Goal: Information Seeking & Learning: Find contact information

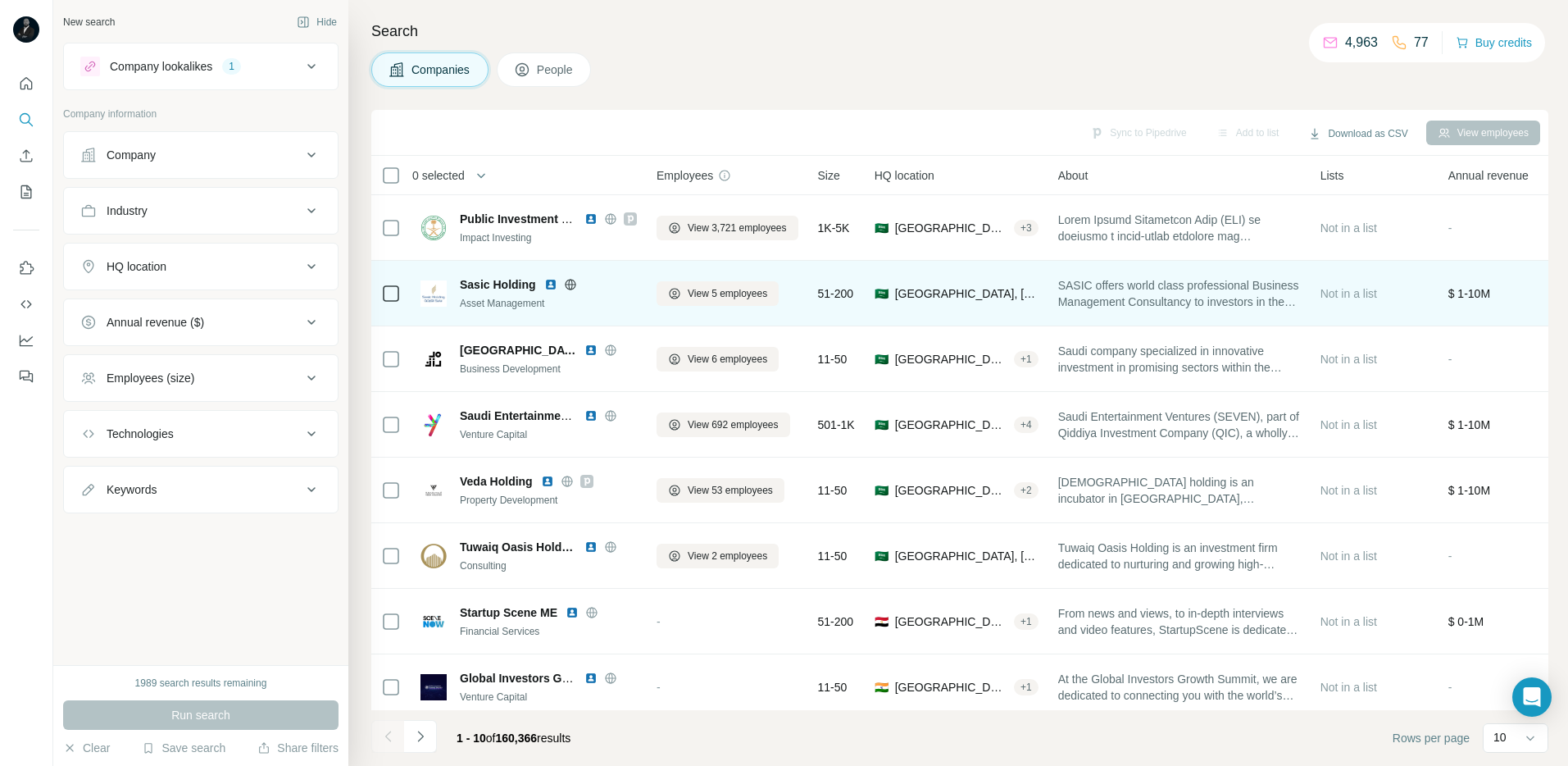
click at [548, 286] on img at bounding box center [551, 285] width 13 height 13
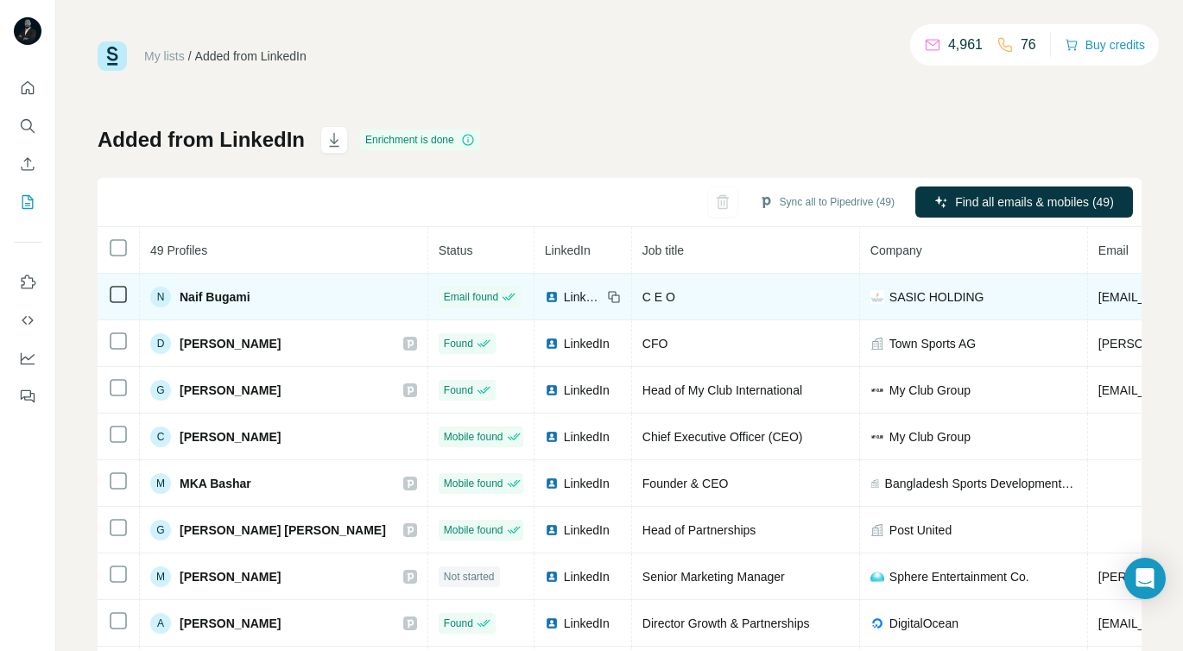
click at [187, 298] on span "Naif Bugami" at bounding box center [215, 296] width 71 height 17
click at [234, 300] on span "Naif Bugami" at bounding box center [215, 296] width 71 height 17
copy span "Naif Bugami"
click at [890, 294] on span "SASIC HOLDING" at bounding box center [937, 296] width 95 height 17
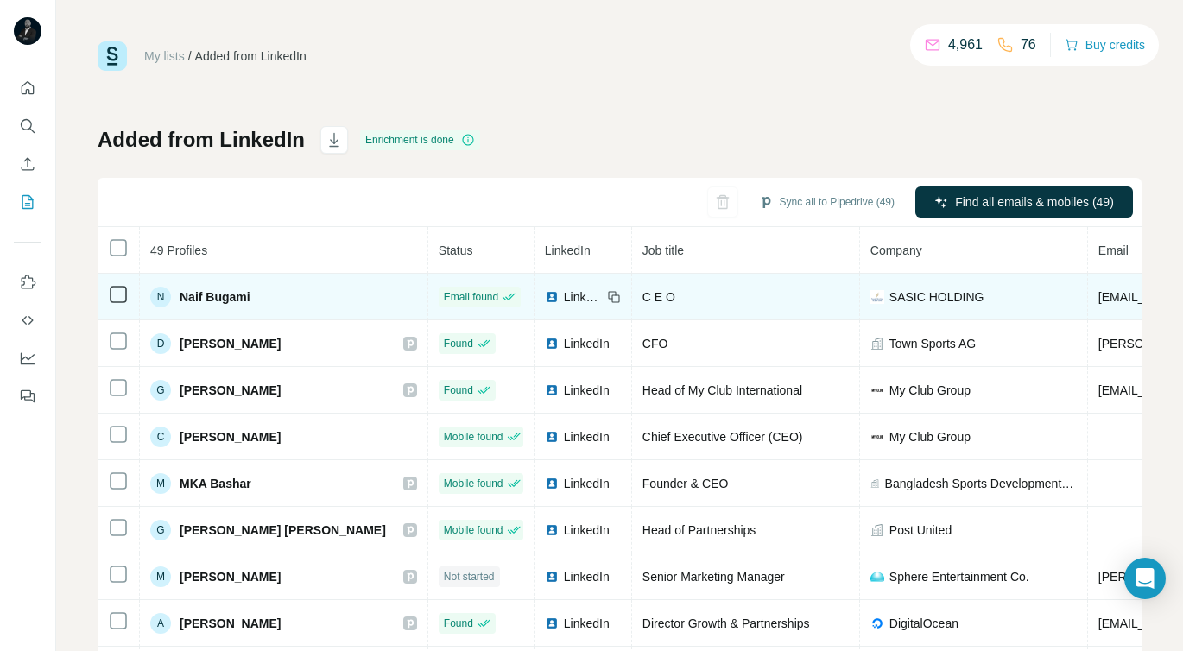
click at [890, 295] on span "SASIC HOLDING" at bounding box center [937, 296] width 95 height 17
click at [896, 297] on span "SASIC HOLDING" at bounding box center [937, 296] width 95 height 17
copy span "SASIC HOLDING"
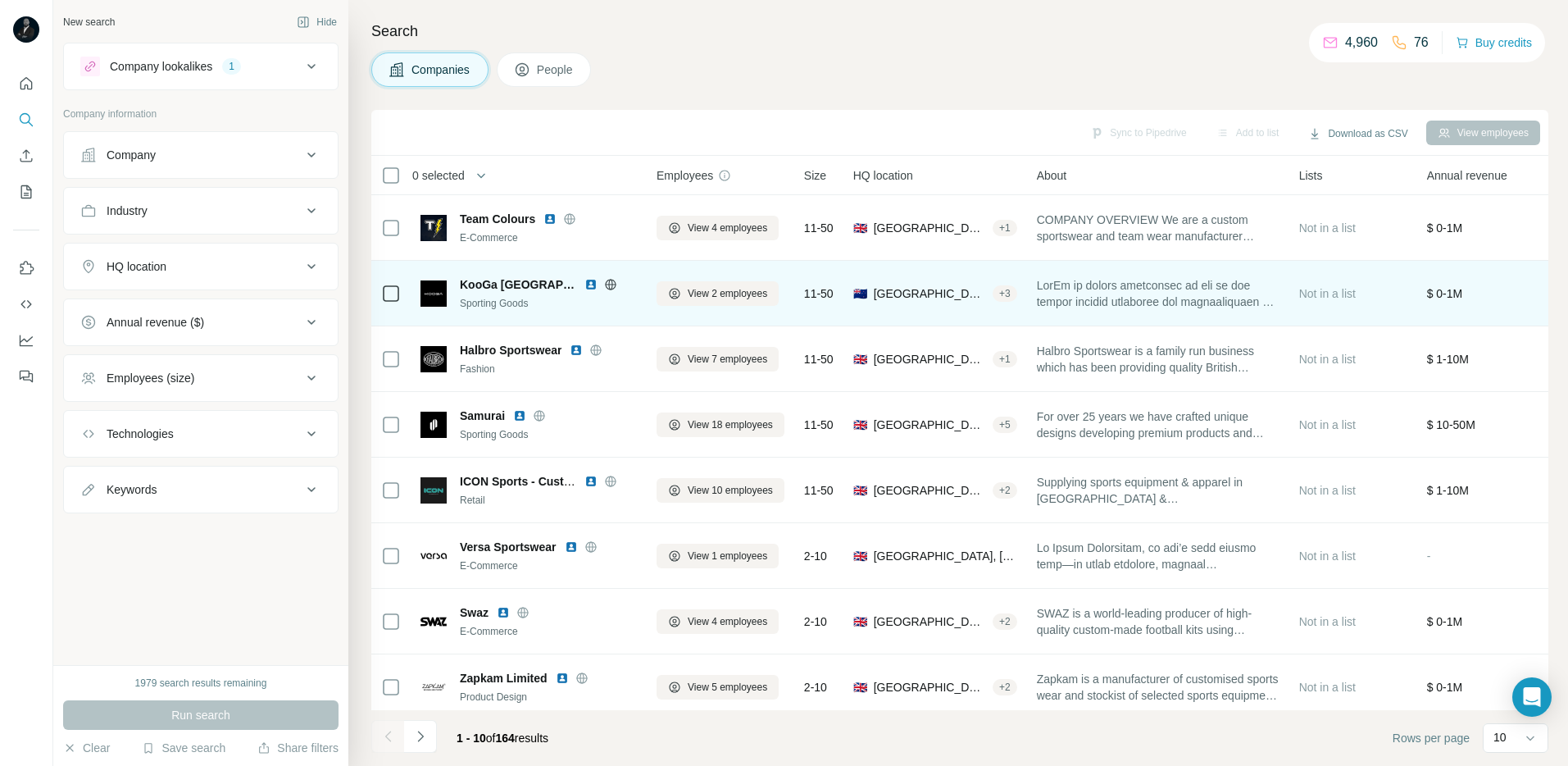
click at [1199, 300] on span at bounding box center [1158, 293] width 243 height 33
click at [1139, 300] on span at bounding box center [1158, 293] width 243 height 33
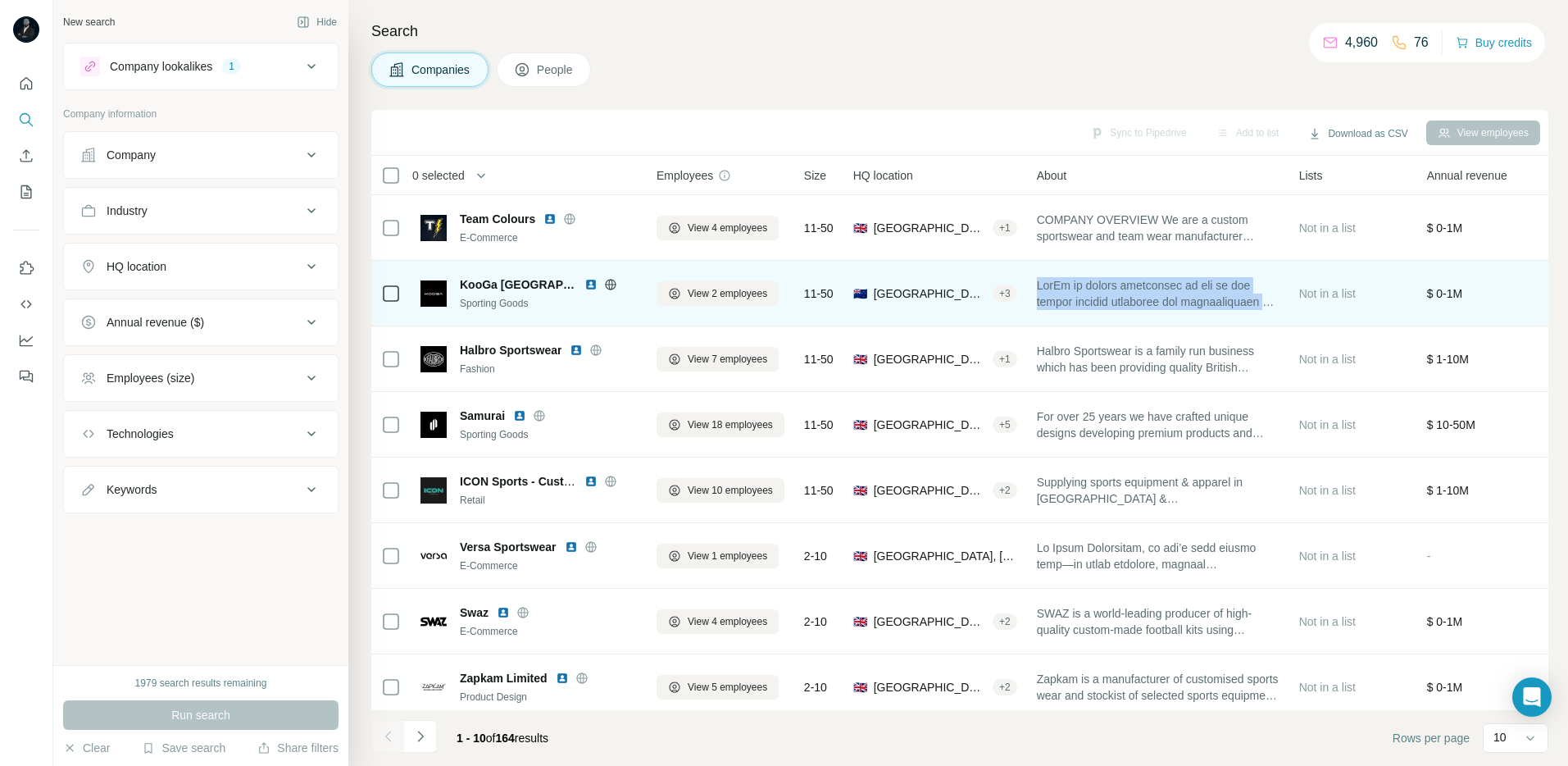
click at [1194, 309] on span at bounding box center [1158, 293] width 243 height 33
click at [586, 284] on img at bounding box center [591, 285] width 13 height 13
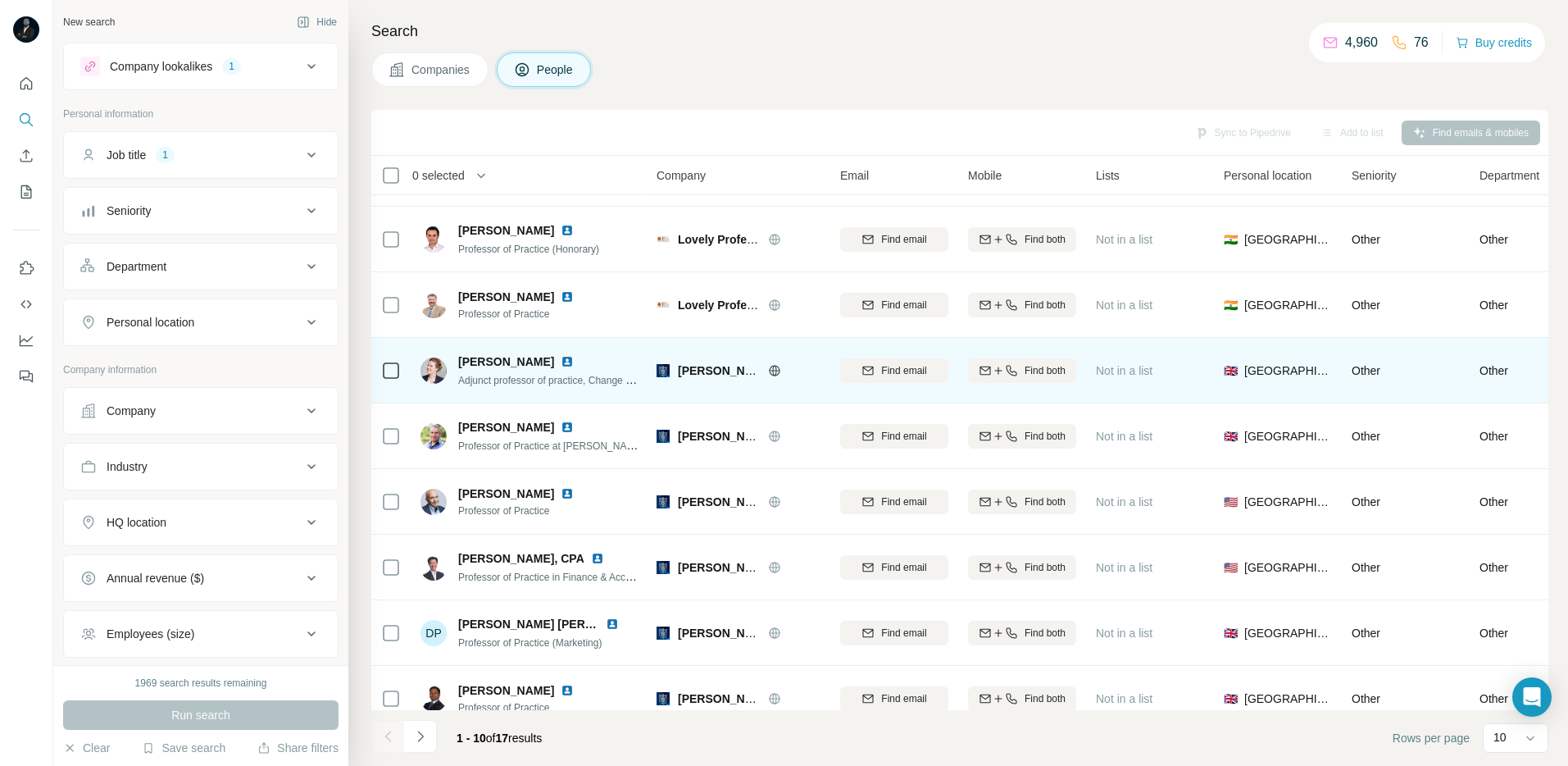
scroll to position [141, 0]
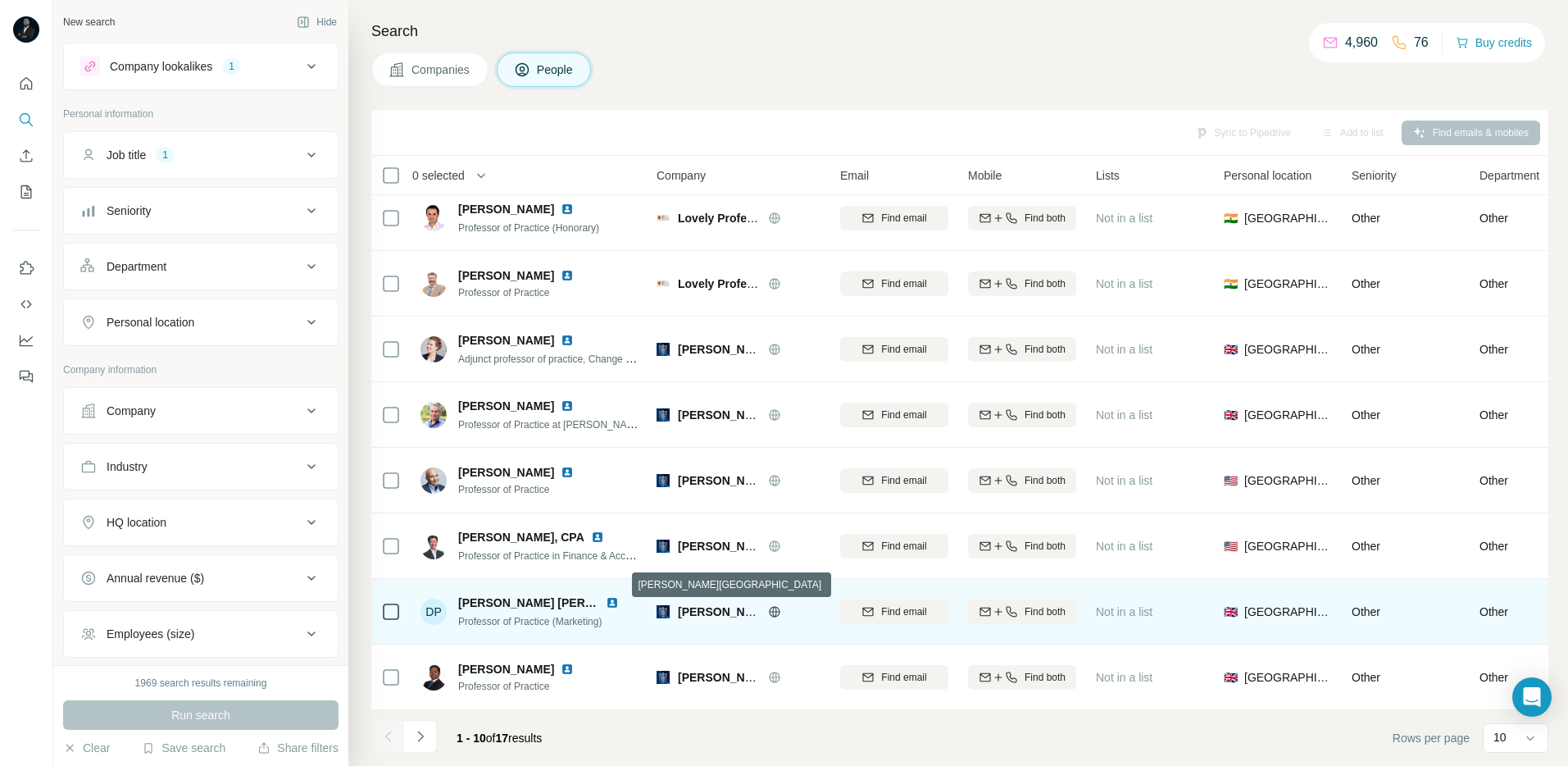
click at [731, 608] on span "Hult International Business School" at bounding box center [787, 611] width 219 height 13
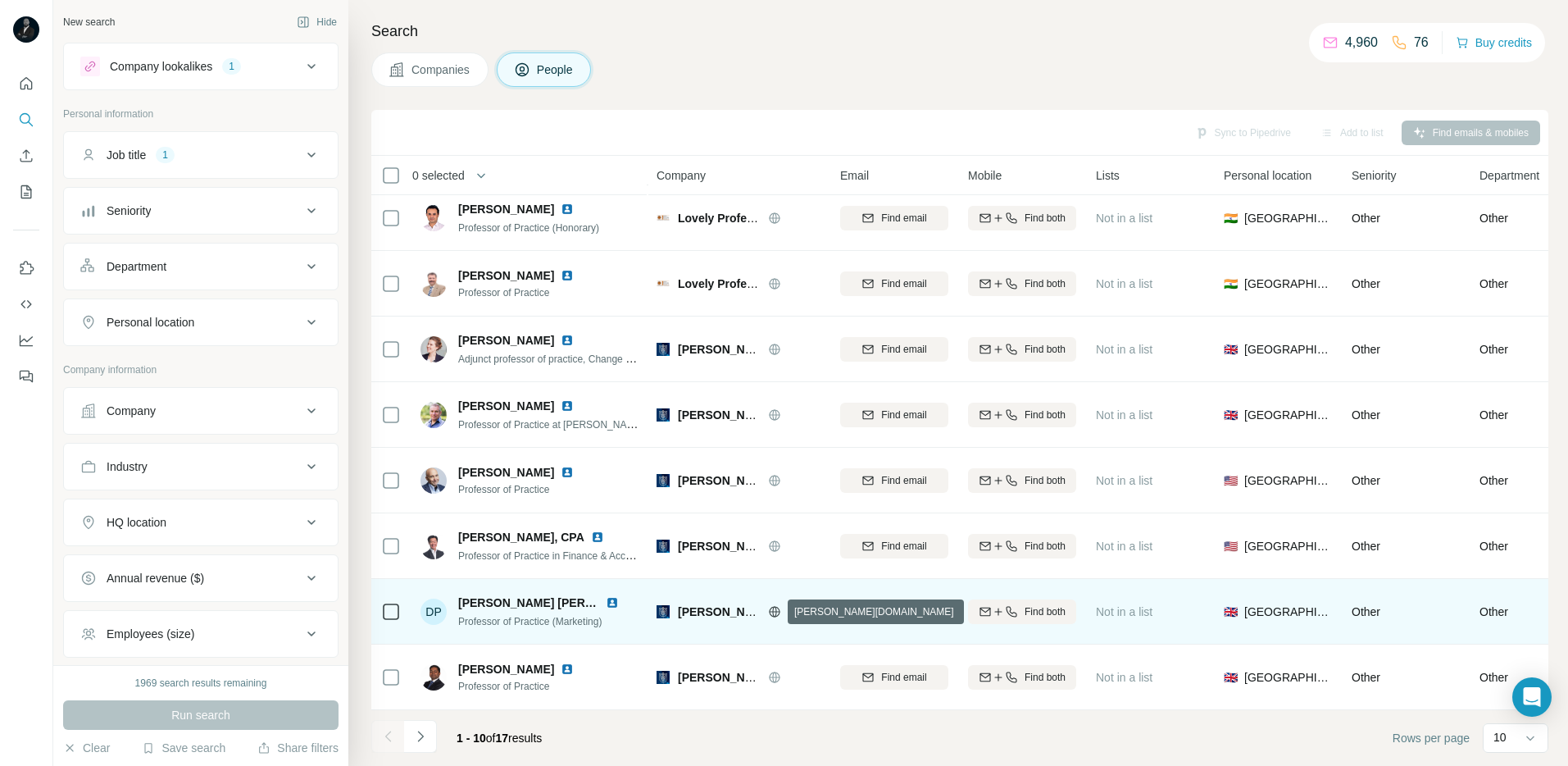
click at [774, 610] on icon at bounding box center [774, 610] width 10 height 1
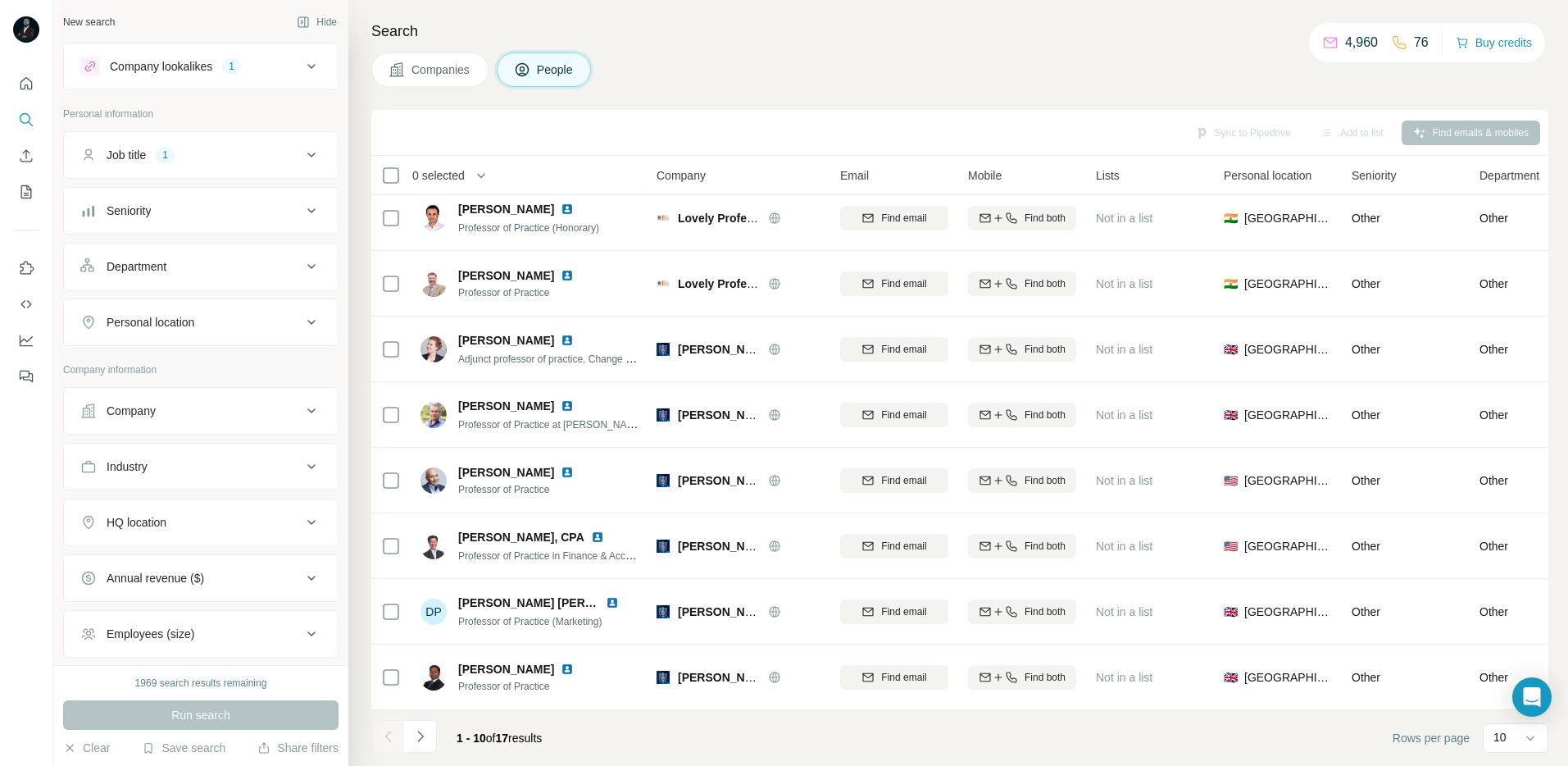
click at [439, 75] on span "Companies" at bounding box center [441, 69] width 60 height 16
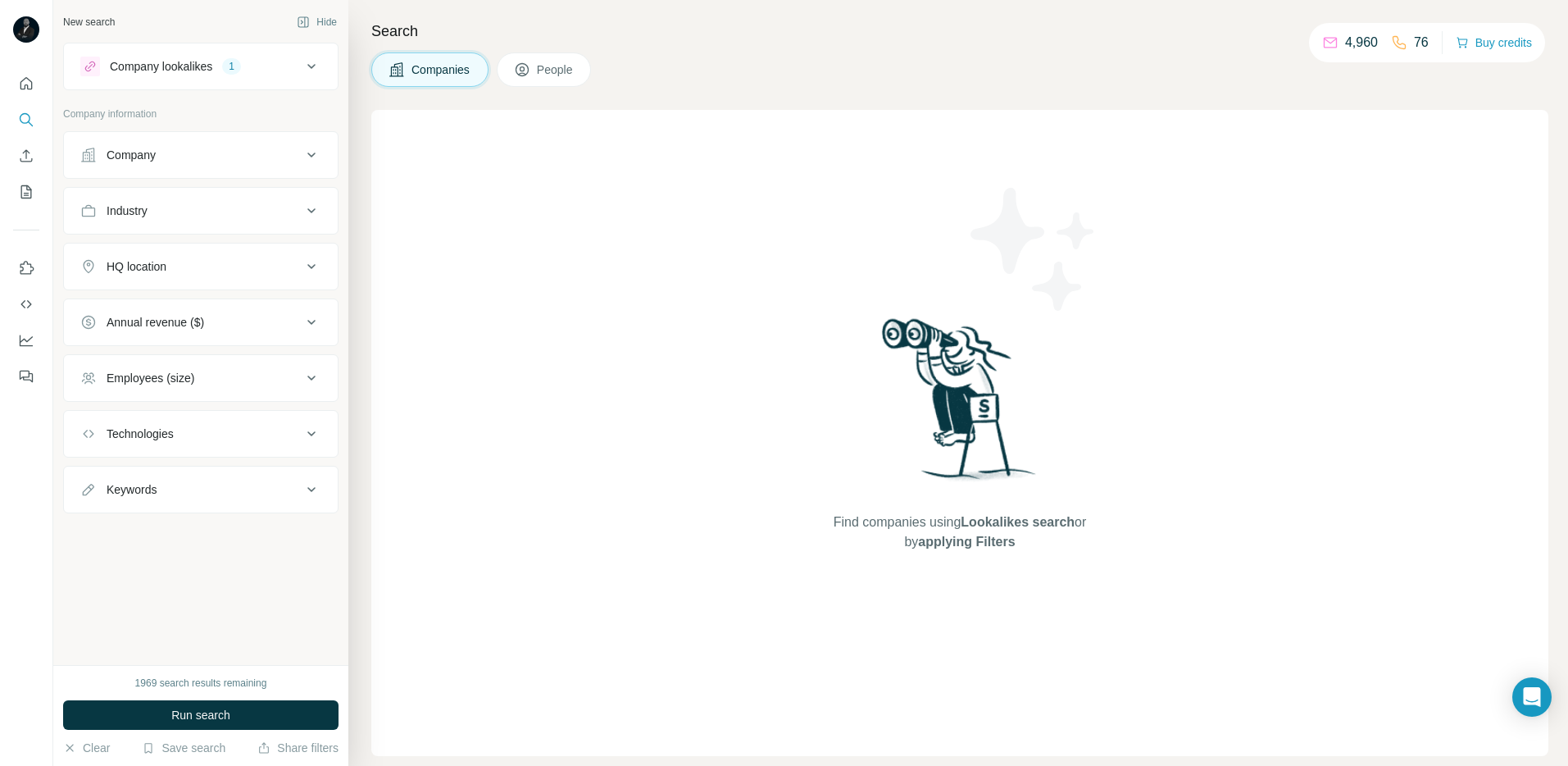
click at [536, 76] on button "People" at bounding box center [544, 69] width 95 height 34
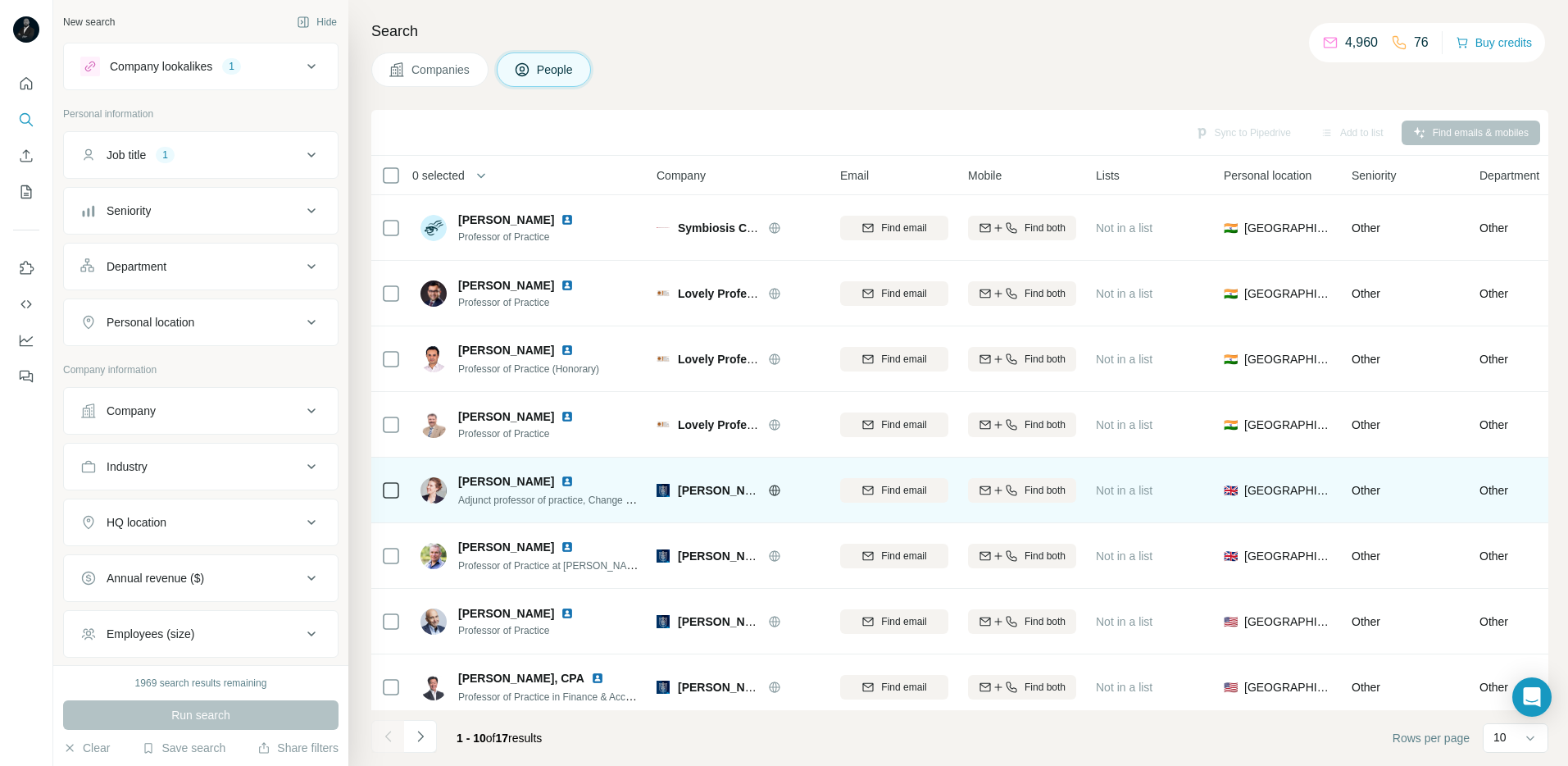
click at [681, 490] on span "Hult International Business School" at bounding box center [787, 491] width 219 height 13
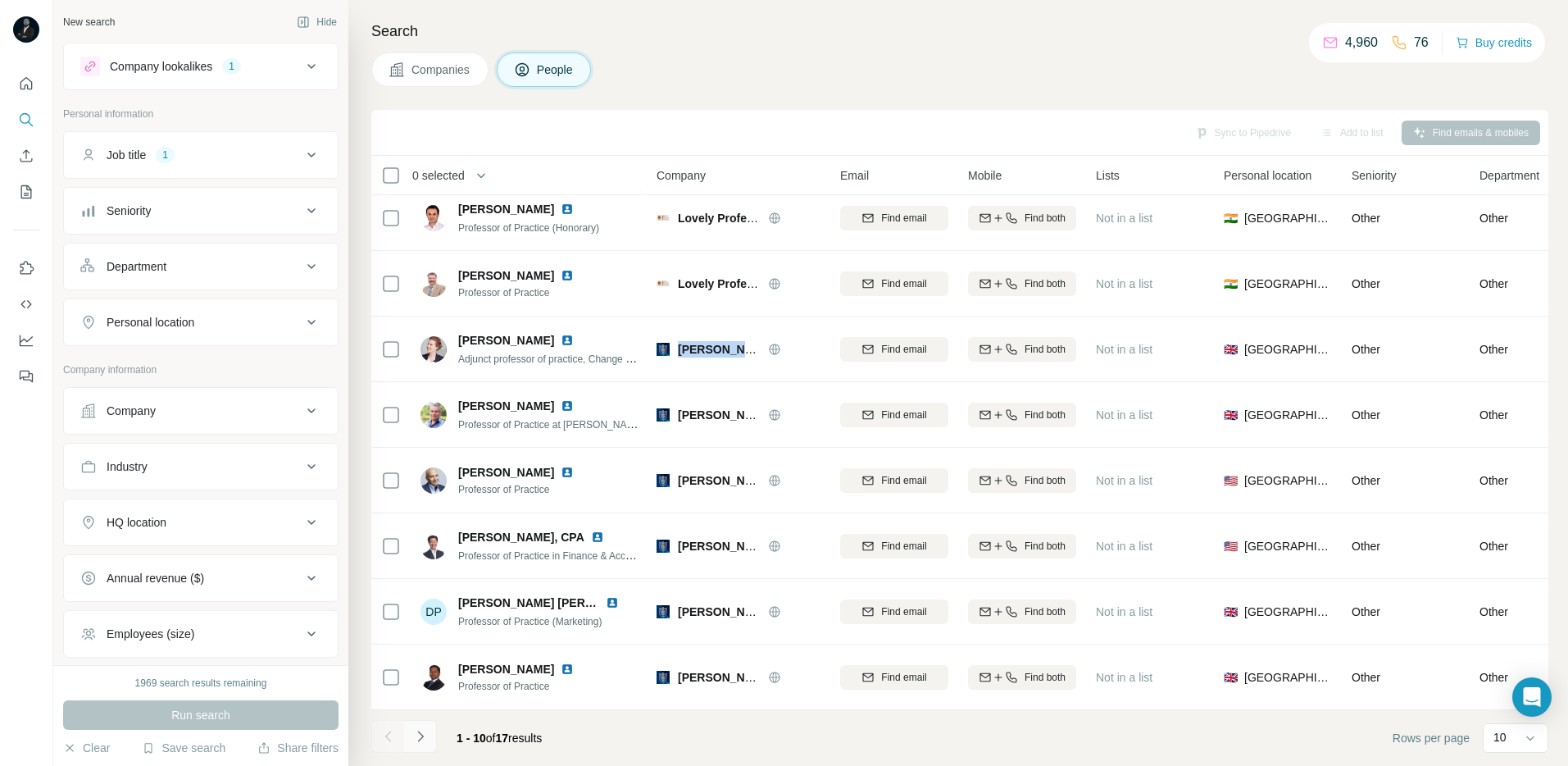
click at [420, 736] on icon "Navigate to next page" at bounding box center [420, 736] width 16 height 16
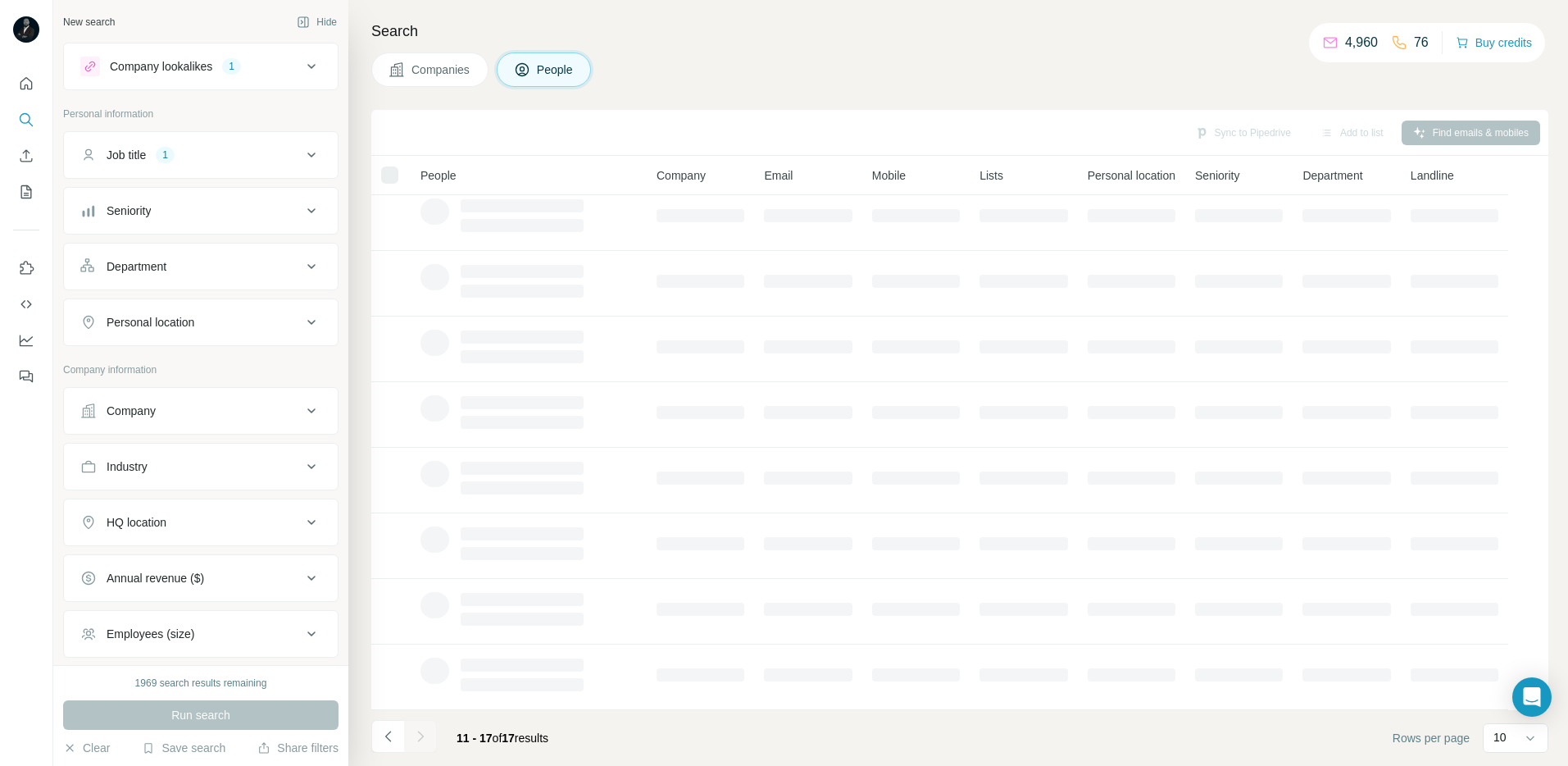
scroll to position [0, 0]
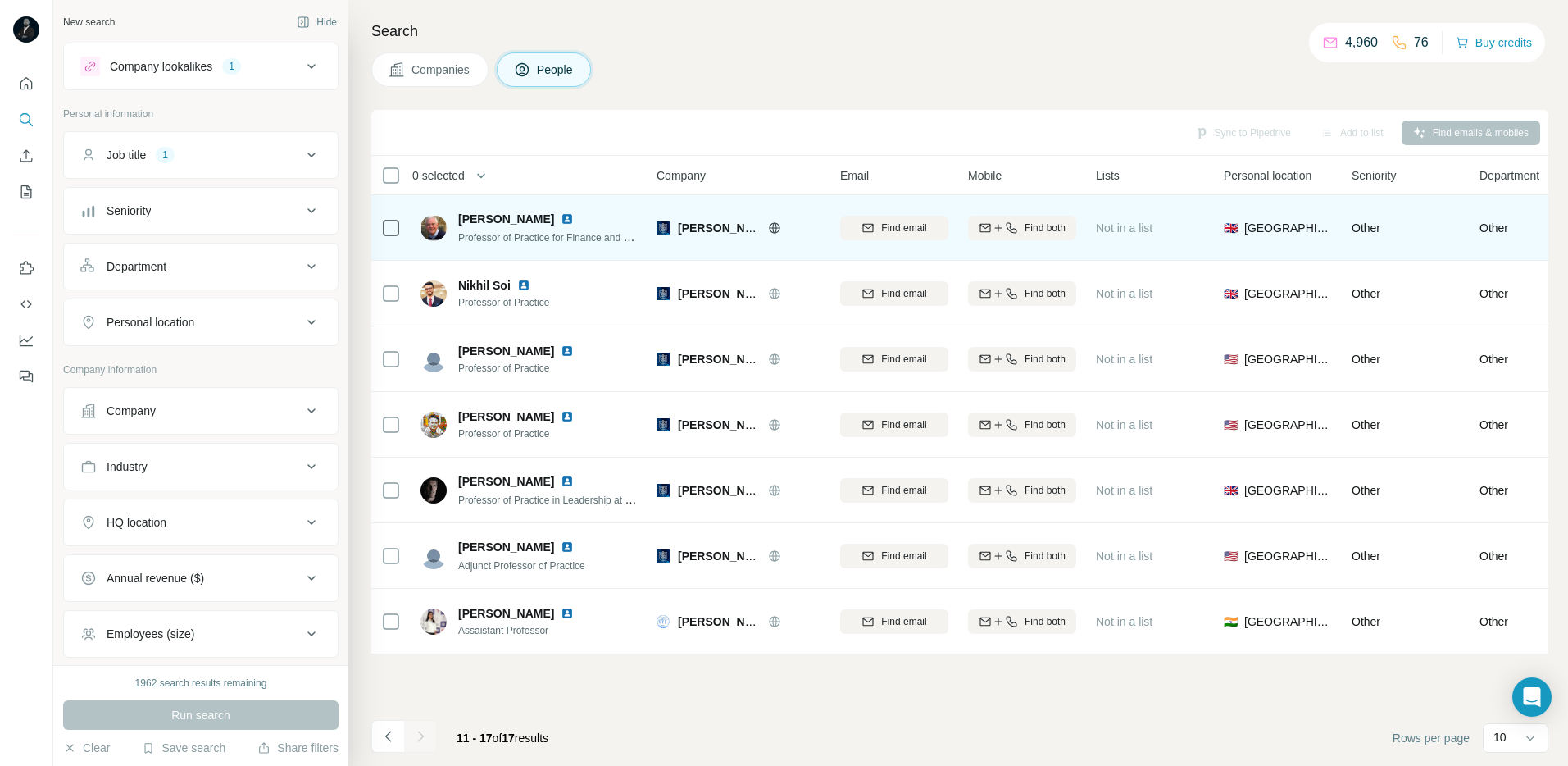
click at [561, 216] on img at bounding box center [568, 219] width 13 height 13
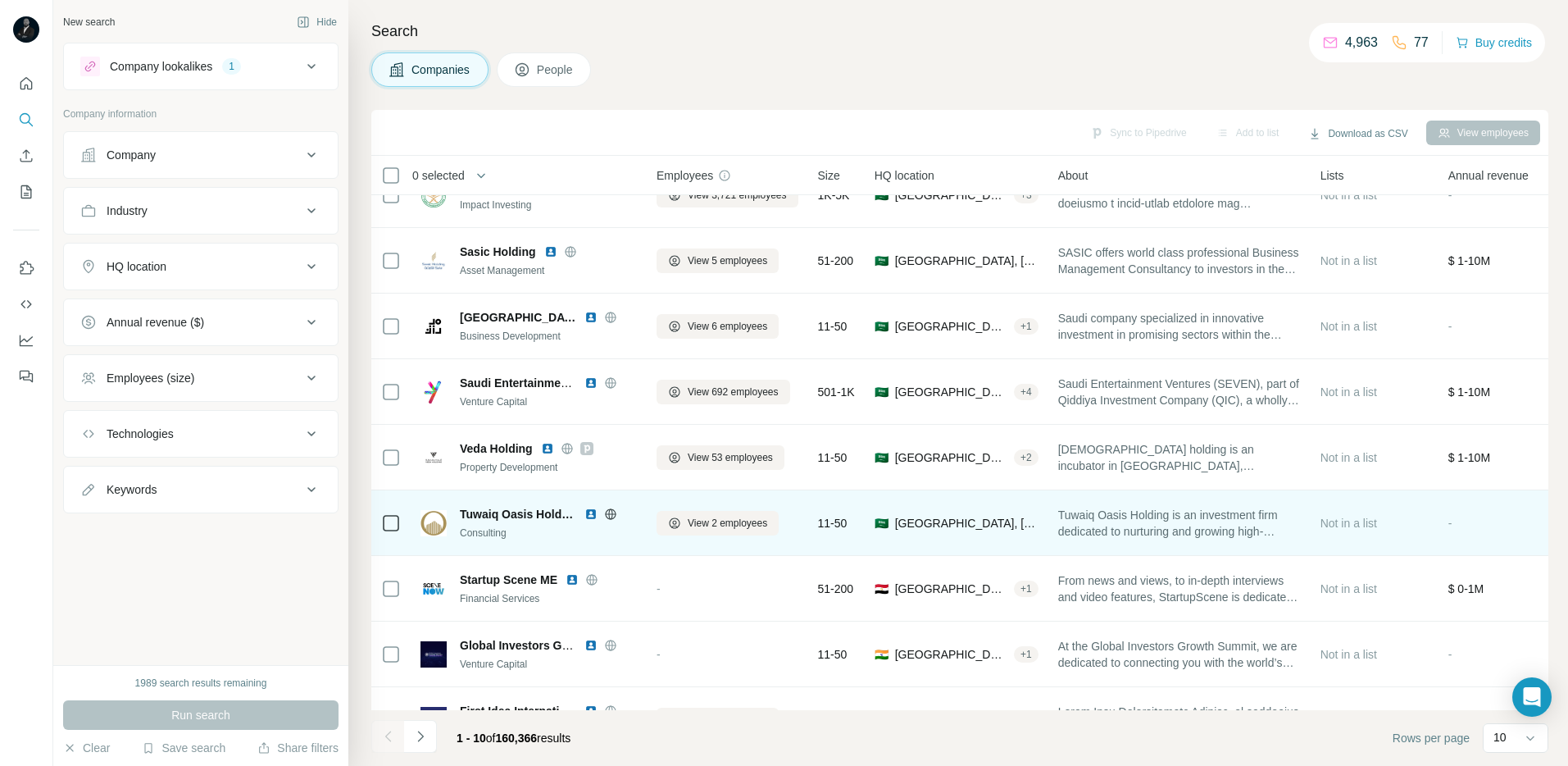
scroll to position [31, 0]
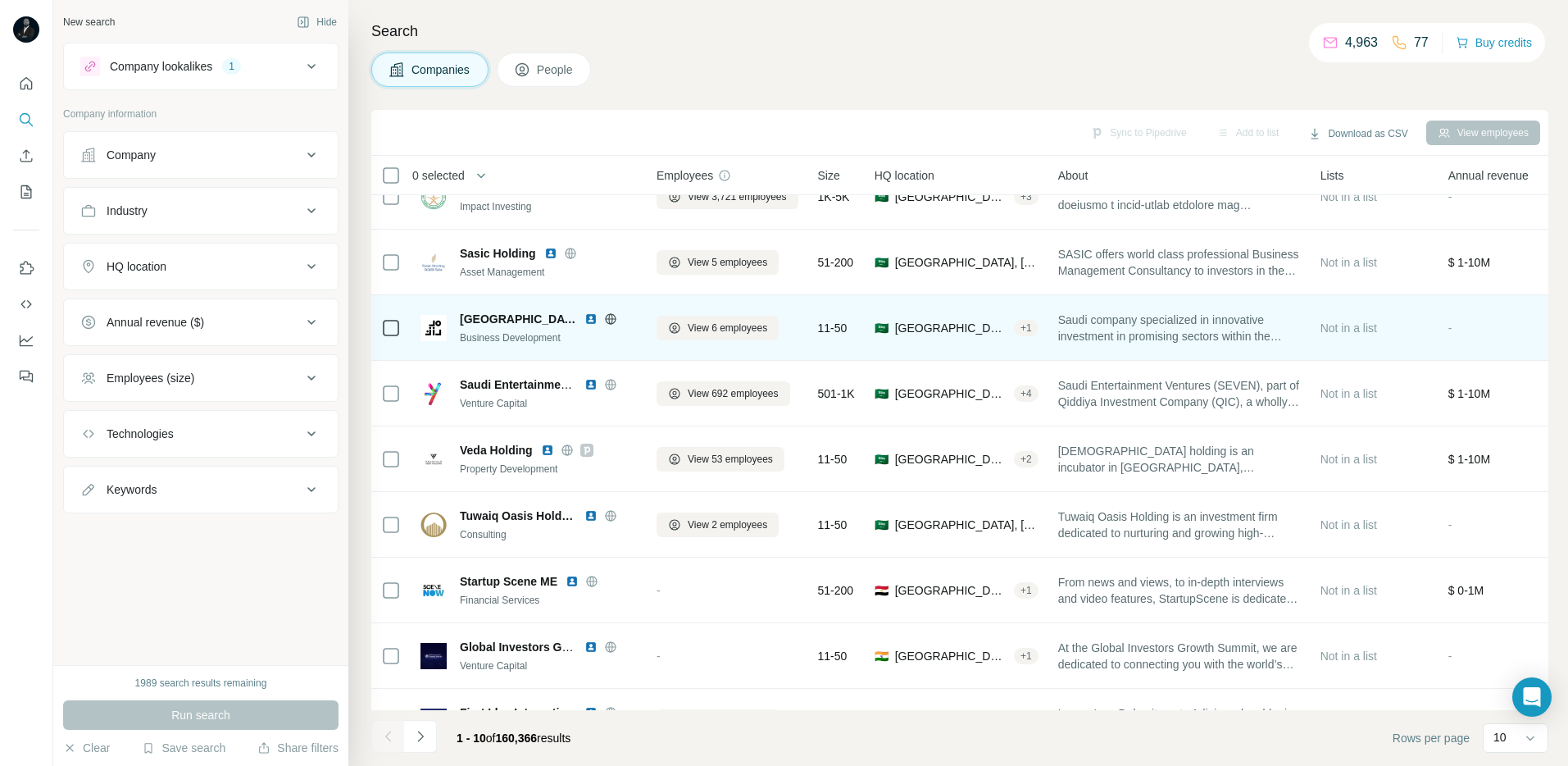
click at [585, 317] on img at bounding box center [591, 319] width 13 height 13
click at [714, 329] on span "View 6 employees" at bounding box center [728, 328] width 80 height 15
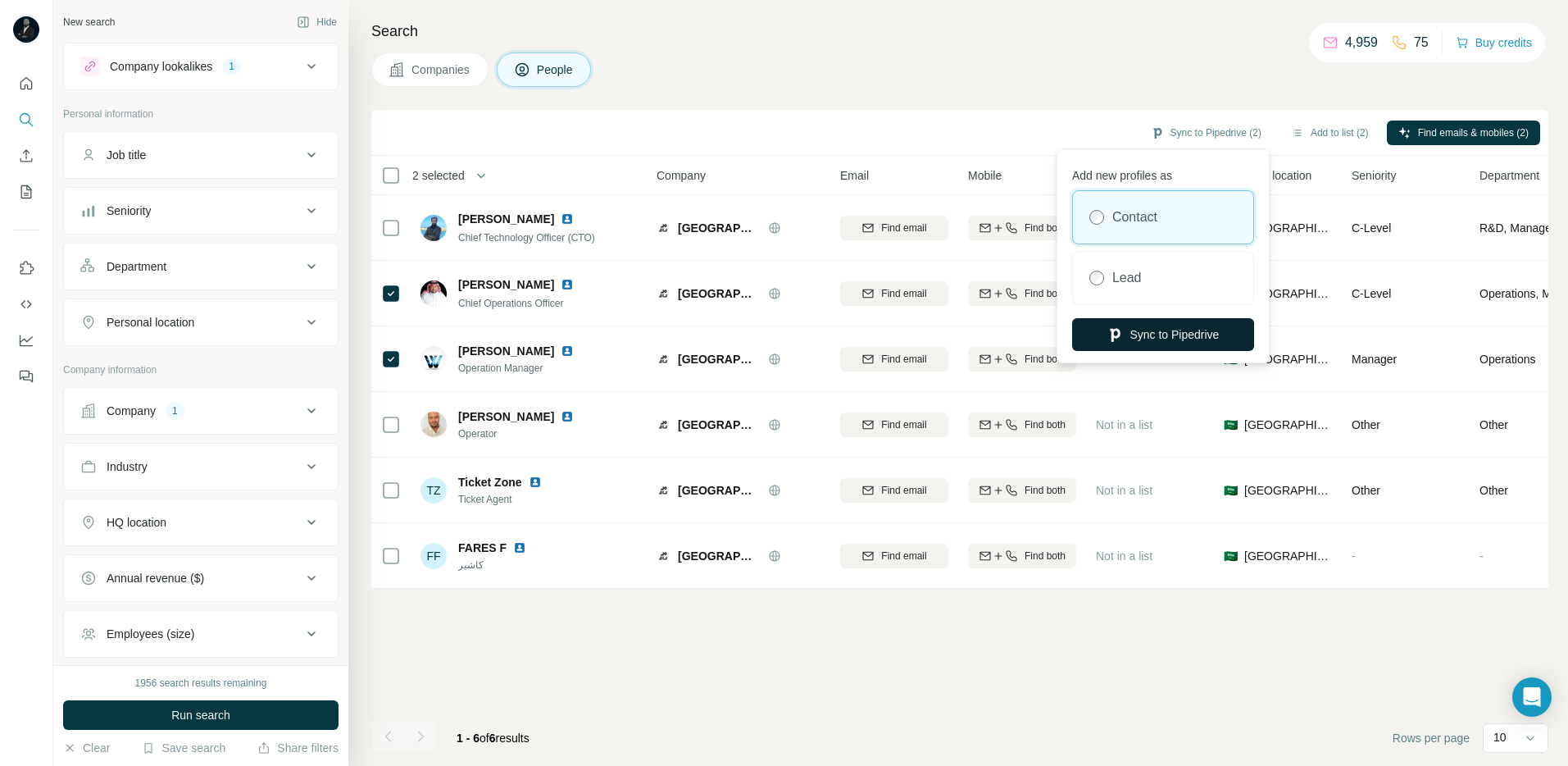
click at [1196, 334] on button "Sync to Pipedrive" at bounding box center [1164, 334] width 182 height 33
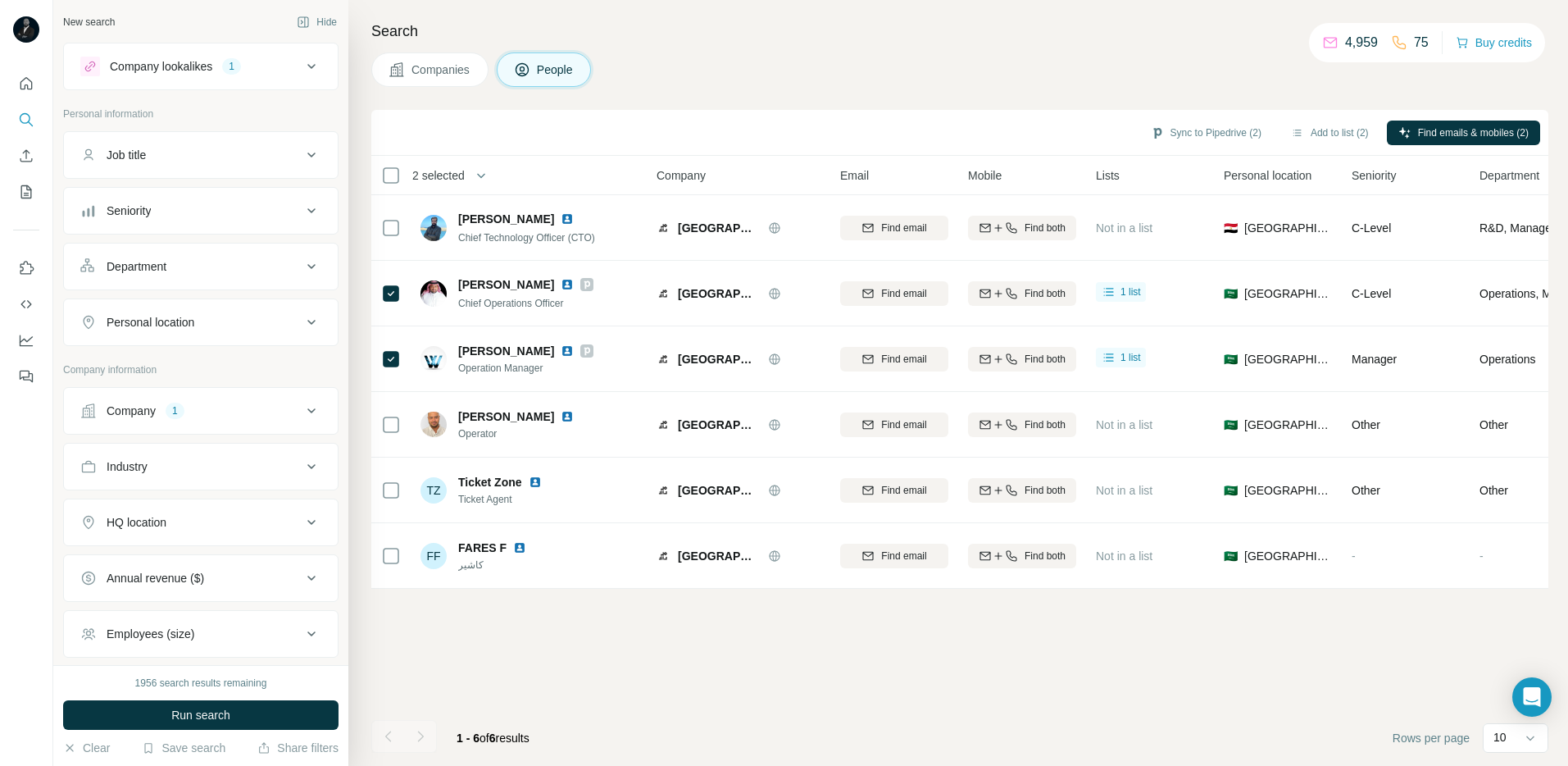
click at [453, 65] on span "Companies" at bounding box center [441, 69] width 60 height 16
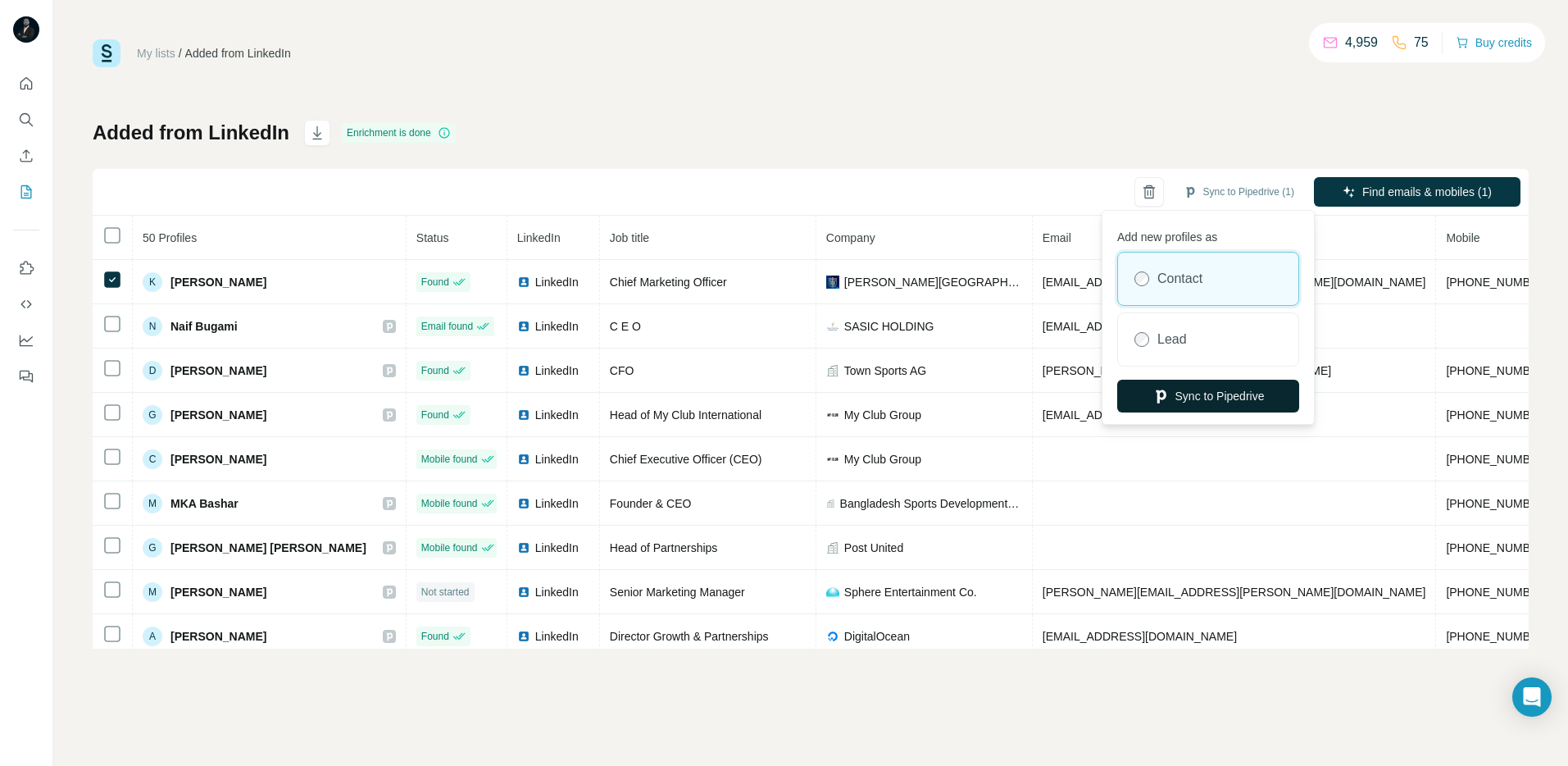
click at [1213, 401] on button "Sync to Pipedrive" at bounding box center [1208, 396] width 182 height 33
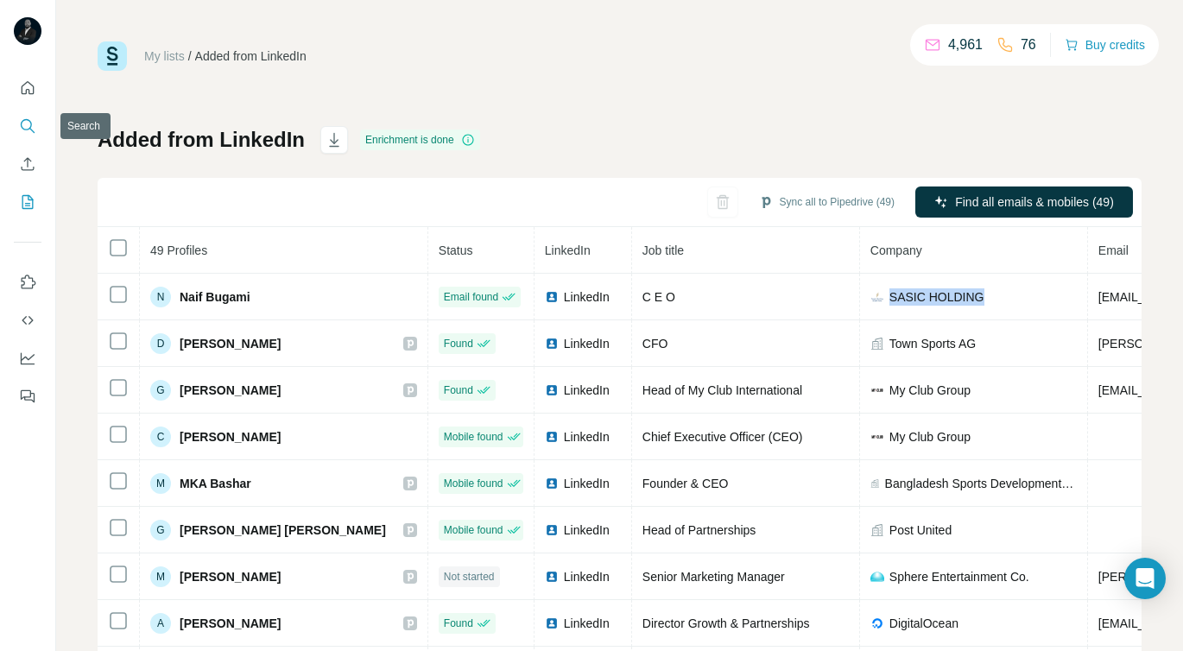
click at [23, 116] on button "Search" at bounding box center [28, 126] width 28 height 31
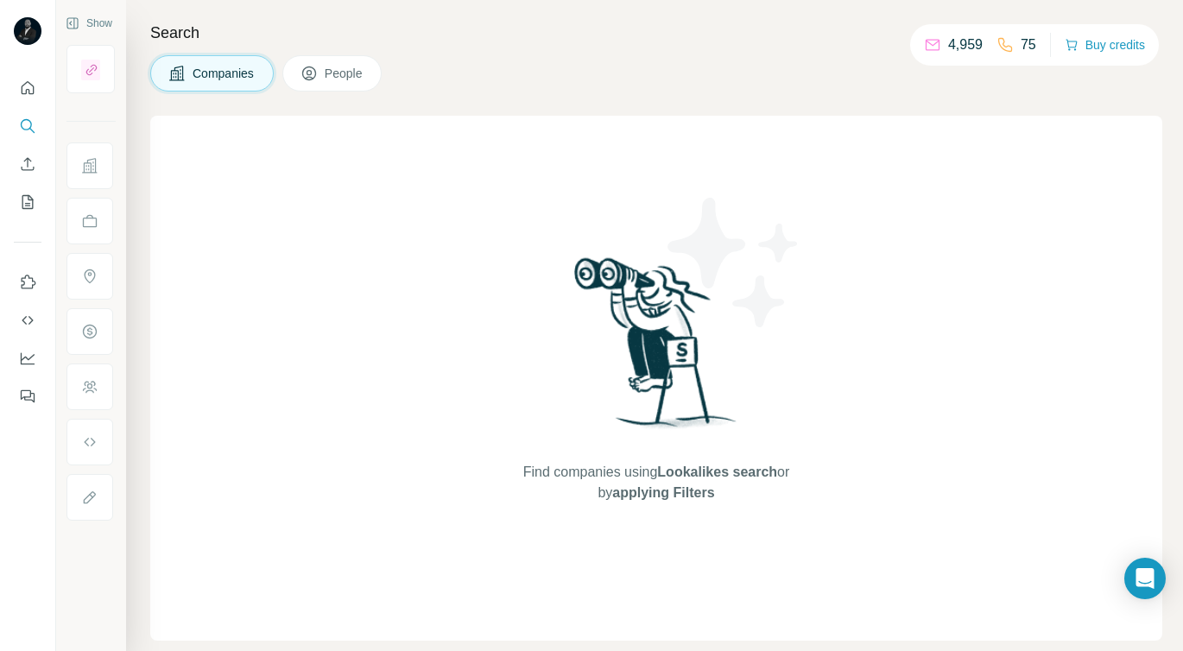
click at [247, 77] on span "Companies" at bounding box center [224, 73] width 63 height 17
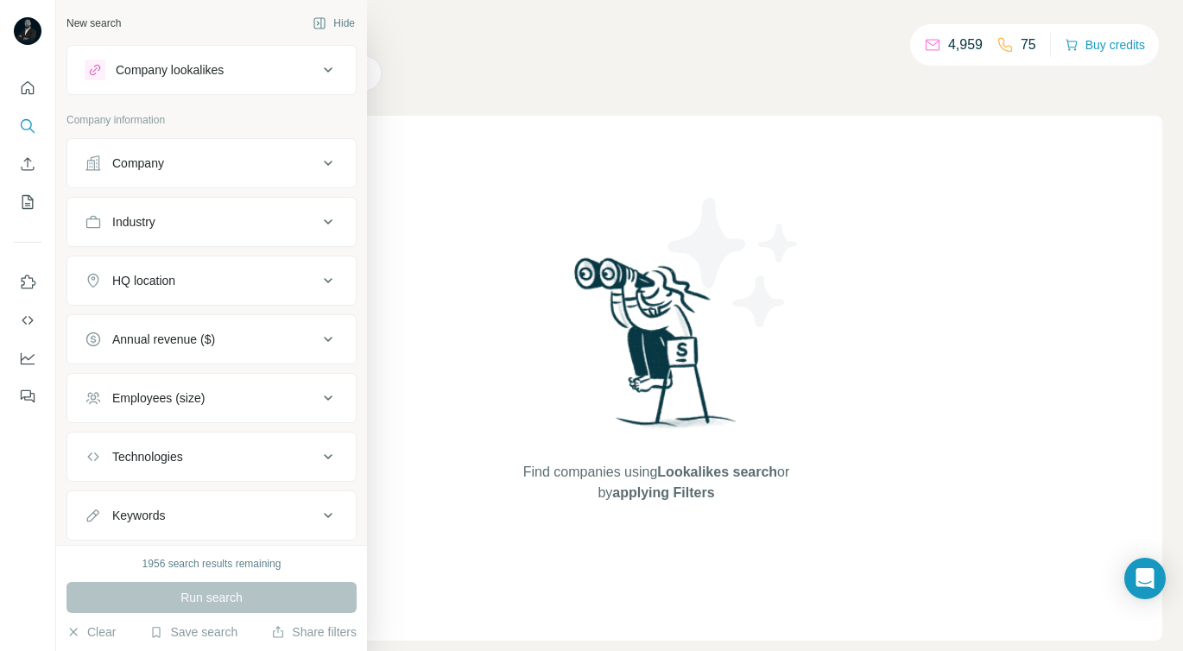
click at [144, 164] on div "Company" at bounding box center [138, 163] width 52 height 17
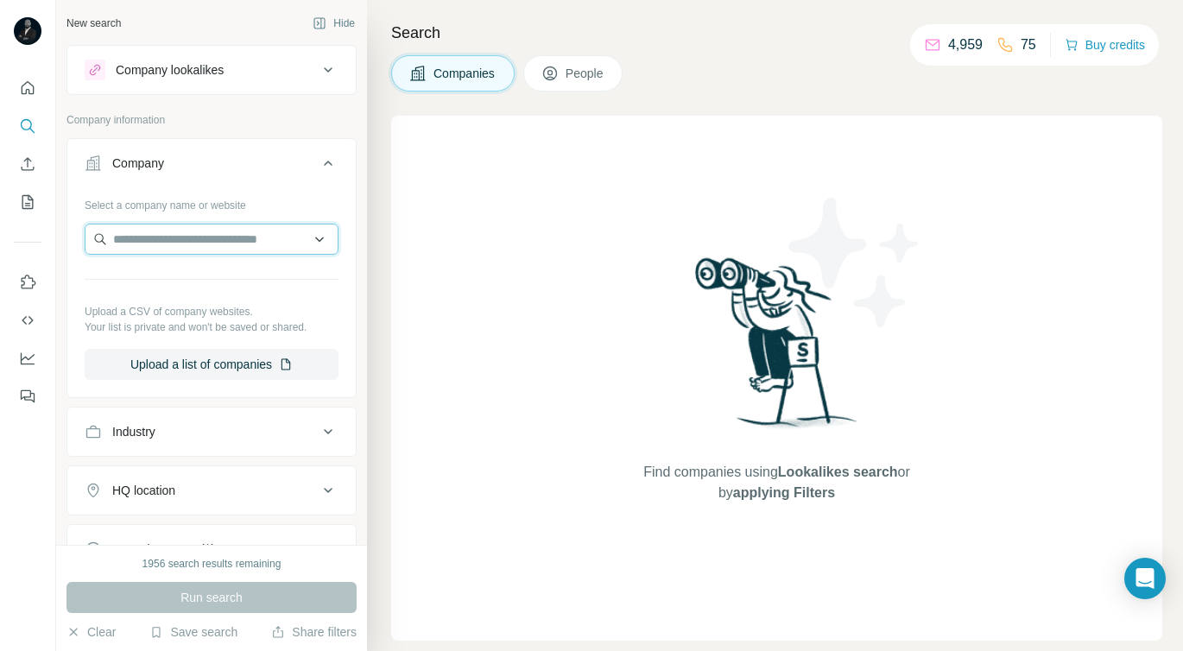
click at [152, 240] on input "text" at bounding box center [212, 239] width 254 height 31
paste input "**********"
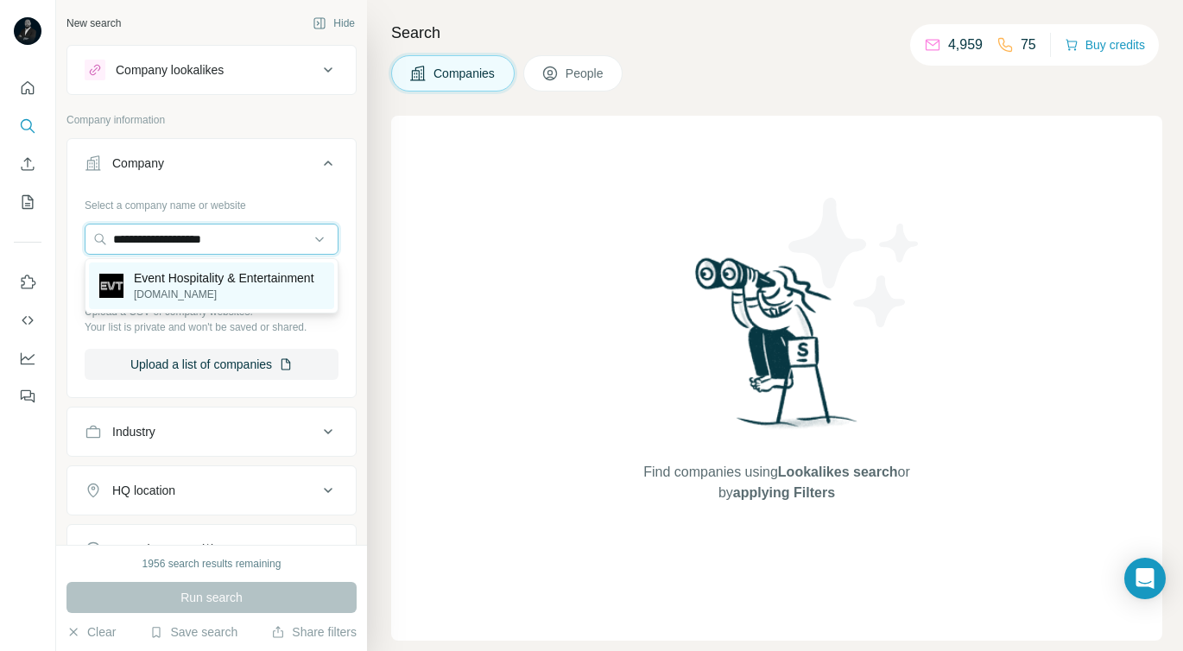
type input "**********"
click at [180, 281] on p "Event Hospitality & Entertainment" at bounding box center [224, 277] width 180 height 17
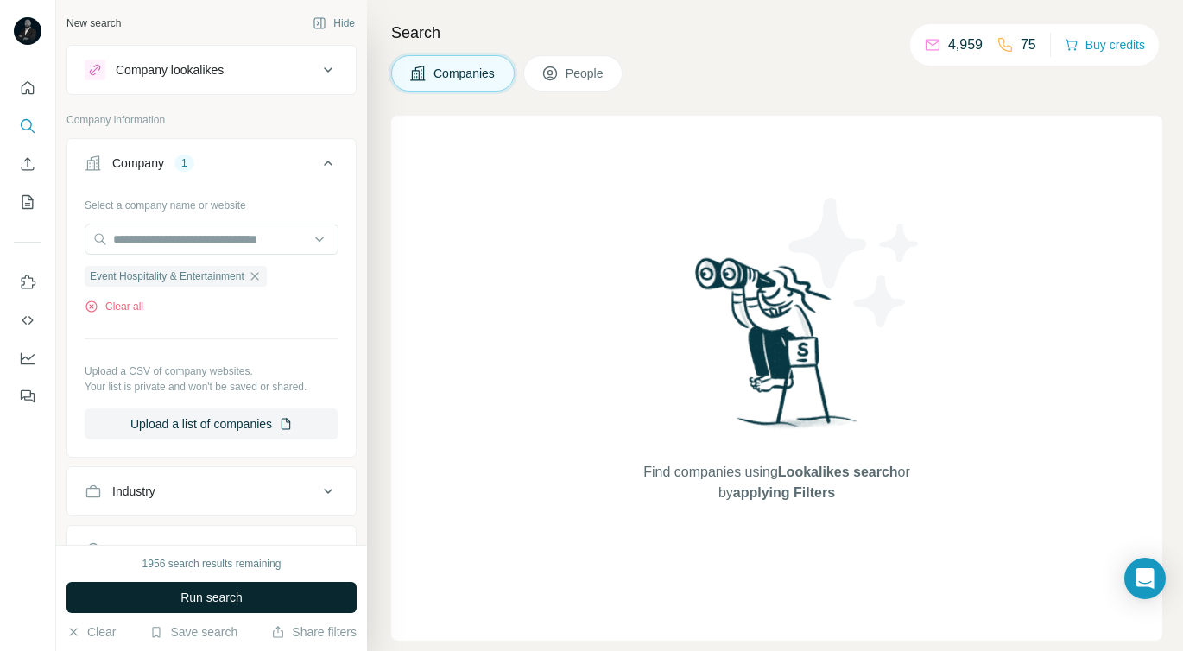
click at [185, 601] on span "Run search" at bounding box center [211, 597] width 62 height 17
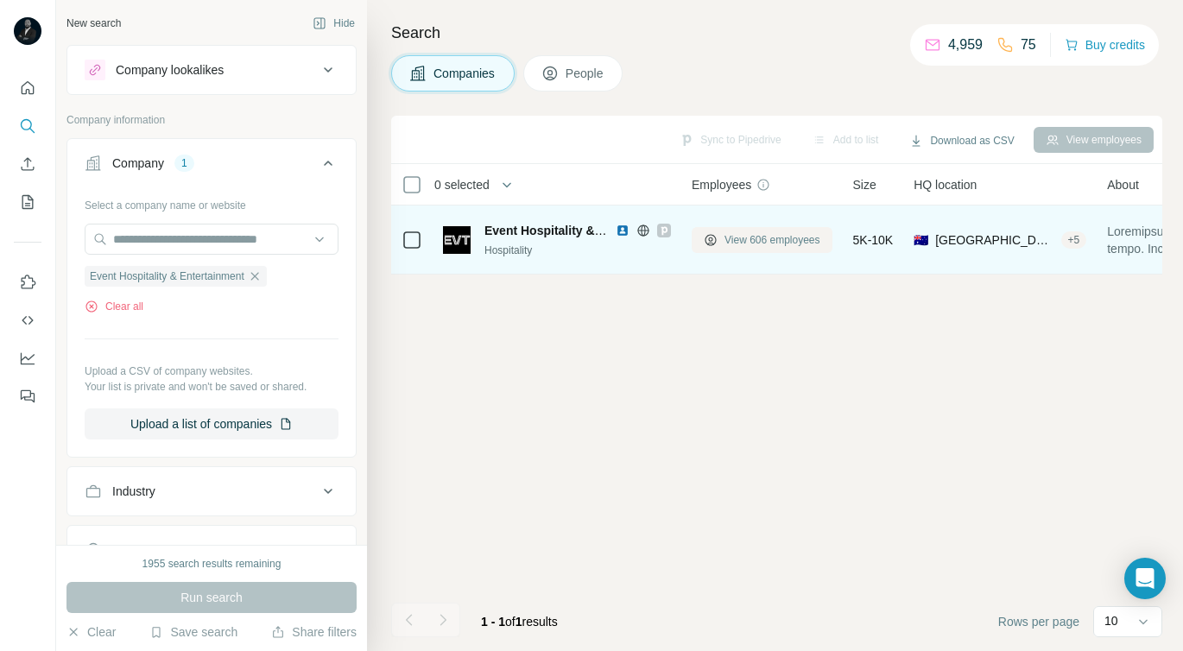
click at [738, 238] on span "View 606 employees" at bounding box center [773, 240] width 96 height 16
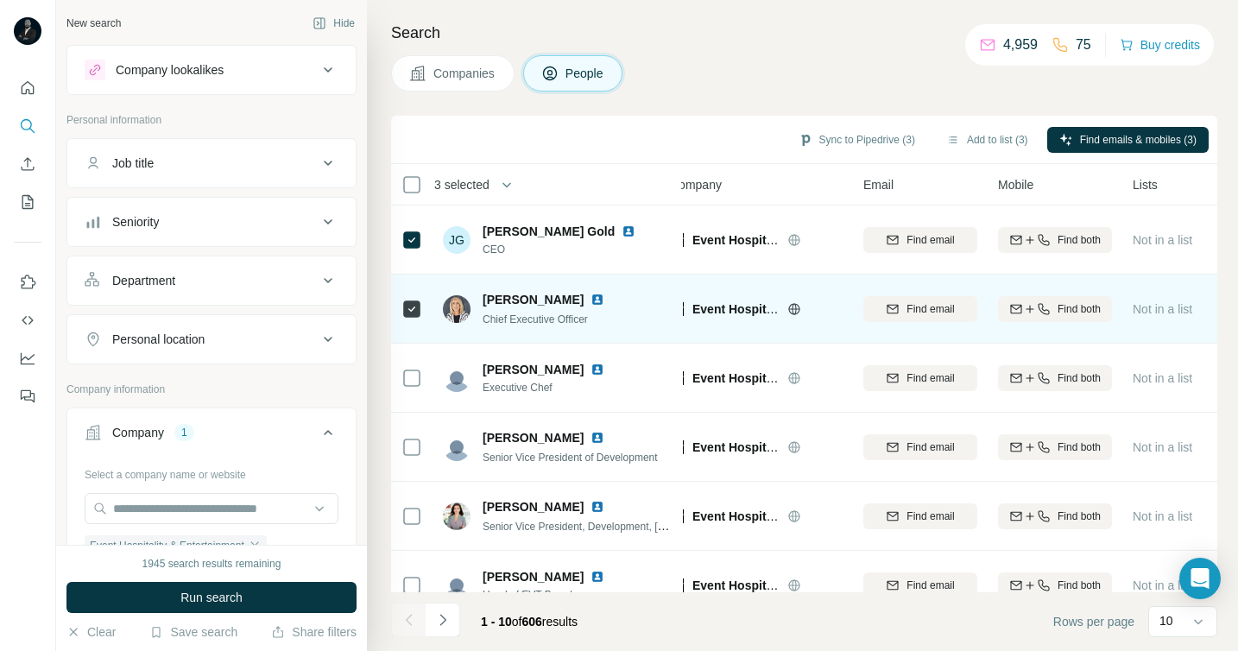
scroll to position [0, 25]
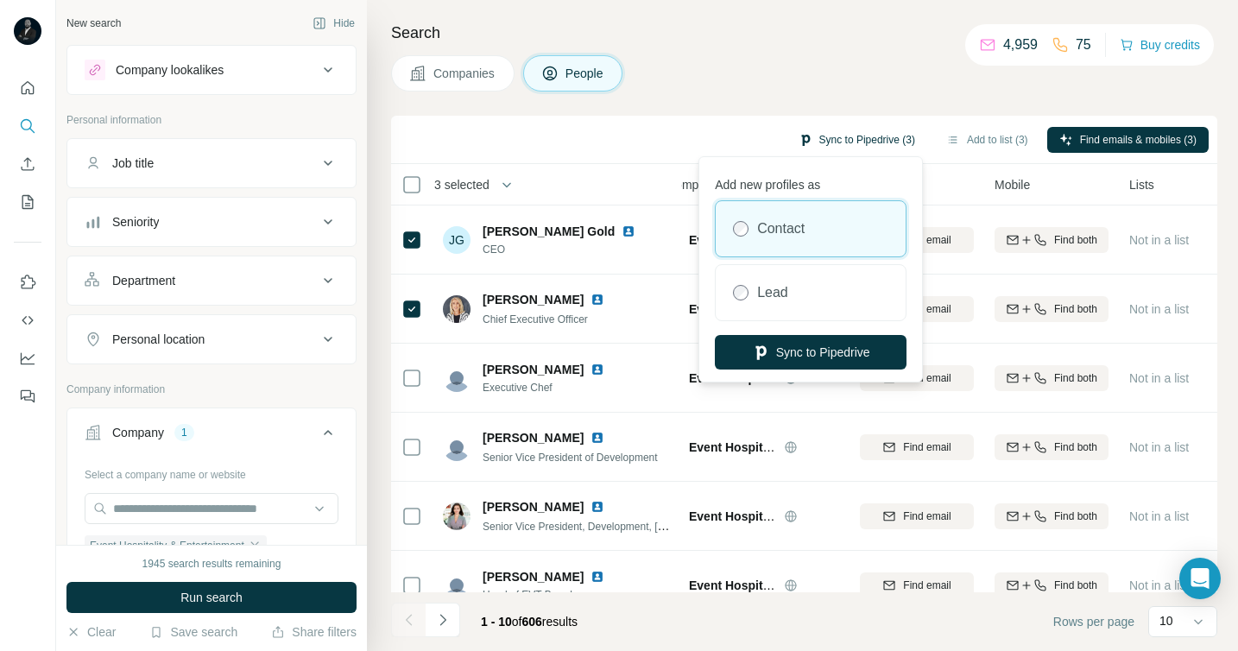
click at [854, 145] on button "Sync to Pipedrive (3)" at bounding box center [857, 140] width 141 height 26
click at [810, 347] on button "Sync to Pipedrive" at bounding box center [811, 352] width 192 height 35
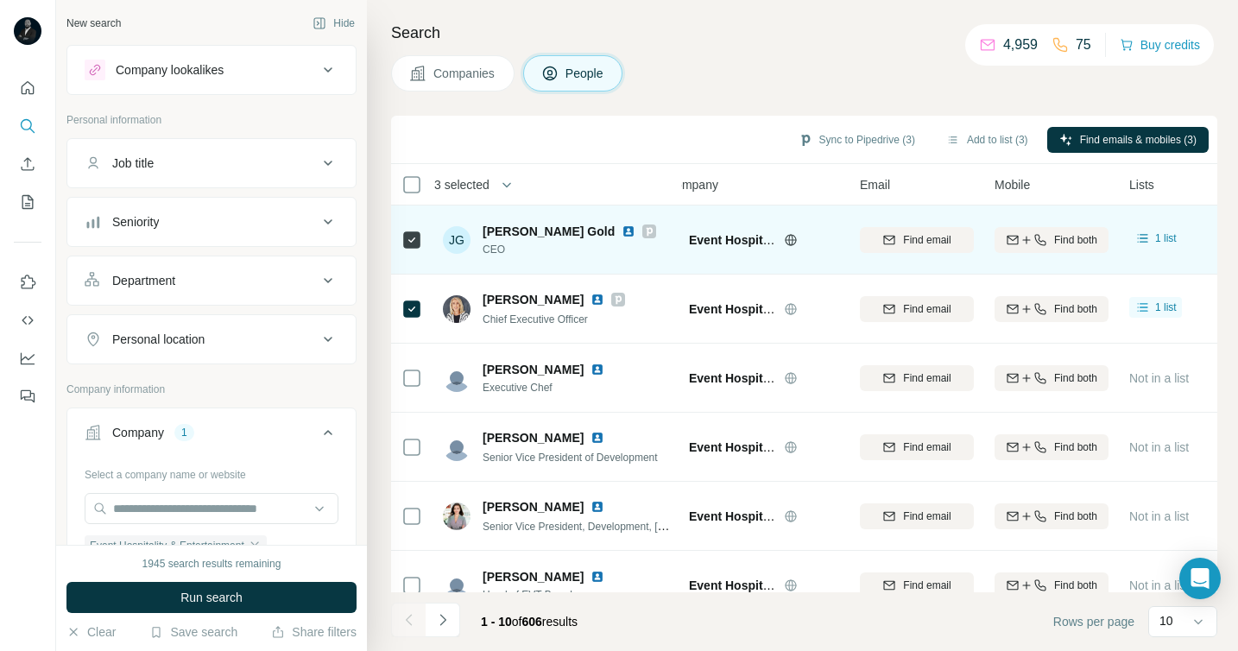
click at [644, 231] on icon at bounding box center [649, 232] width 10 height 14
click at [919, 240] on span "Find email" at bounding box center [926, 240] width 47 height 16
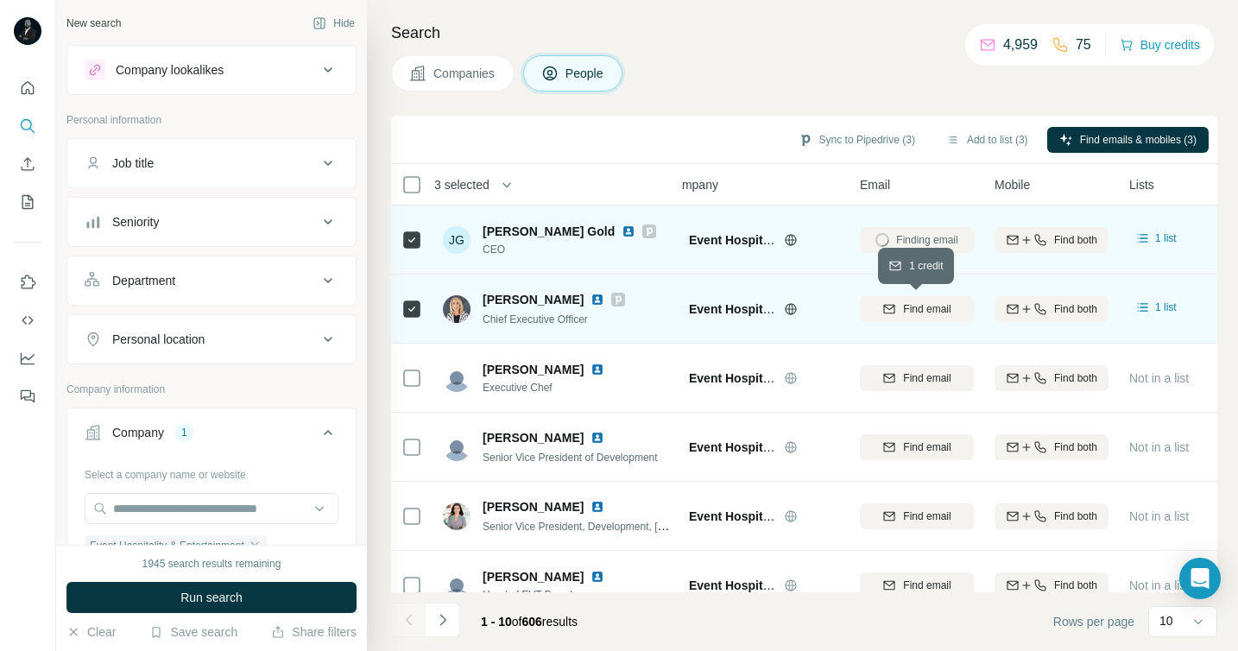
click at [925, 306] on span "Find email" at bounding box center [926, 309] width 47 height 16
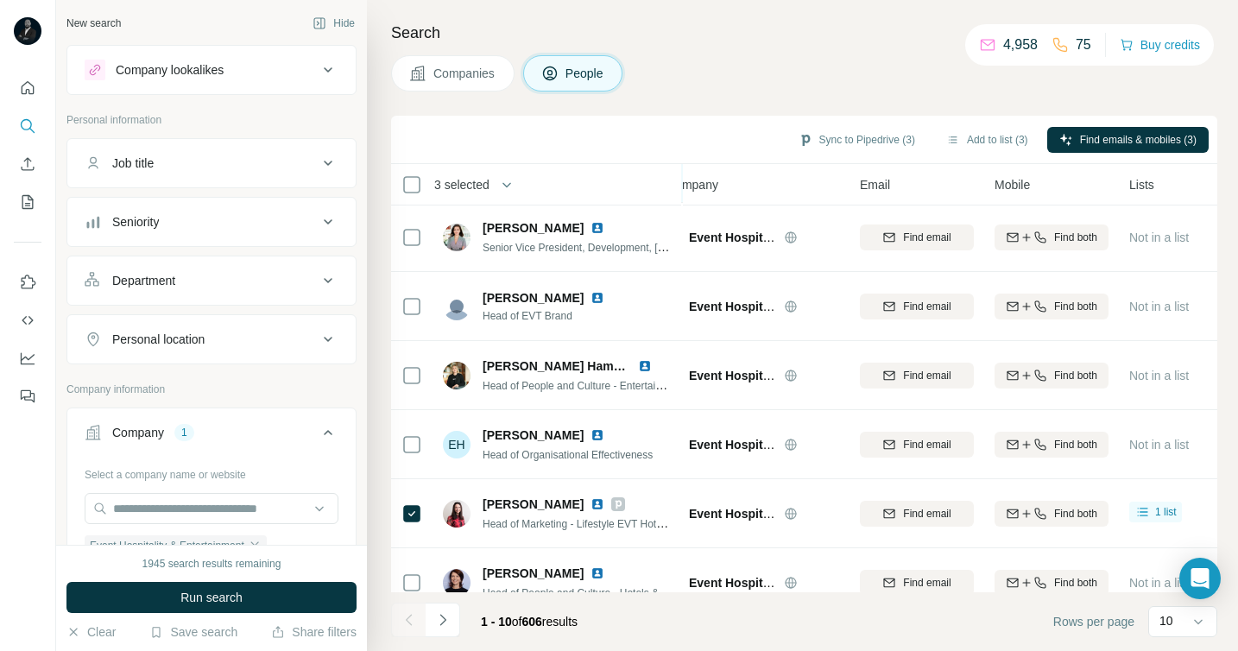
scroll to position [304, 25]
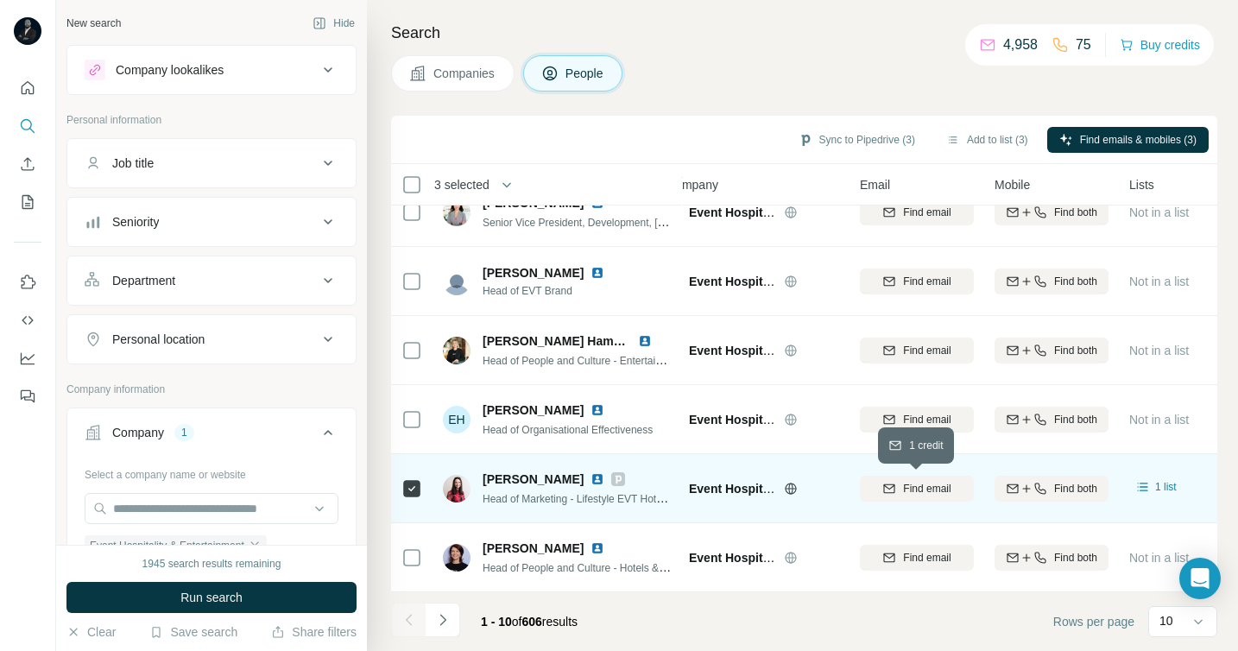
click at [940, 492] on span "Find email" at bounding box center [926, 489] width 47 height 16
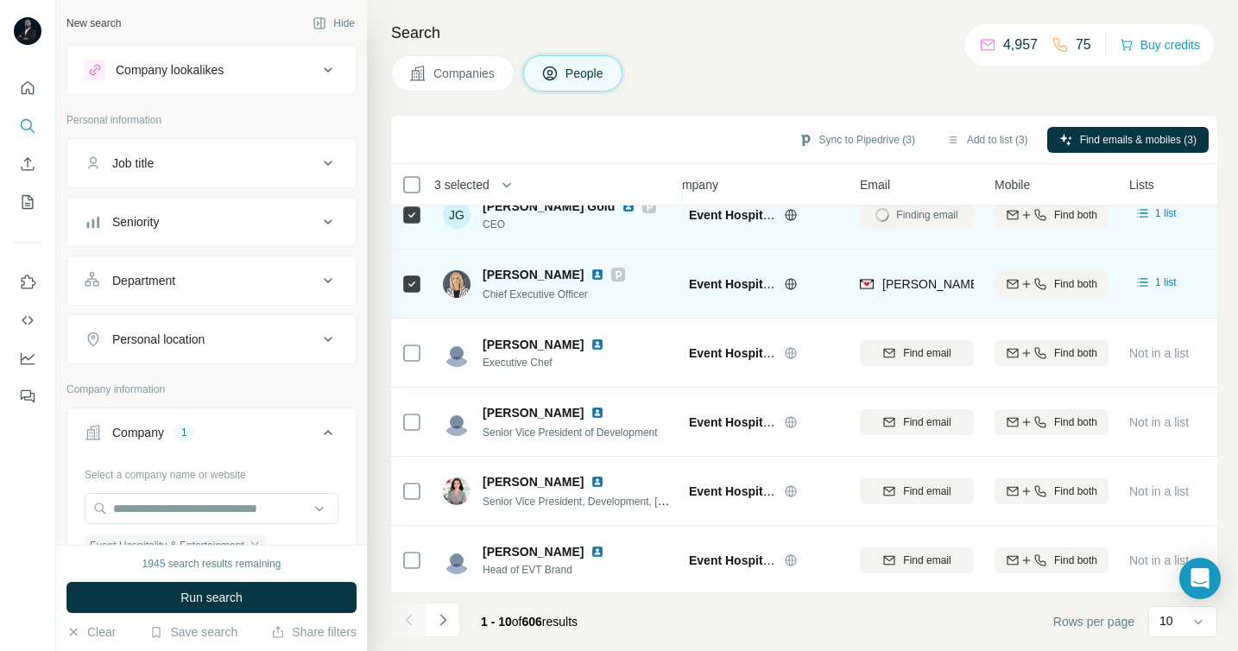
scroll to position [0, 25]
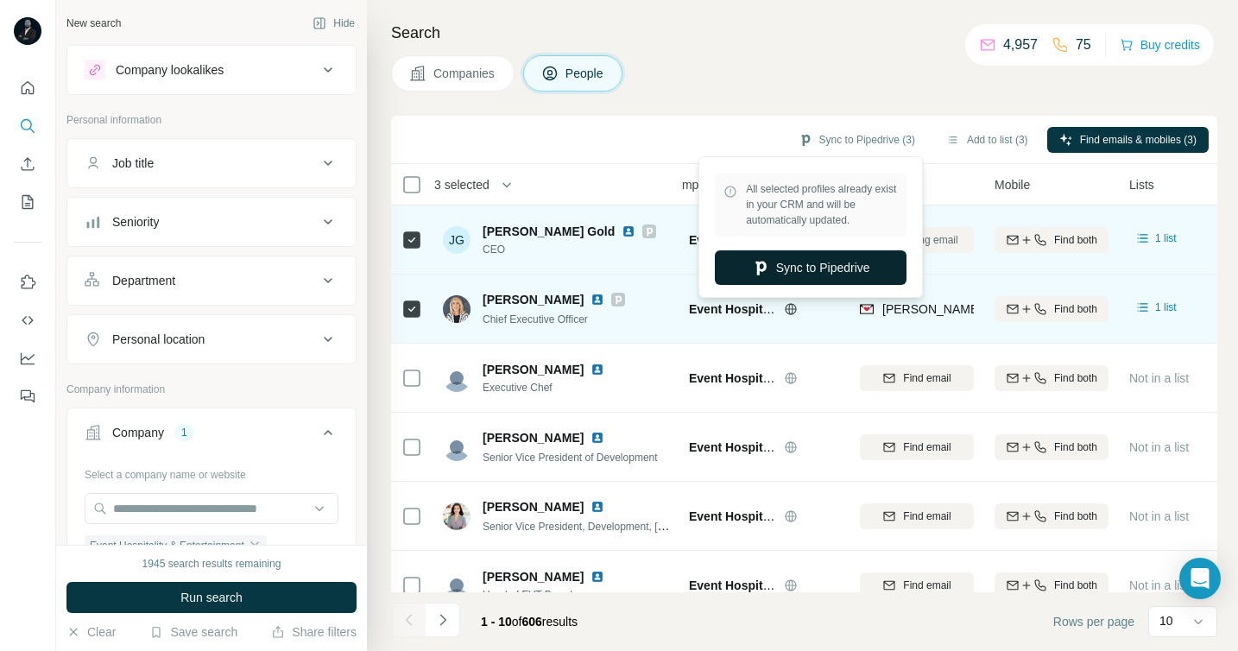
click at [830, 269] on button "Sync to Pipedrive" at bounding box center [811, 267] width 192 height 35
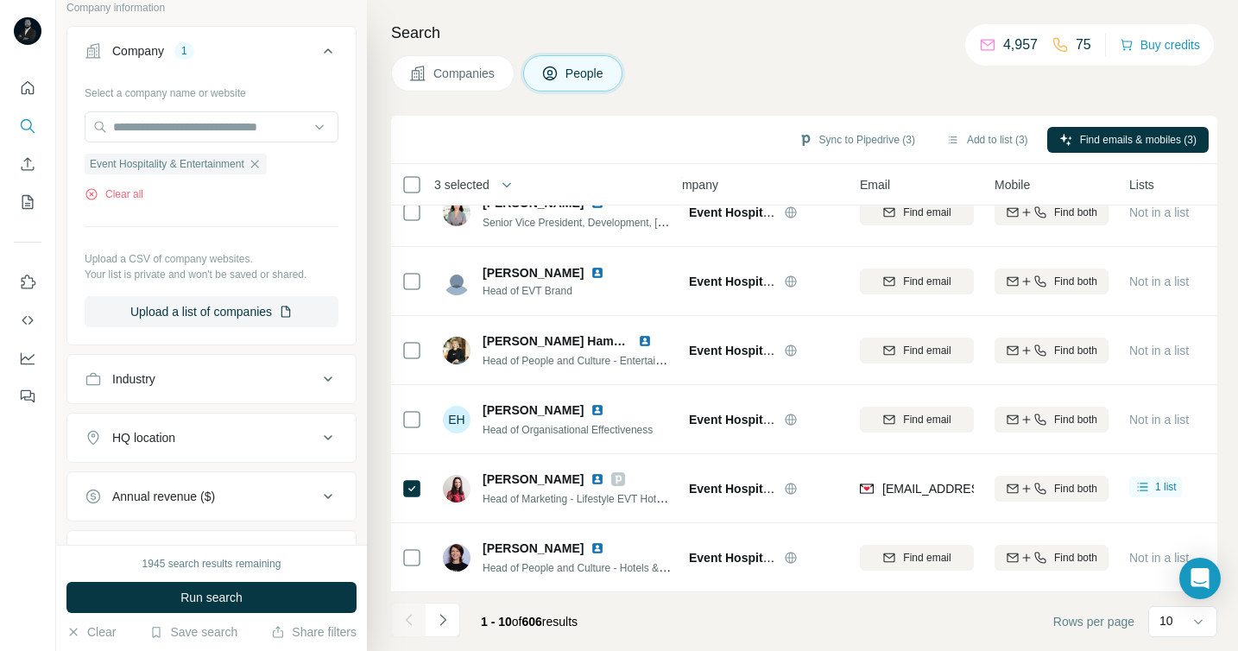
scroll to position [415, 0]
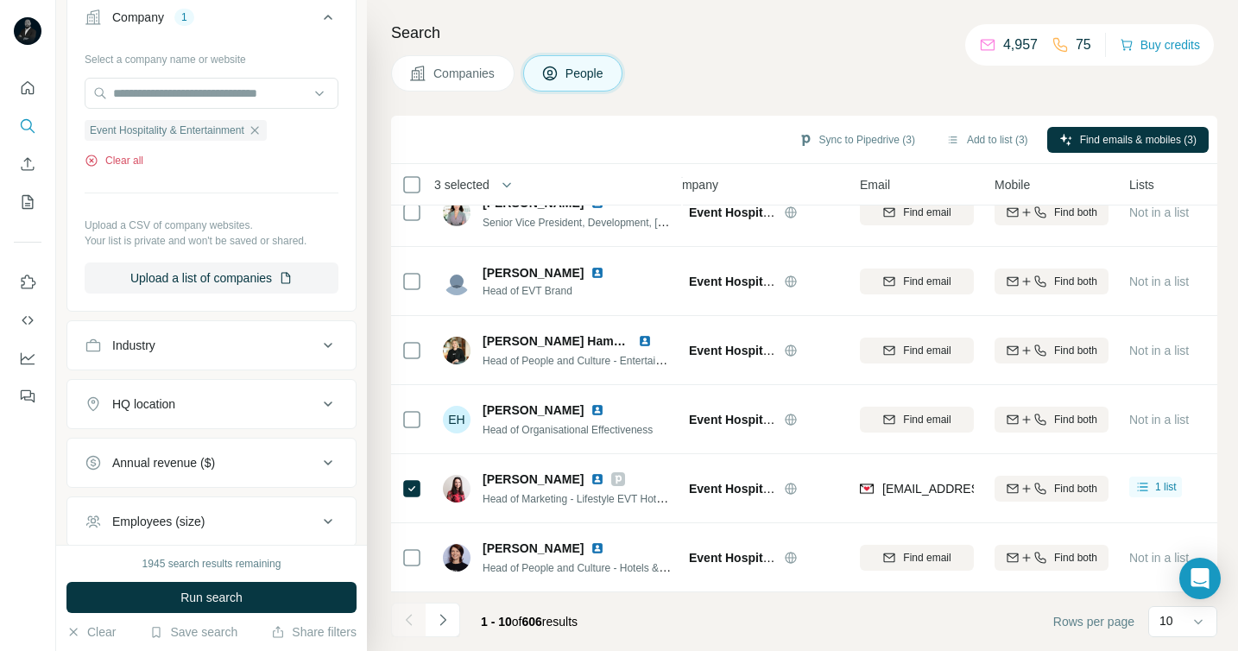
click at [130, 154] on button "Clear all" at bounding box center [114, 161] width 59 height 16
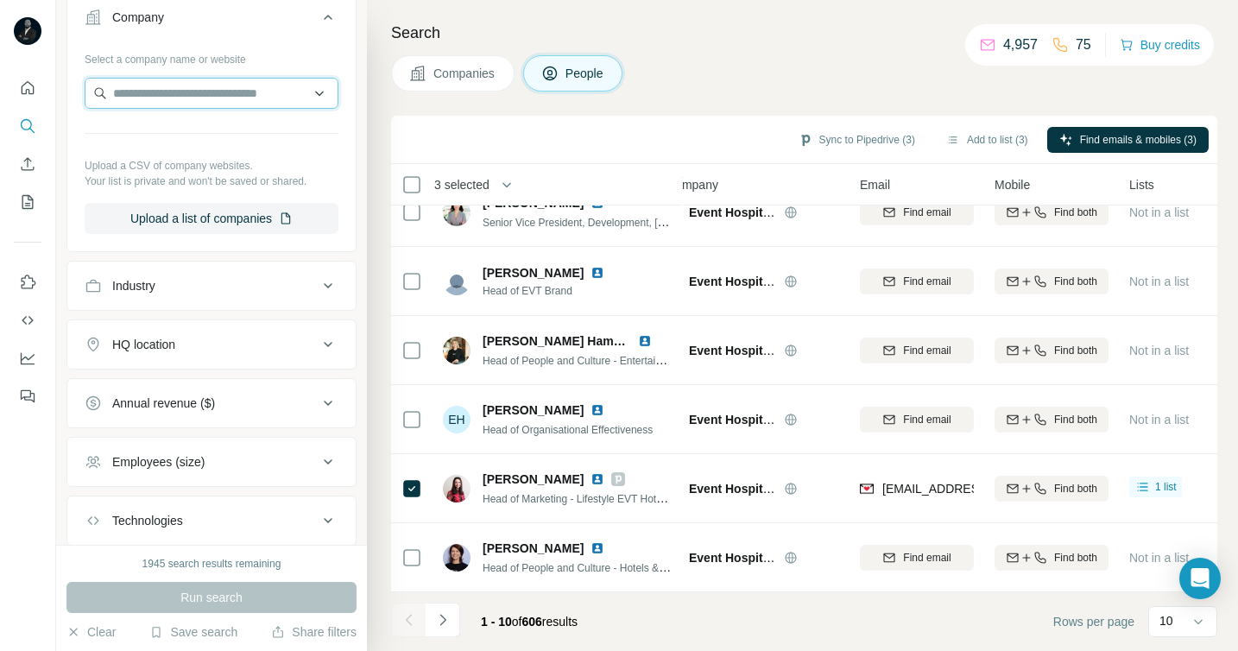
click at [142, 103] on input "text" at bounding box center [212, 93] width 254 height 31
type input "**********"
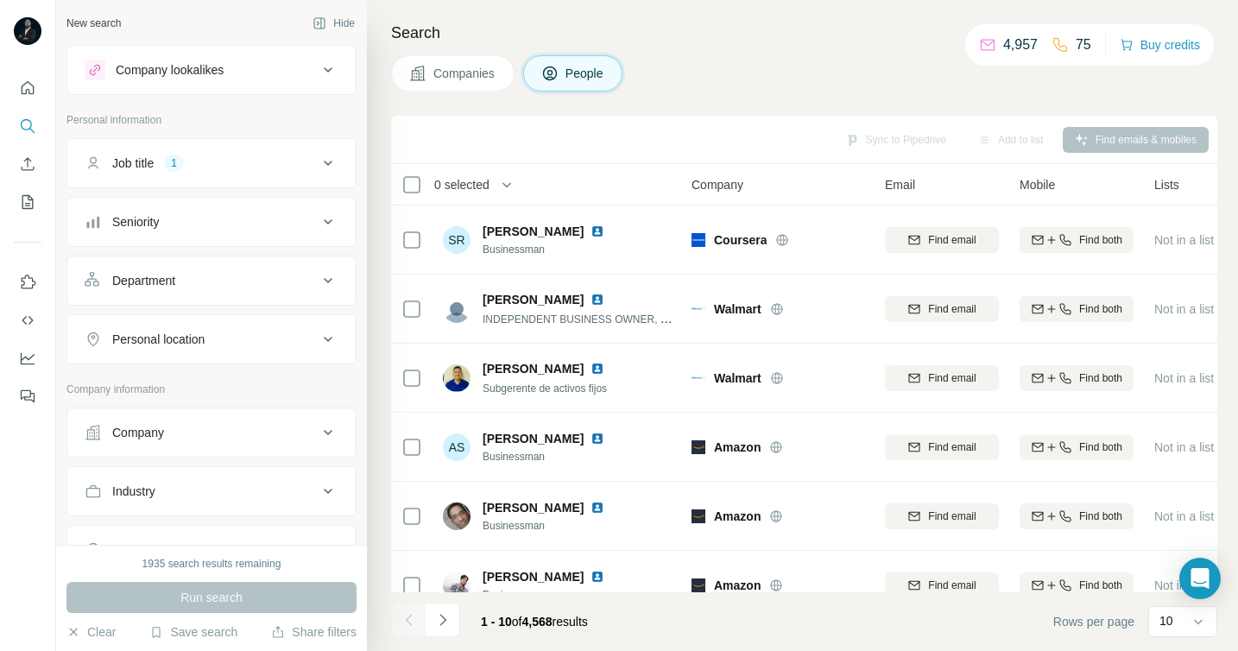
click at [466, 78] on span "Companies" at bounding box center [465, 73] width 63 height 17
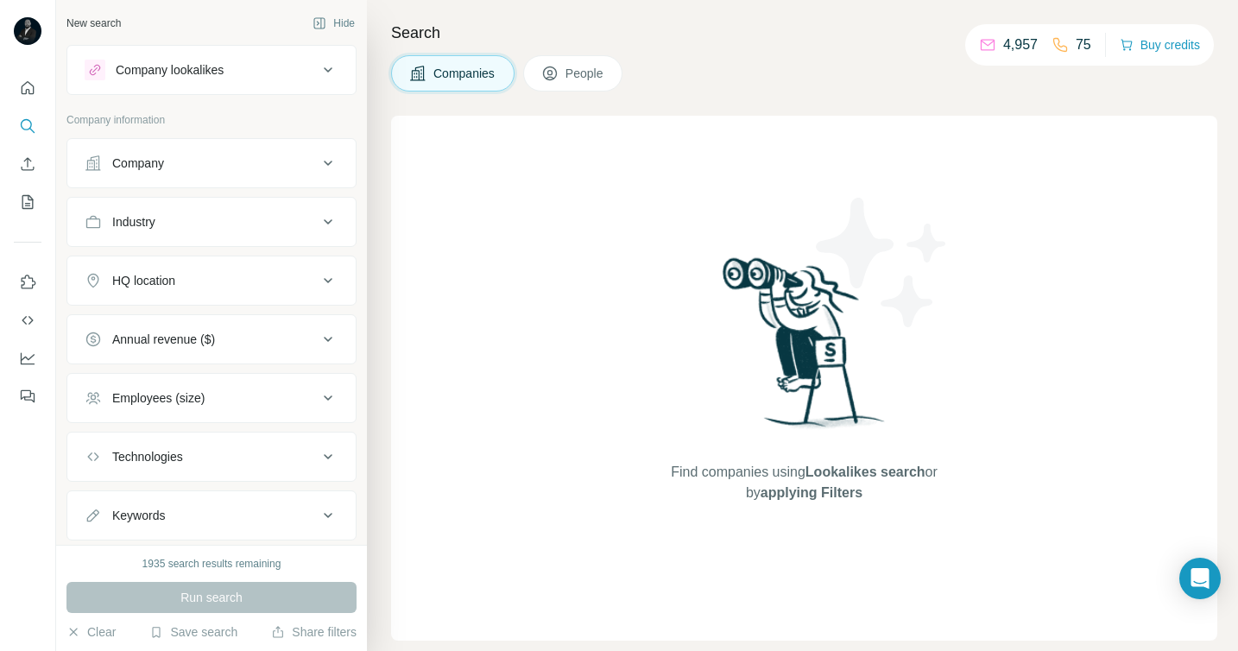
click at [173, 165] on div "Company" at bounding box center [201, 163] width 233 height 17
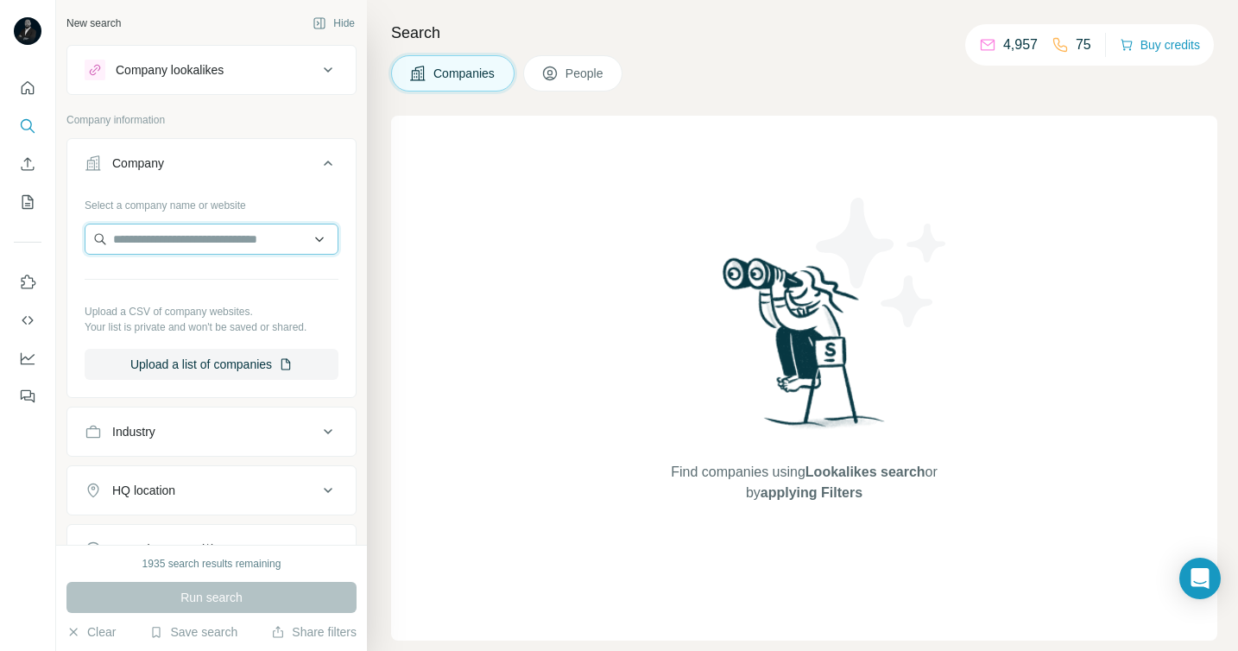
click at [170, 245] on input "text" at bounding box center [212, 239] width 254 height 31
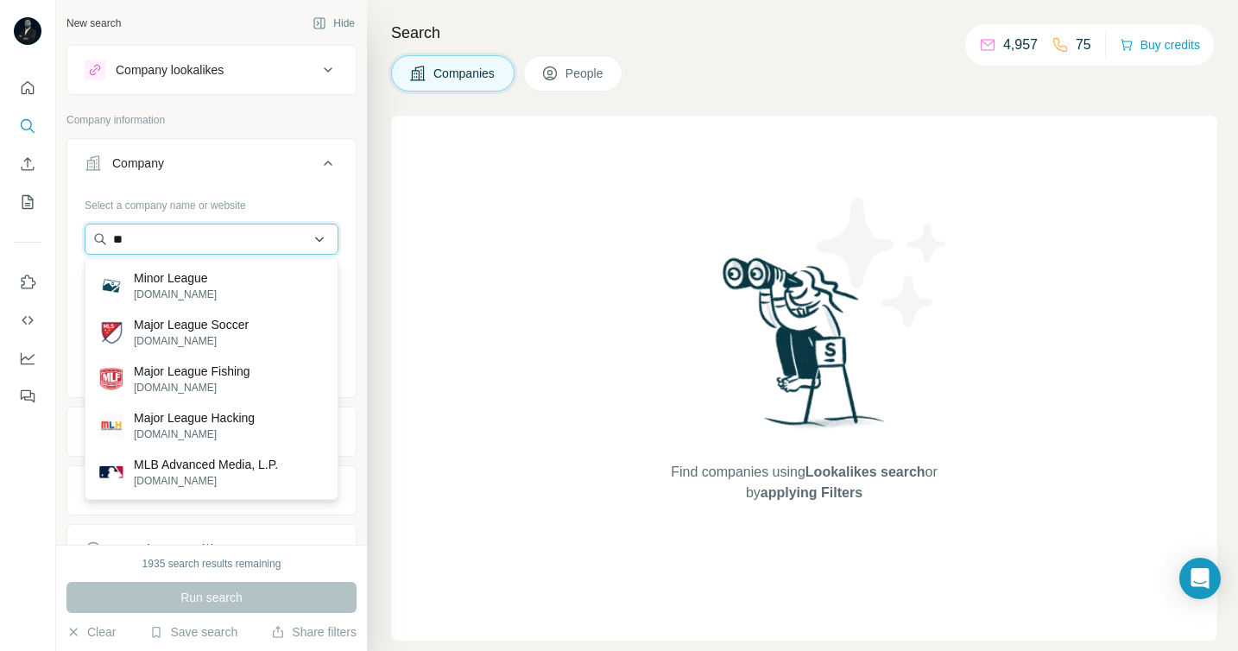
type input "*"
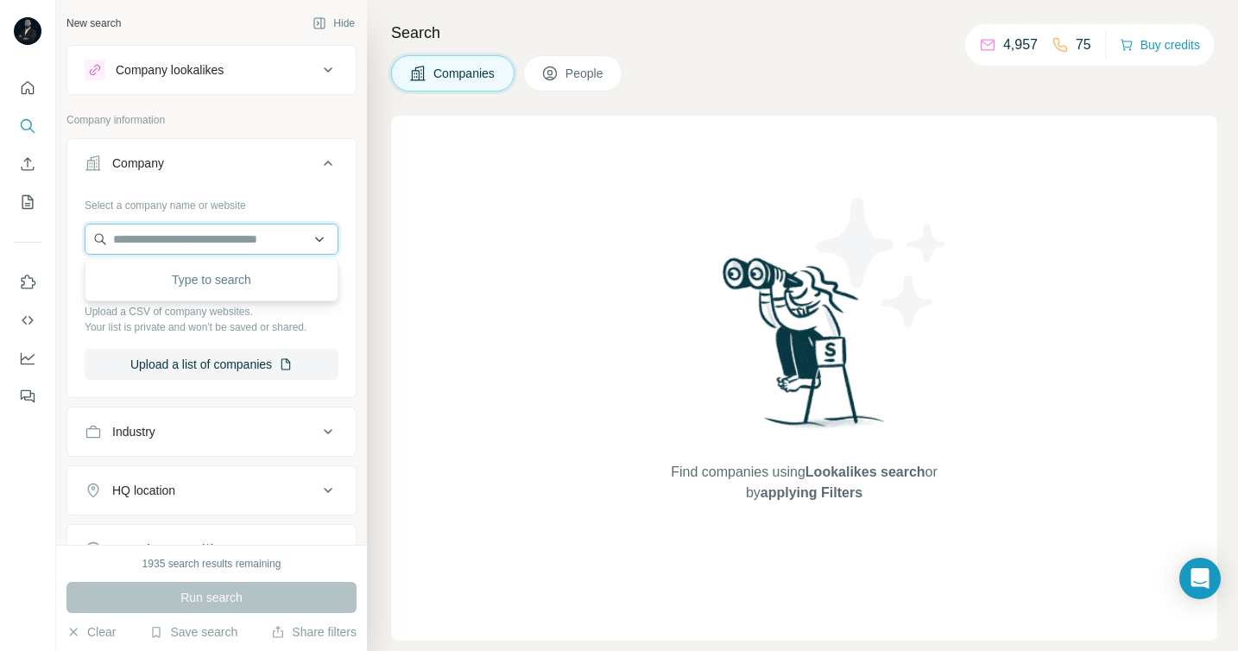
click at [194, 231] on input "text" at bounding box center [212, 239] width 254 height 31
paste input "**********"
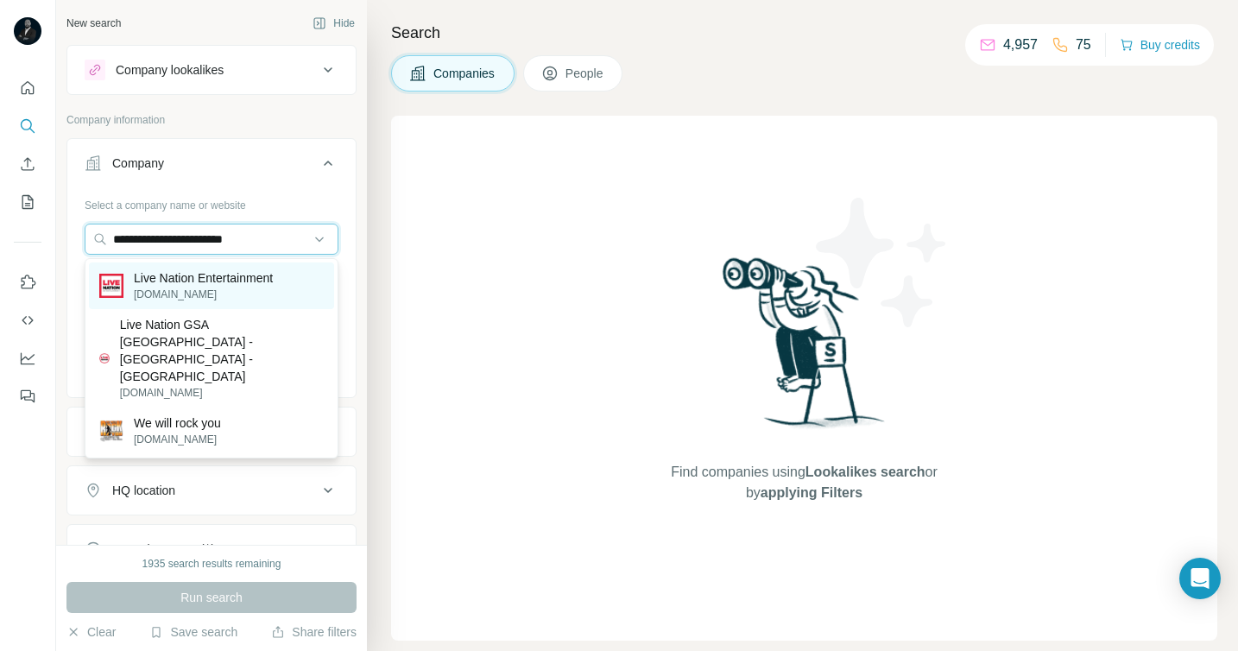
type input "**********"
click at [213, 280] on p "Live Nation Entertainment" at bounding box center [203, 277] width 139 height 17
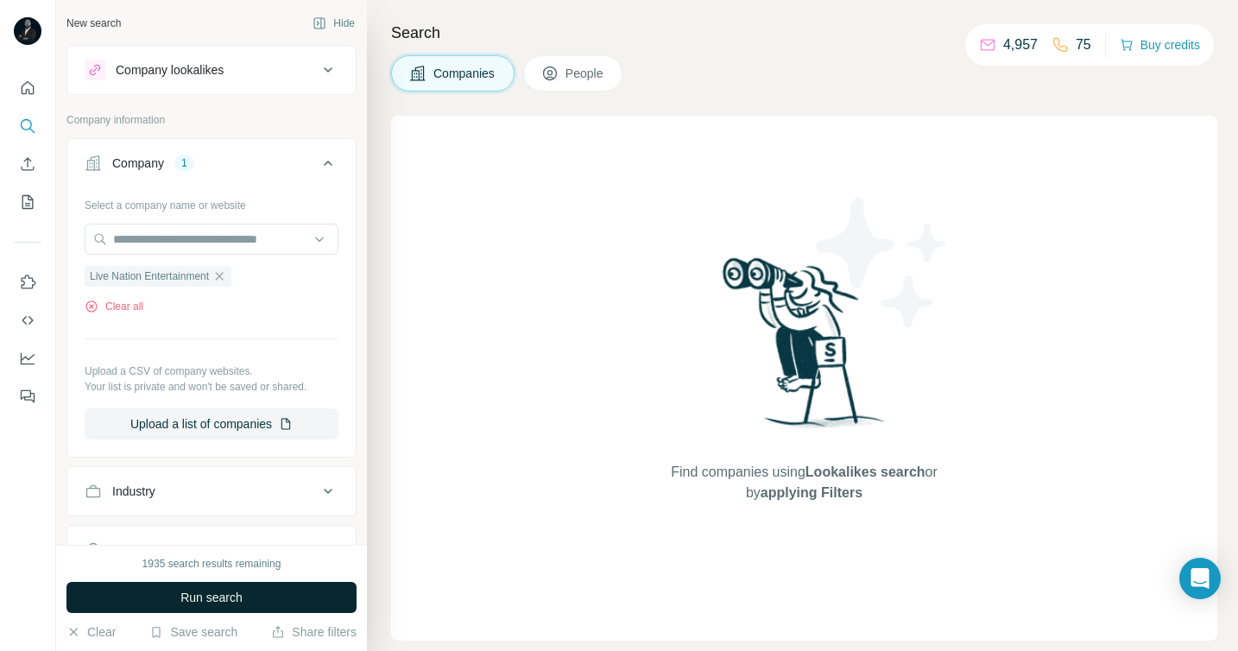
click at [229, 592] on span "Run search" at bounding box center [211, 597] width 62 height 17
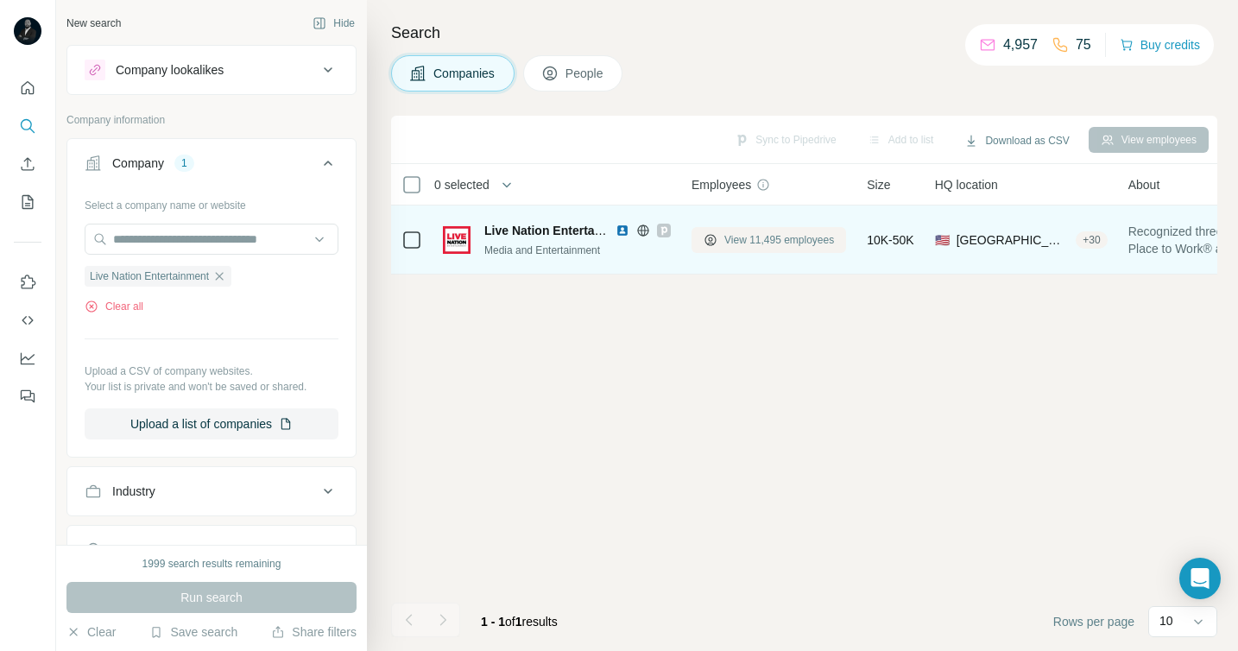
click at [731, 235] on span "View 11,495 employees" at bounding box center [780, 240] width 110 height 16
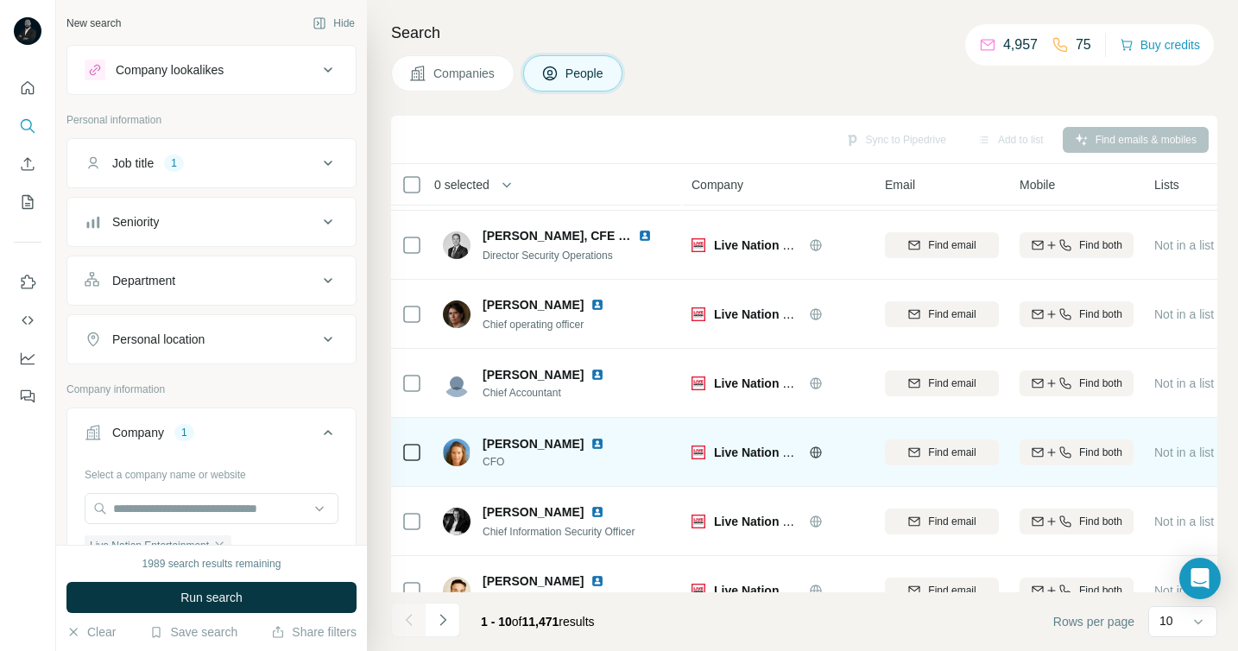
scroll to position [304, 0]
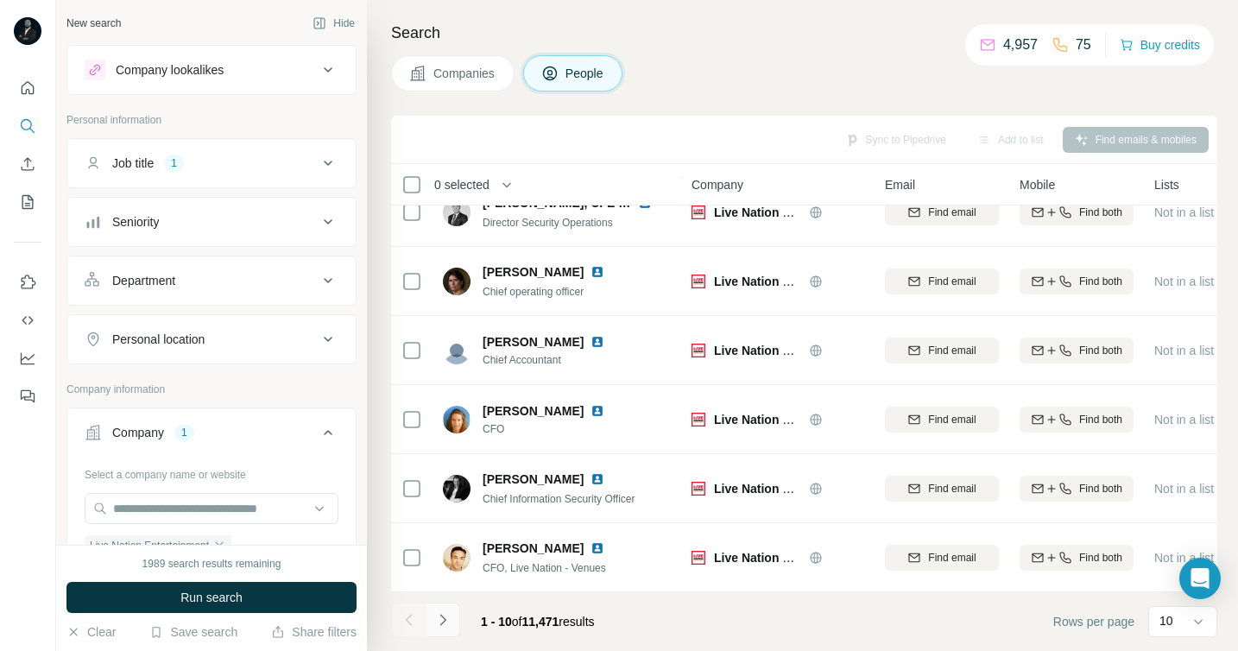
click at [442, 619] on icon "Navigate to next page" at bounding box center [442, 619] width 17 height 17
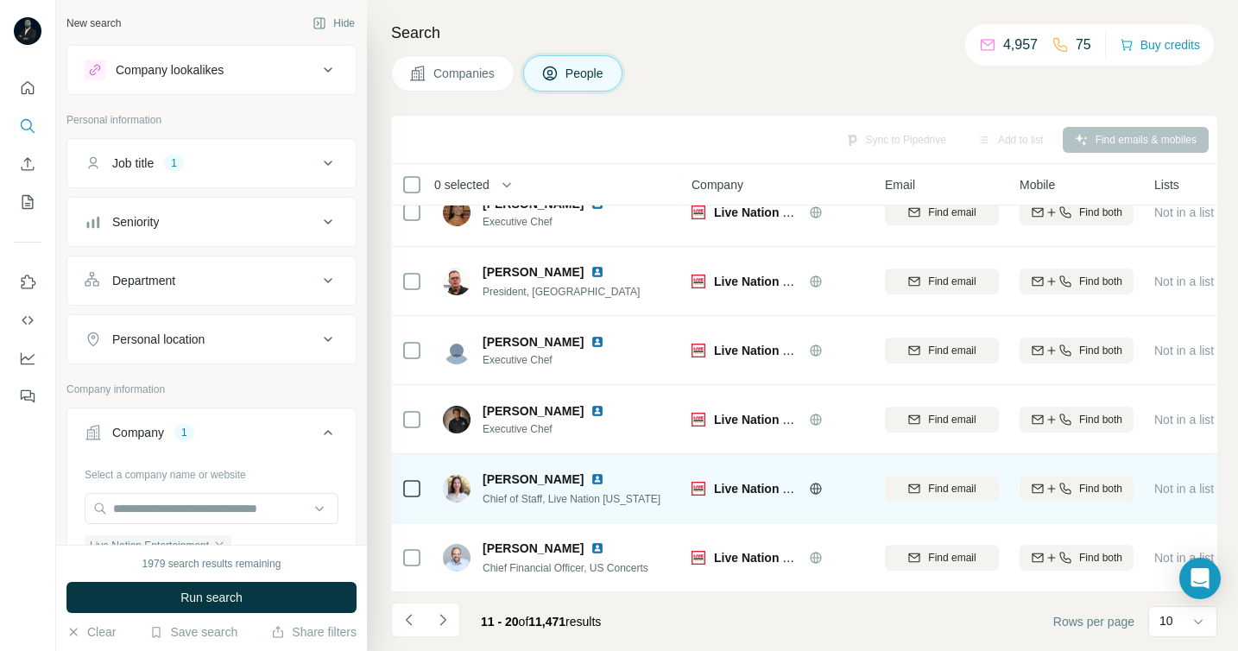
scroll to position [0, 0]
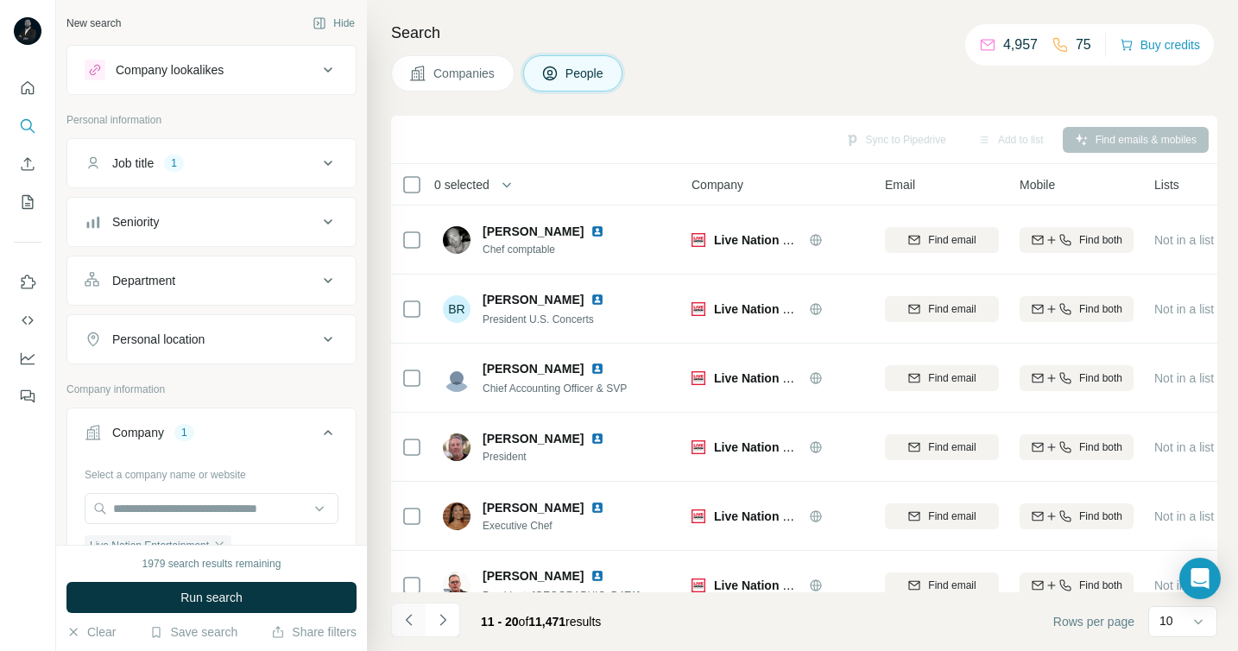
click at [402, 619] on icon "Navigate to previous page" at bounding box center [409, 619] width 17 height 17
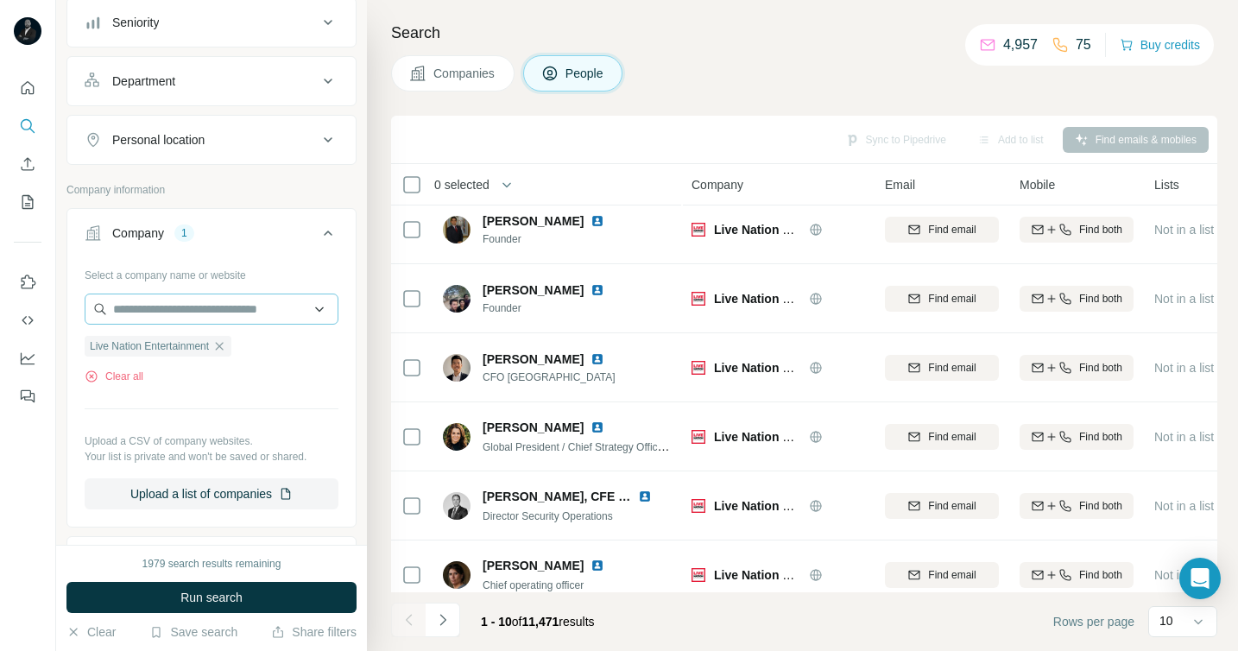
scroll to position [199, 0]
click at [153, 311] on input "text" at bounding box center [212, 309] width 254 height 31
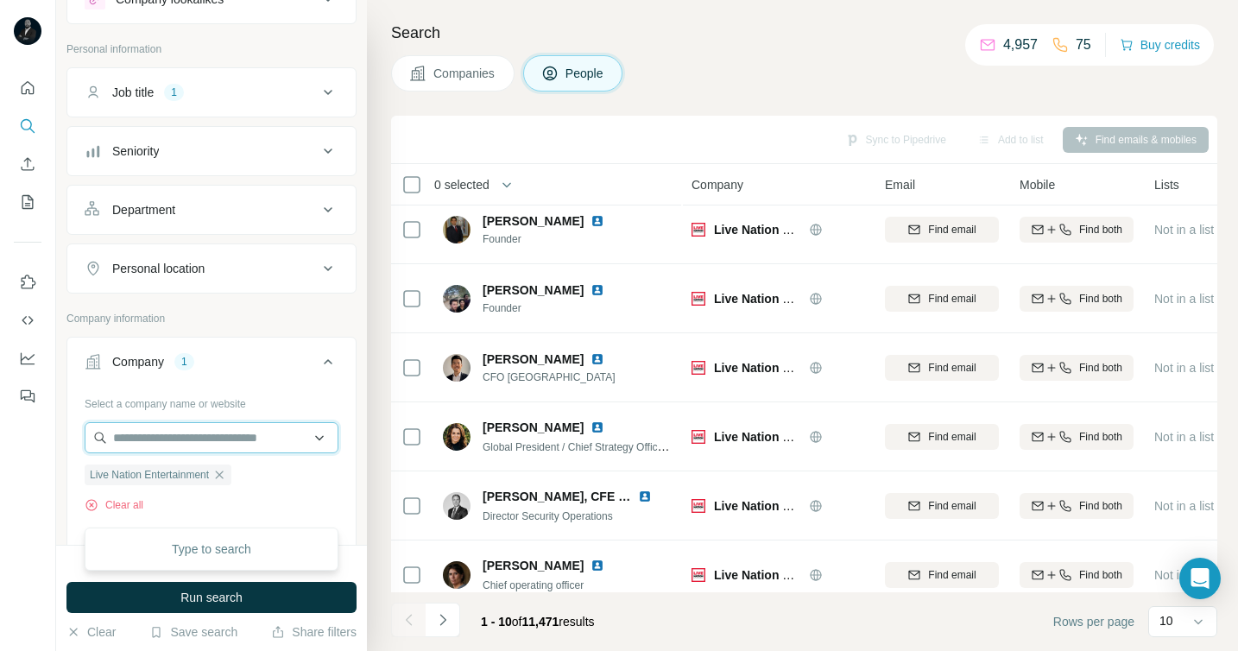
scroll to position [0, 0]
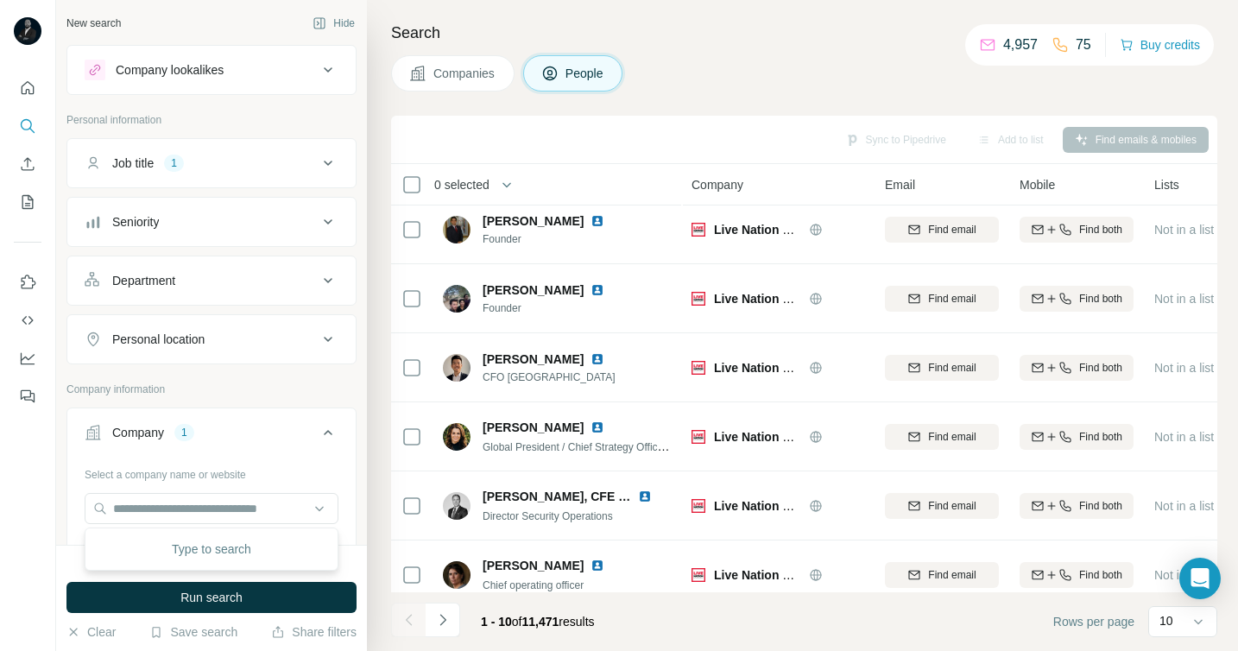
click at [168, 285] on div "Department" at bounding box center [143, 280] width 63 height 17
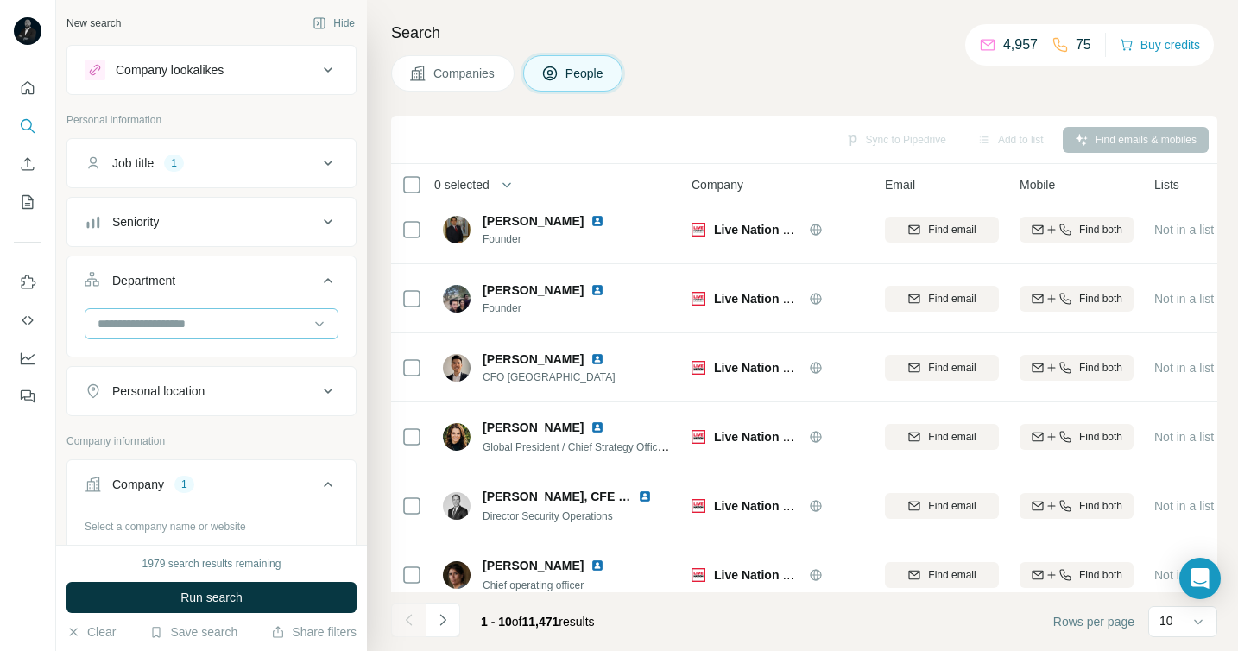
click at [156, 321] on input at bounding box center [202, 323] width 213 height 19
type input "*"
click at [219, 165] on div "Job title 1" at bounding box center [201, 163] width 233 height 17
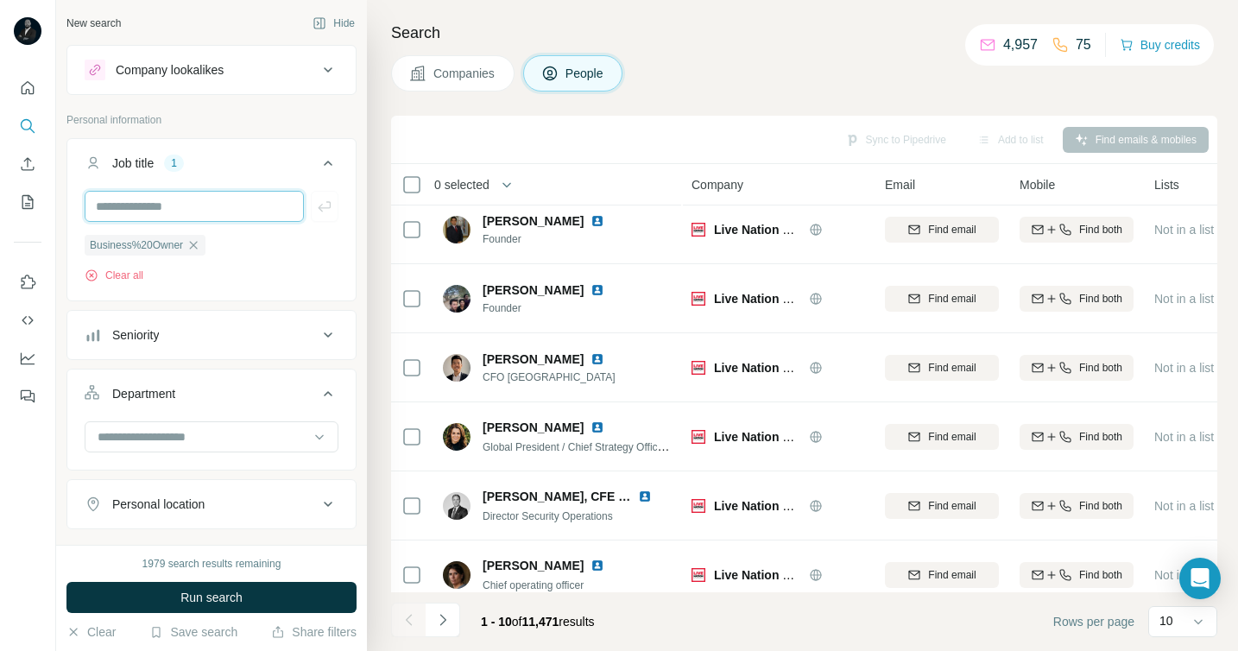
click at [173, 213] on input "text" at bounding box center [194, 206] width 219 height 31
click at [230, 209] on input "**********" at bounding box center [194, 206] width 219 height 31
type input "**********"
click at [329, 214] on icon "button" at bounding box center [324, 206] width 17 height 17
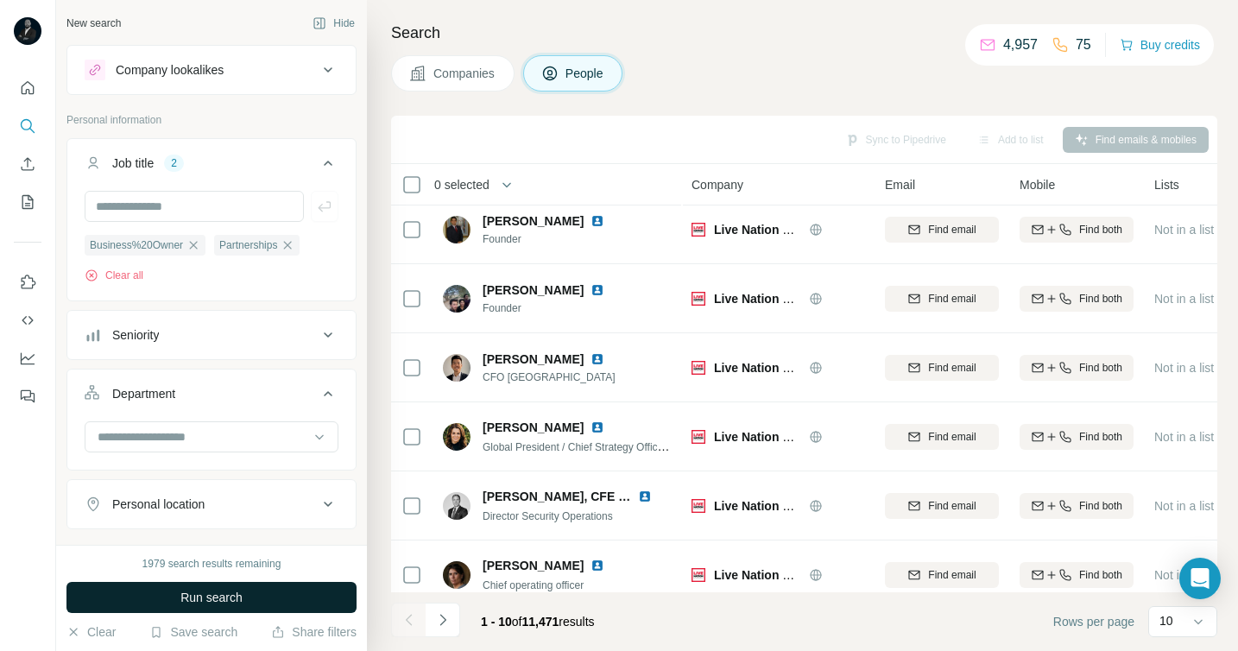
click at [241, 603] on span "Run search" at bounding box center [211, 597] width 62 height 17
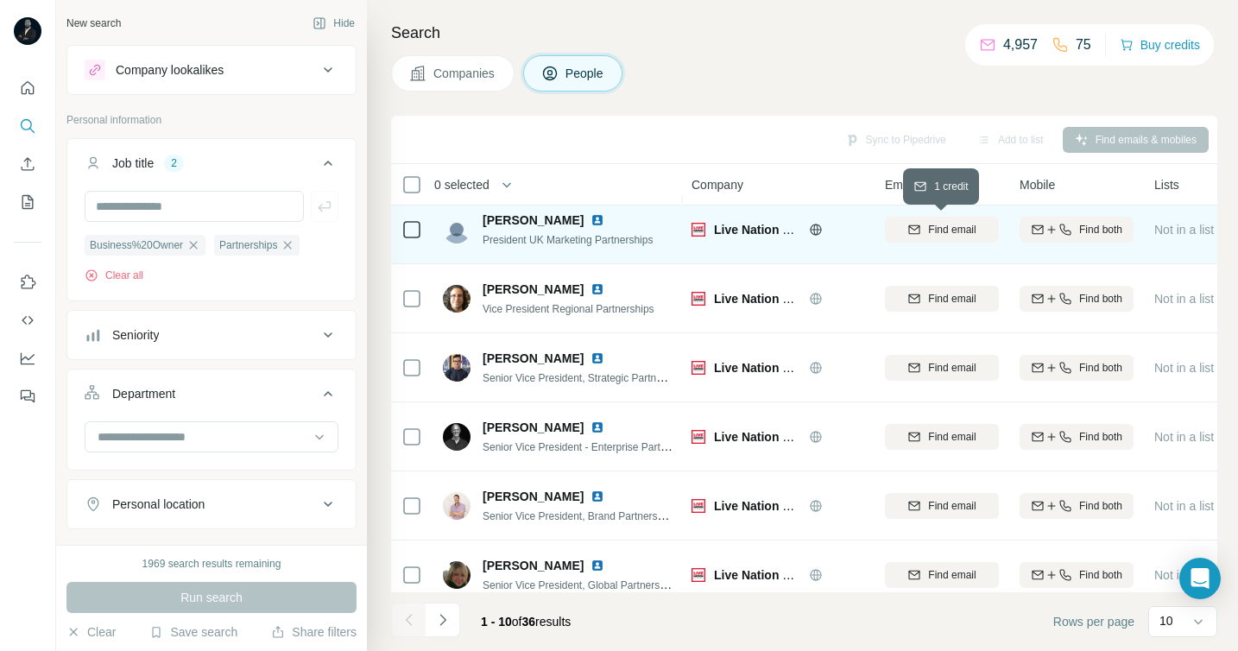
click at [944, 235] on span "Find email" at bounding box center [951, 230] width 47 height 16
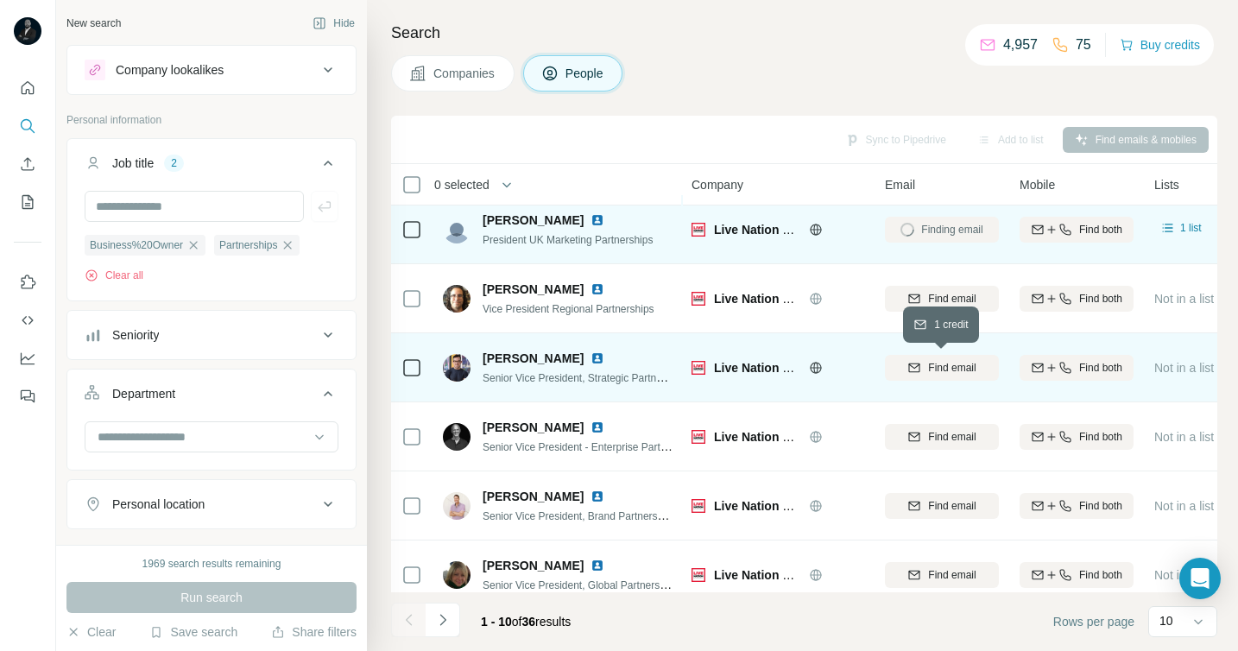
click at [949, 369] on span "Find email" at bounding box center [951, 368] width 47 height 16
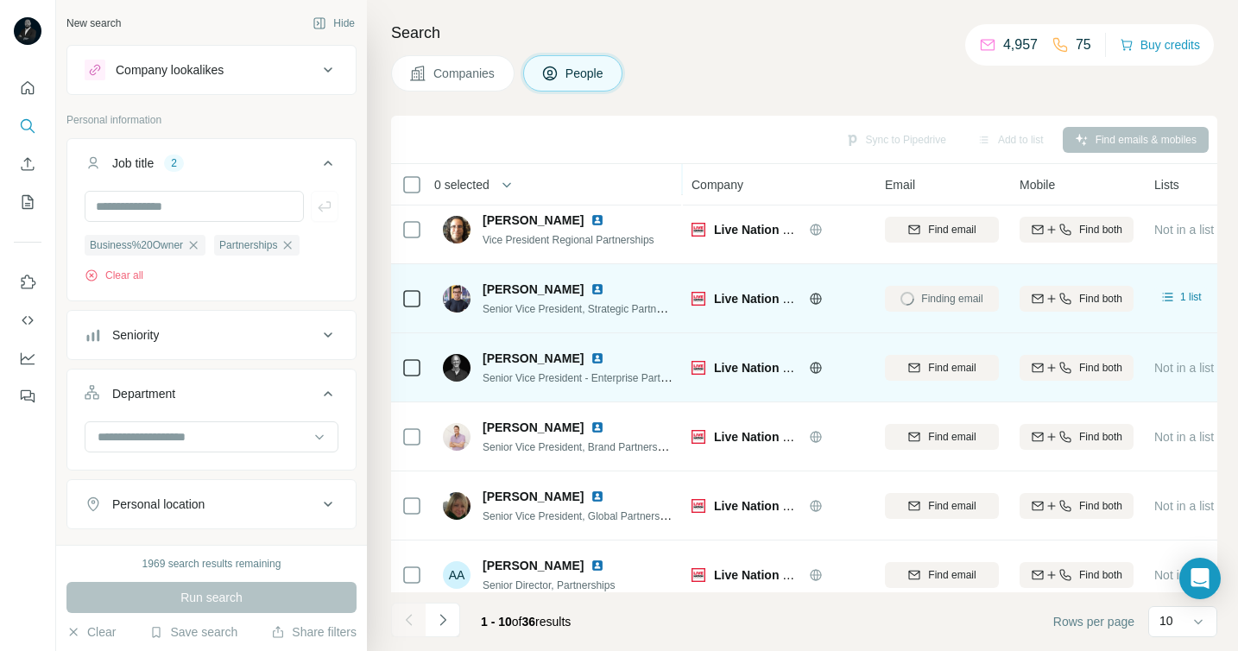
scroll to position [98, 0]
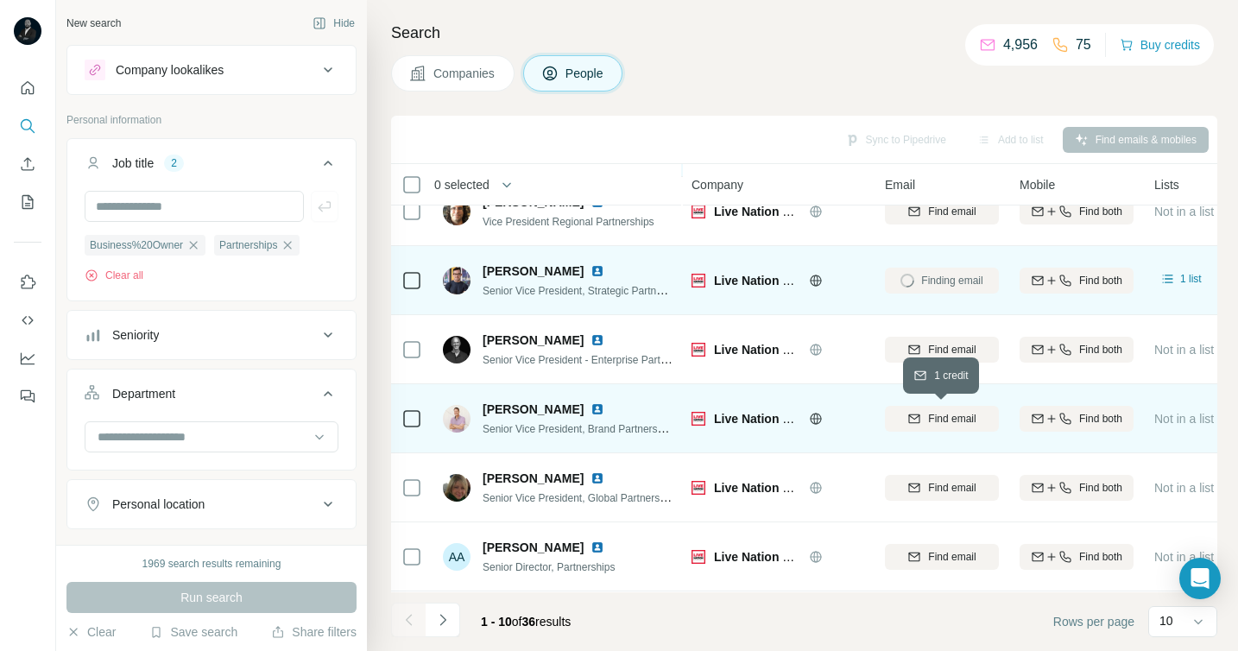
click at [932, 424] on span "Find email" at bounding box center [951, 419] width 47 height 16
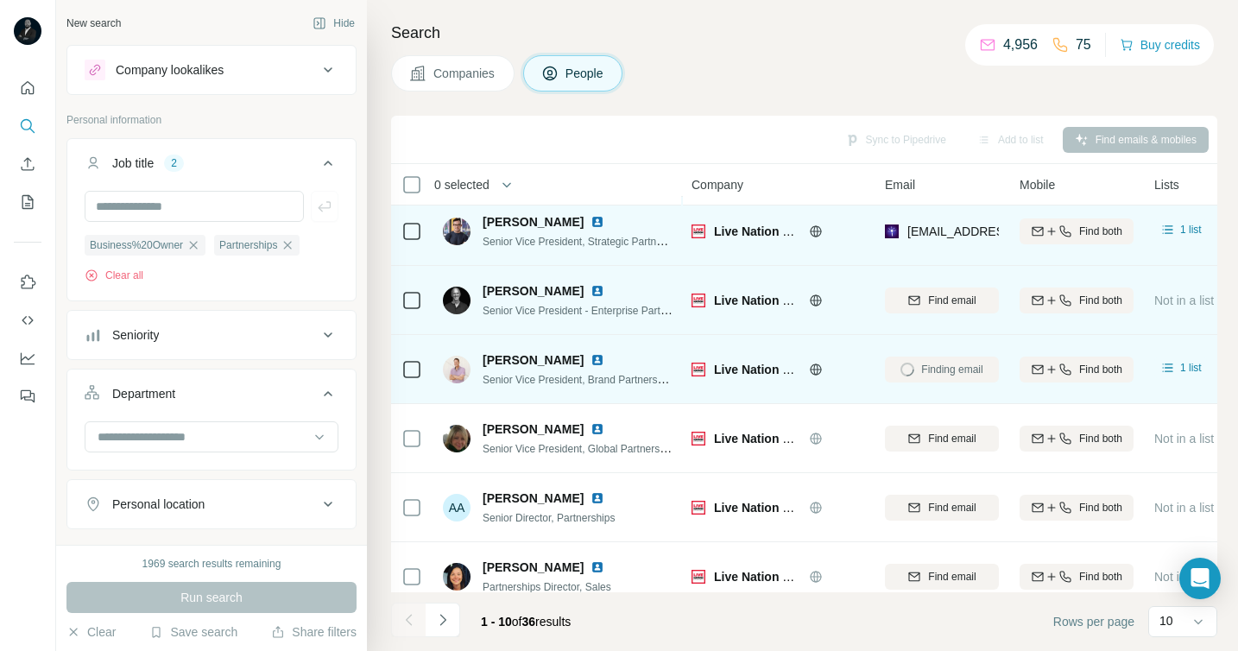
scroll to position [151, 0]
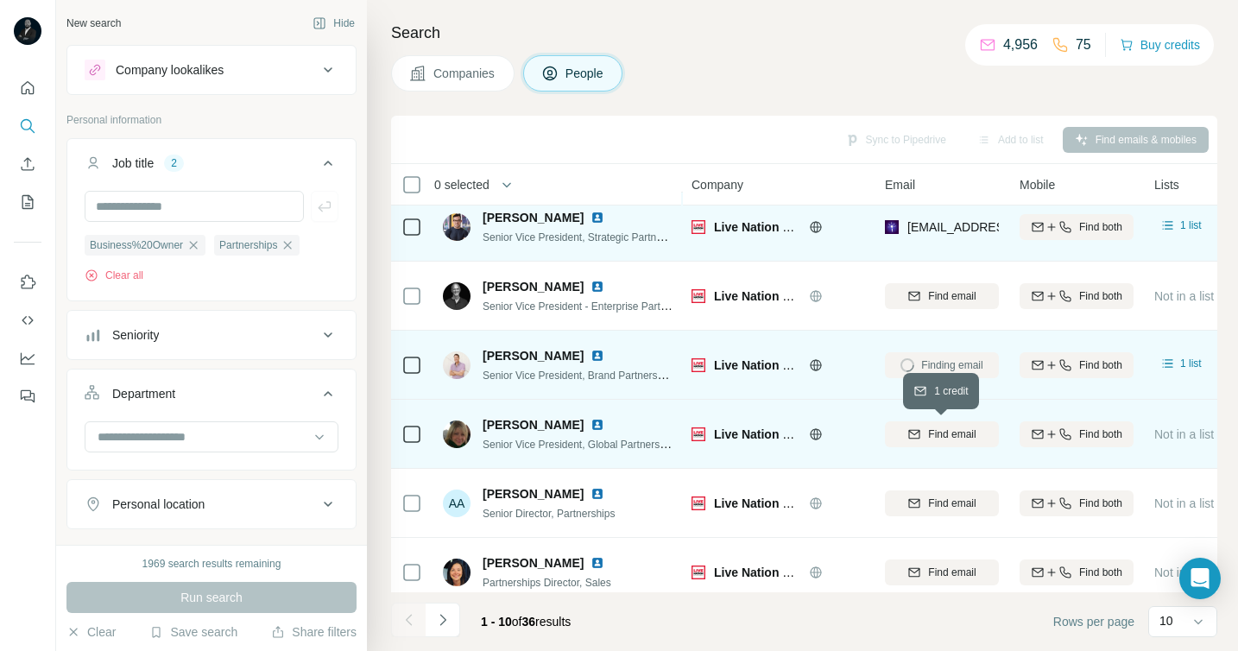
click at [939, 434] on span "Find email" at bounding box center [951, 435] width 47 height 16
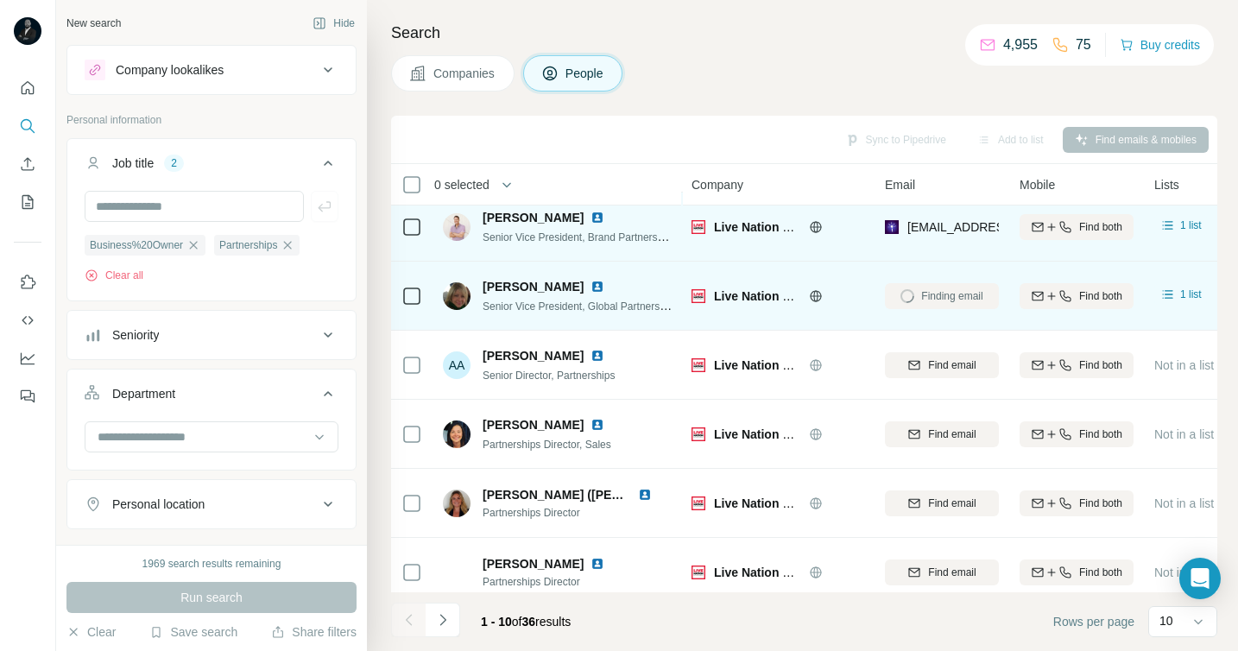
scroll to position [304, 0]
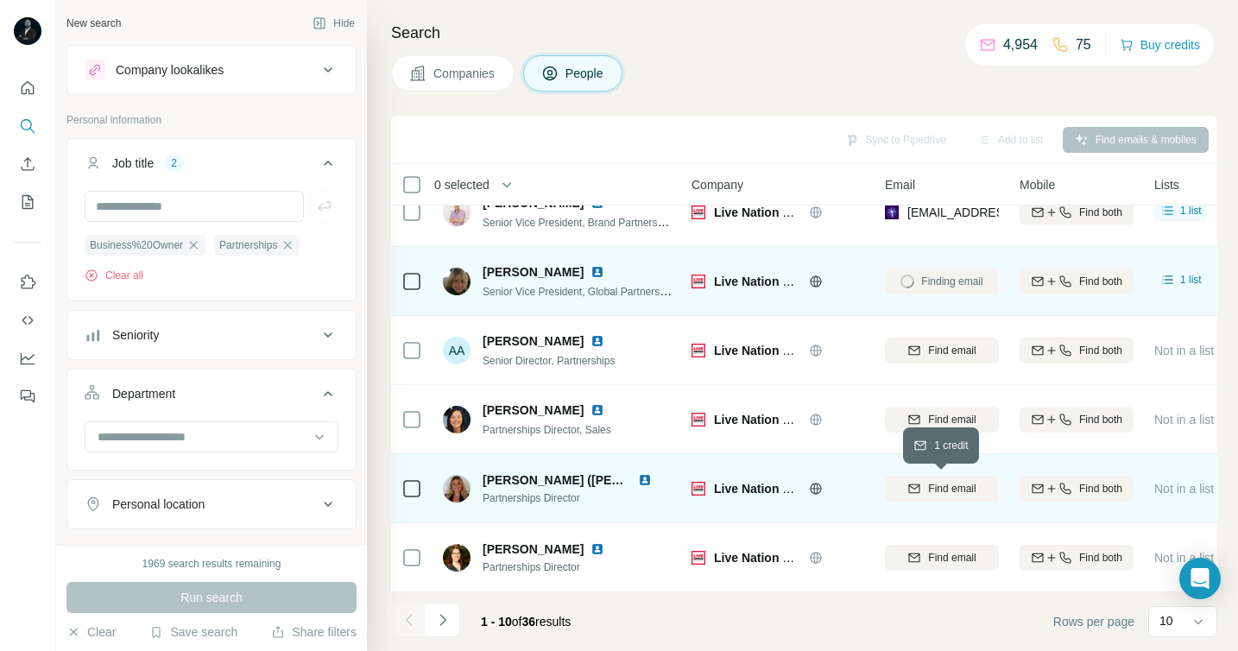
click at [944, 485] on span "Find email" at bounding box center [951, 489] width 47 height 16
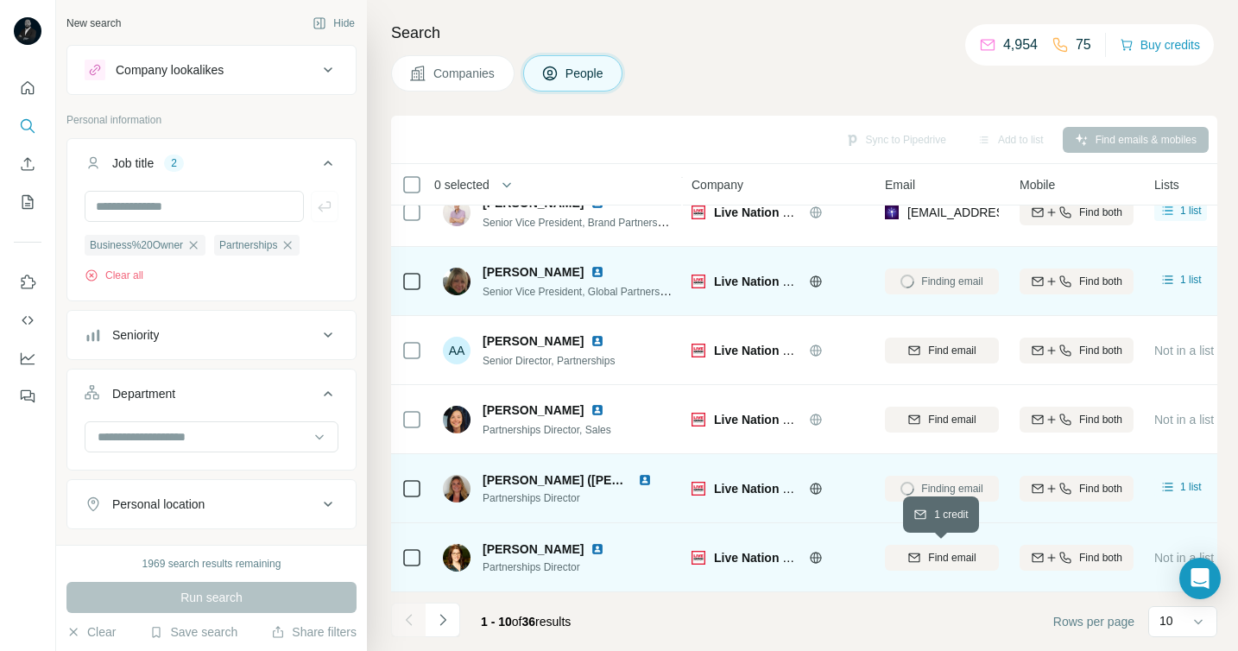
click at [949, 553] on span "Find email" at bounding box center [951, 558] width 47 height 16
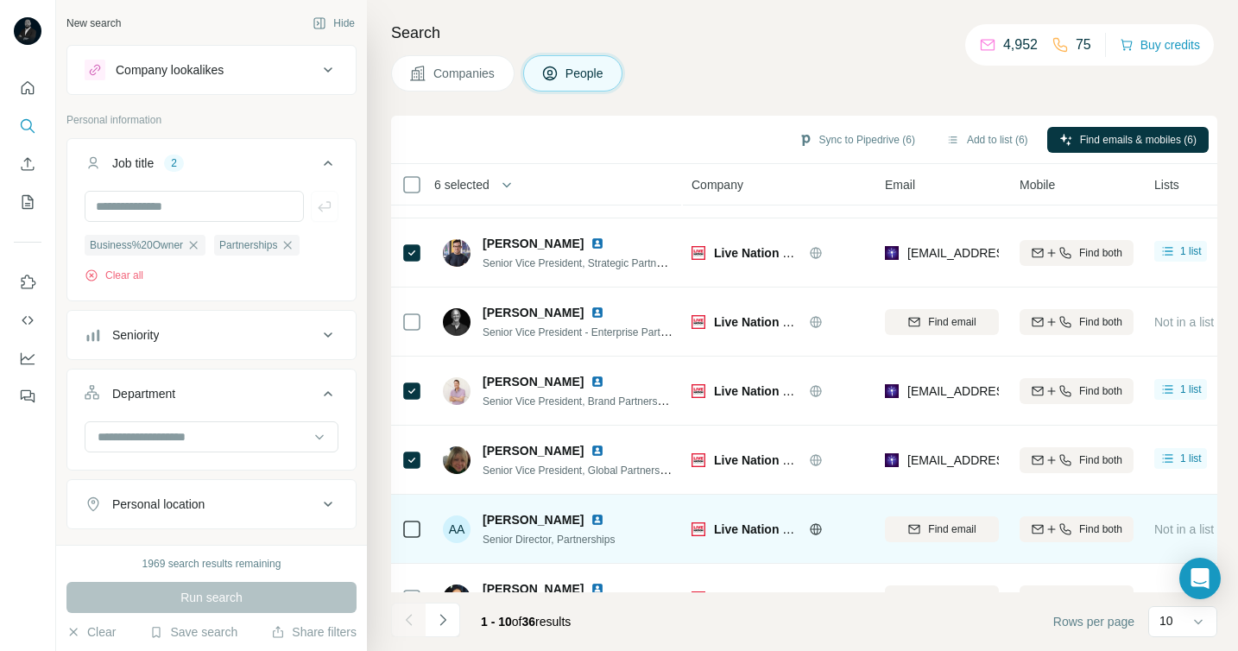
scroll to position [0, 0]
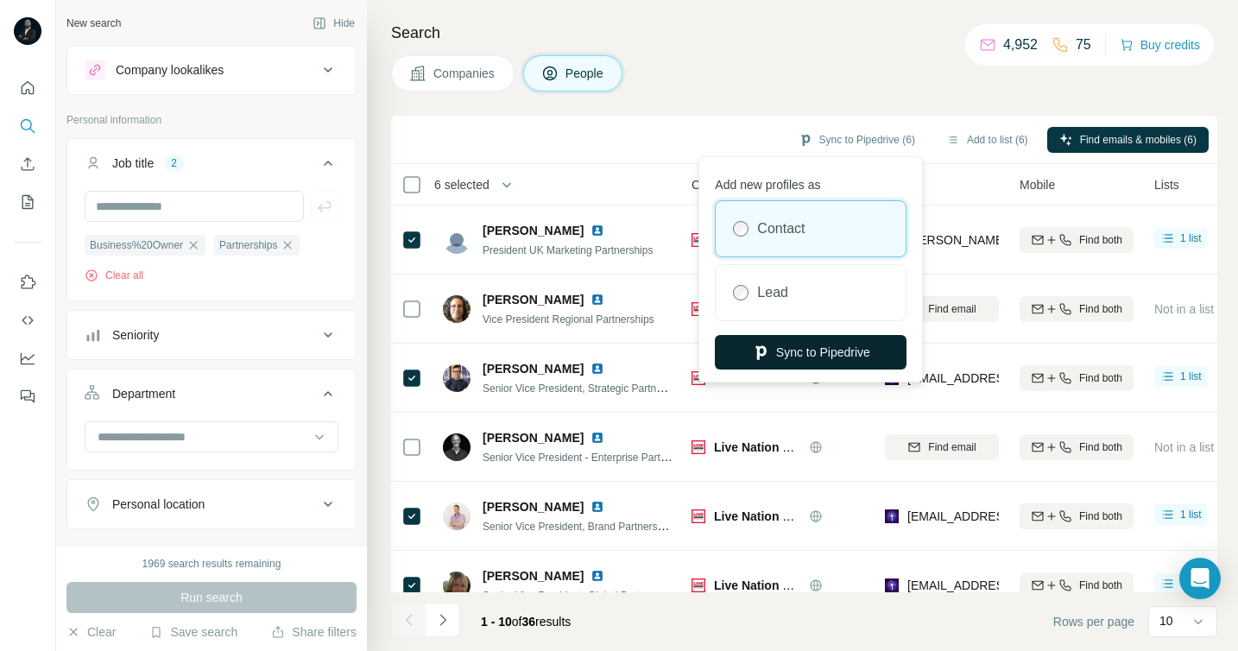
click at [801, 346] on button "Sync to Pipedrive" at bounding box center [811, 352] width 192 height 35
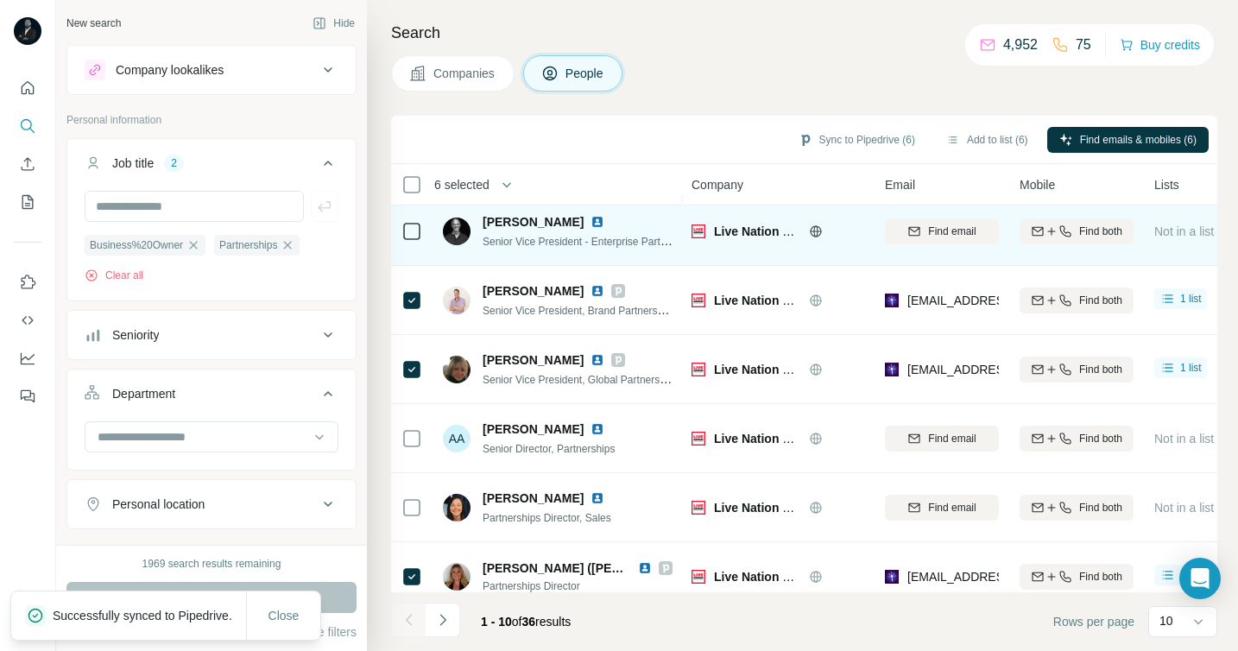
scroll to position [304, 0]
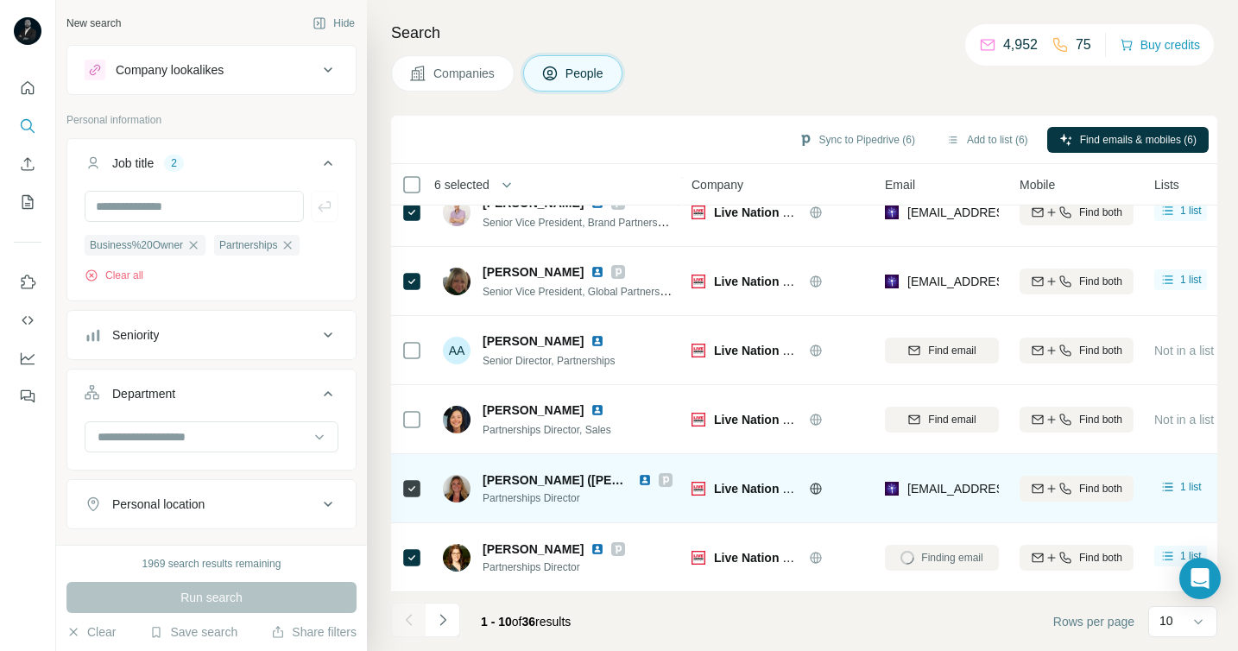
click at [638, 482] on img at bounding box center [645, 480] width 14 height 14
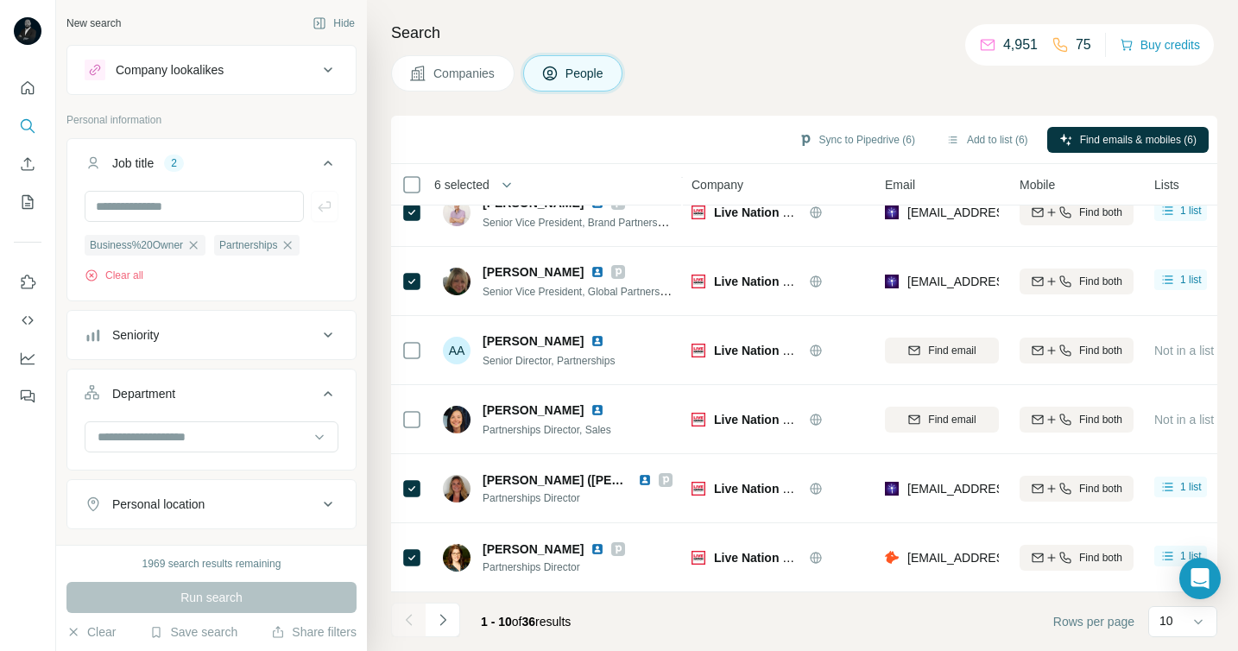
scroll to position [0, 0]
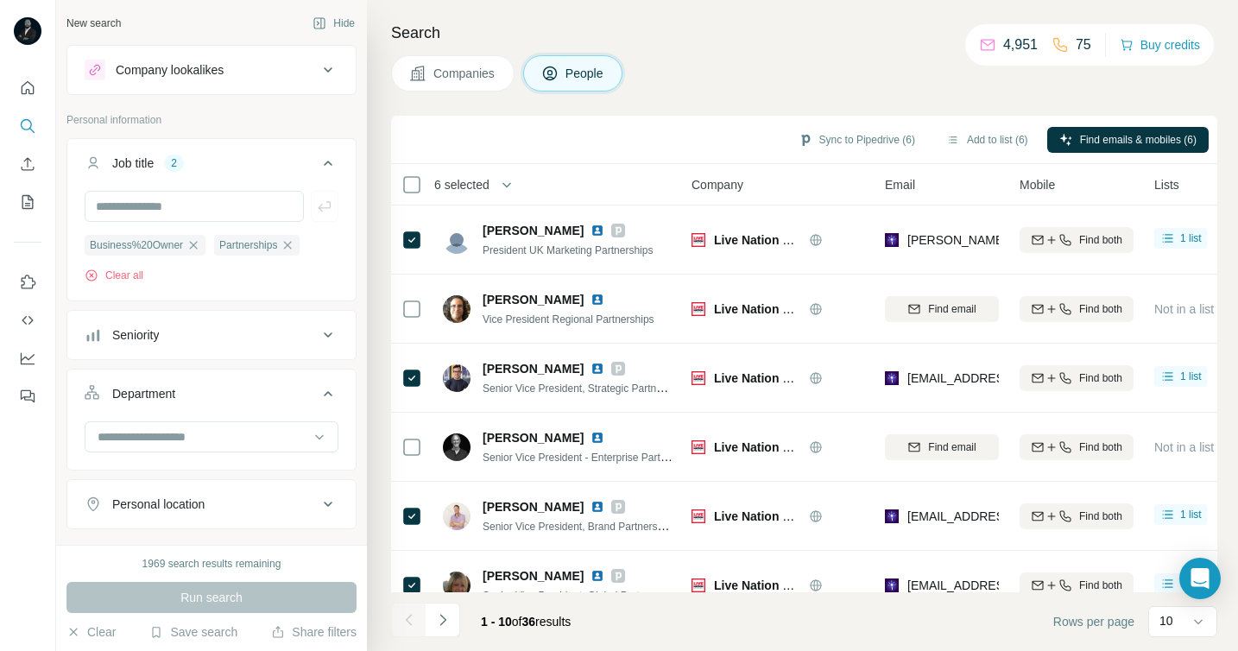
click at [720, 101] on div "Search Companies People Sync to Pipedrive (6) Add to list (6) Find emails & mob…" at bounding box center [802, 325] width 871 height 651
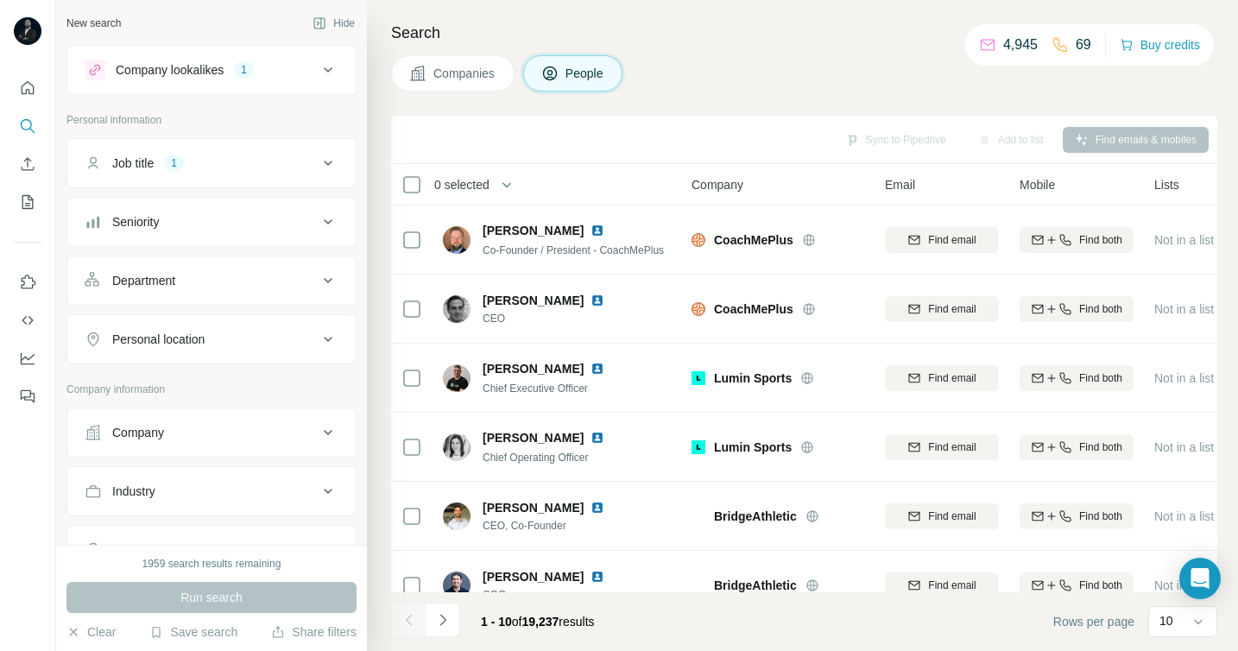
click at [459, 79] on span "Companies" at bounding box center [465, 73] width 63 height 17
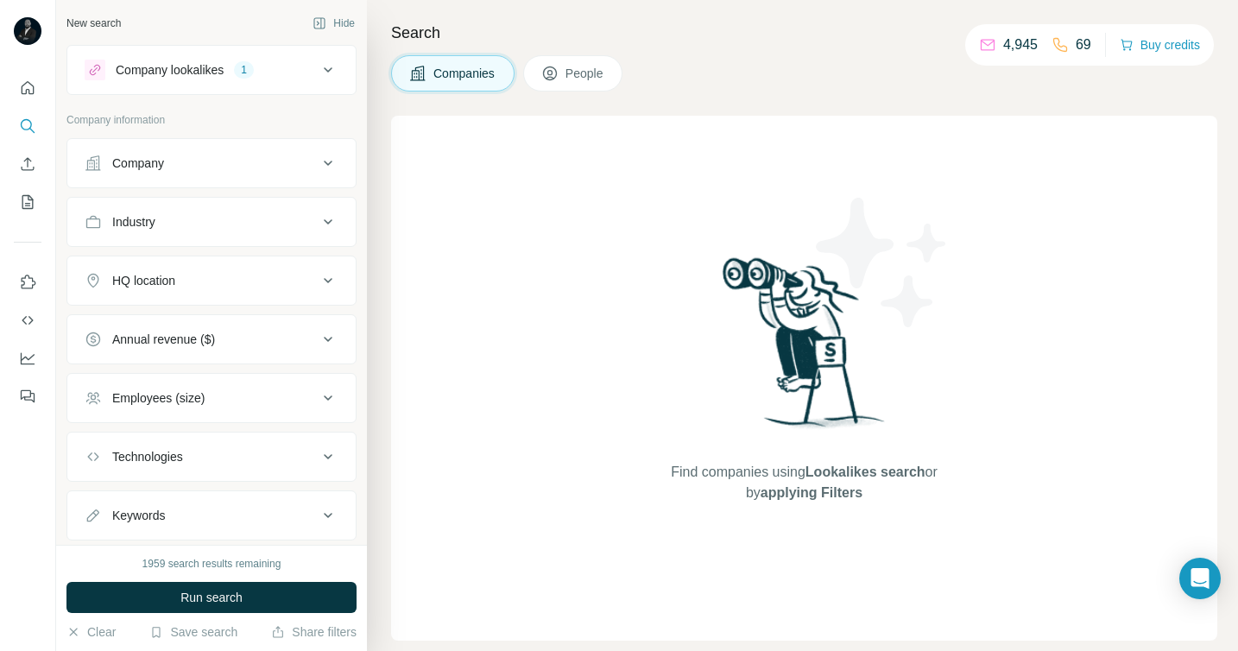
click at [260, 159] on div "Company" at bounding box center [201, 163] width 233 height 17
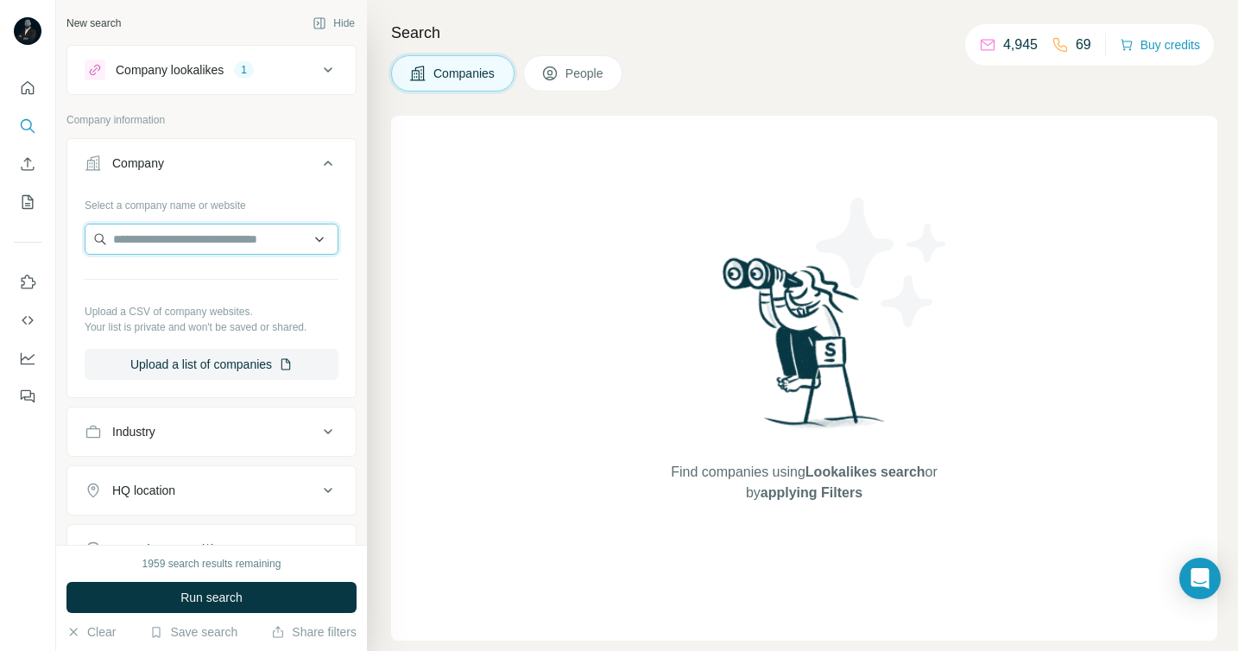
click at [176, 245] on input "text" at bounding box center [212, 239] width 254 height 31
paste input "*********"
click at [186, 243] on input "*********" at bounding box center [212, 239] width 254 height 31
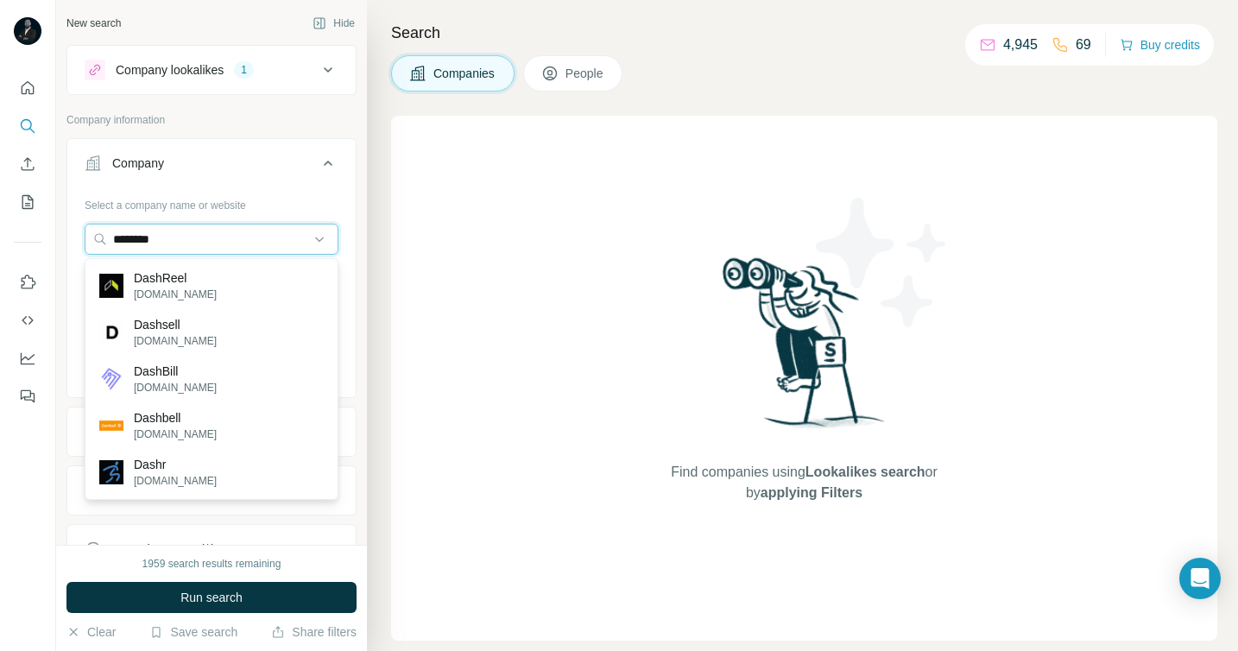
type input "********"
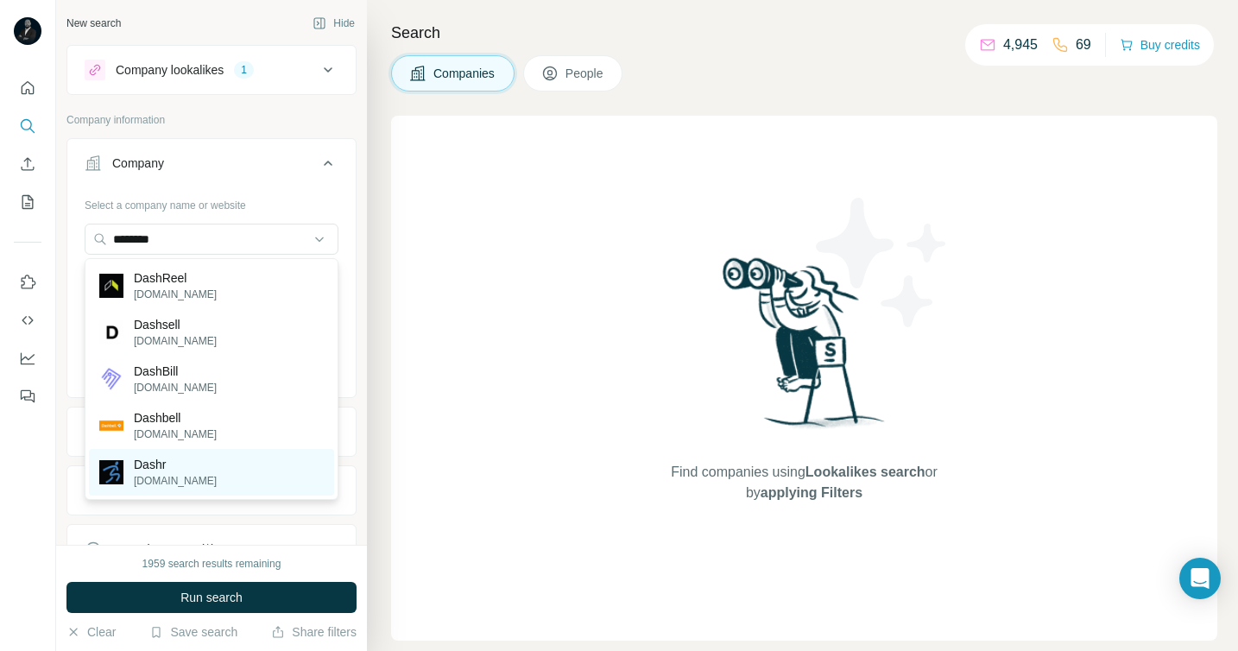
click at [198, 469] on p "Dashr" at bounding box center [175, 464] width 83 height 17
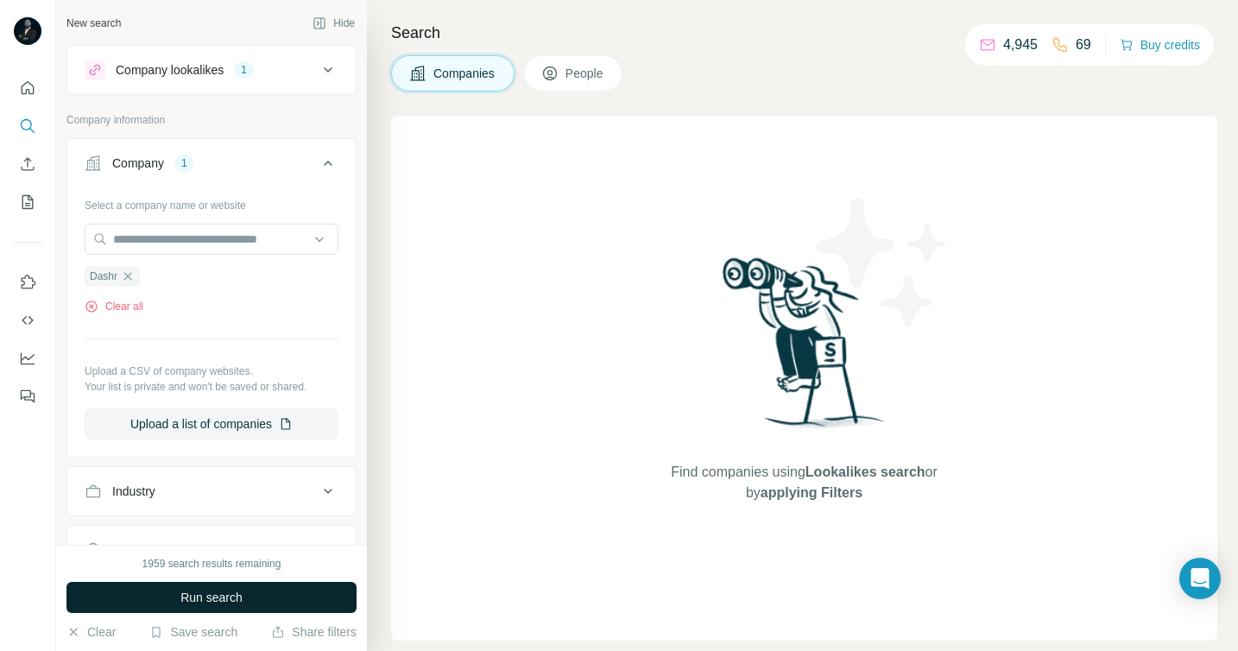
click at [212, 594] on span "Run search" at bounding box center [211, 597] width 62 height 17
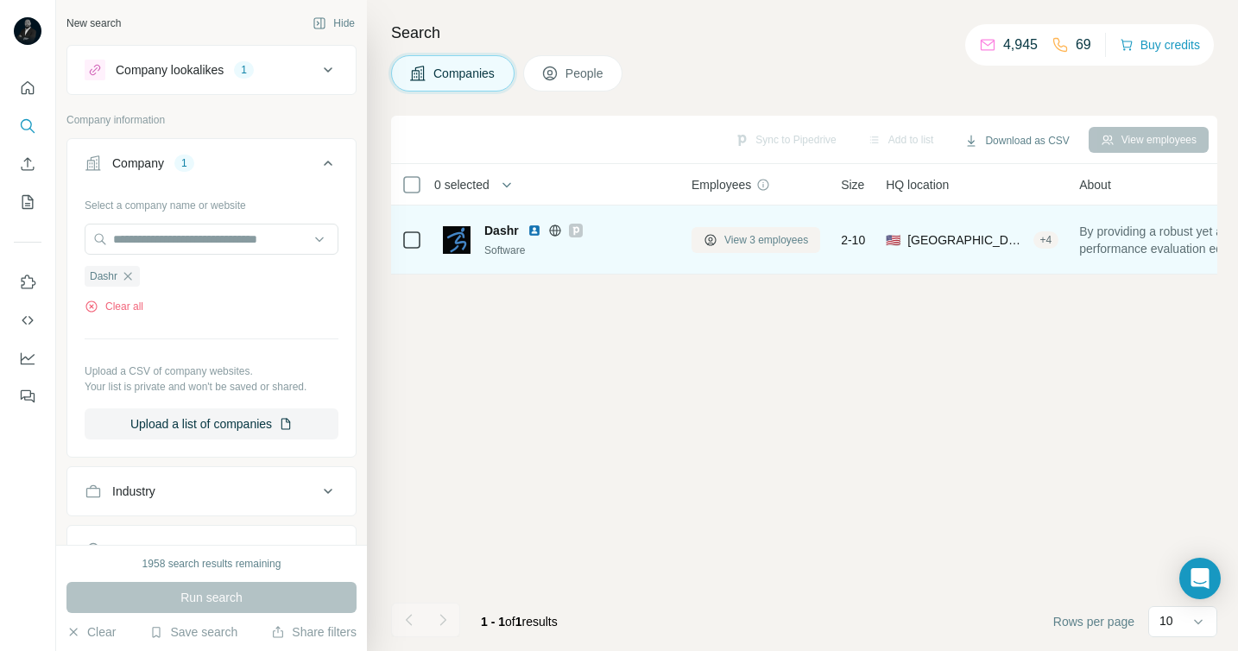
click at [771, 244] on span "View 3 employees" at bounding box center [767, 240] width 84 height 16
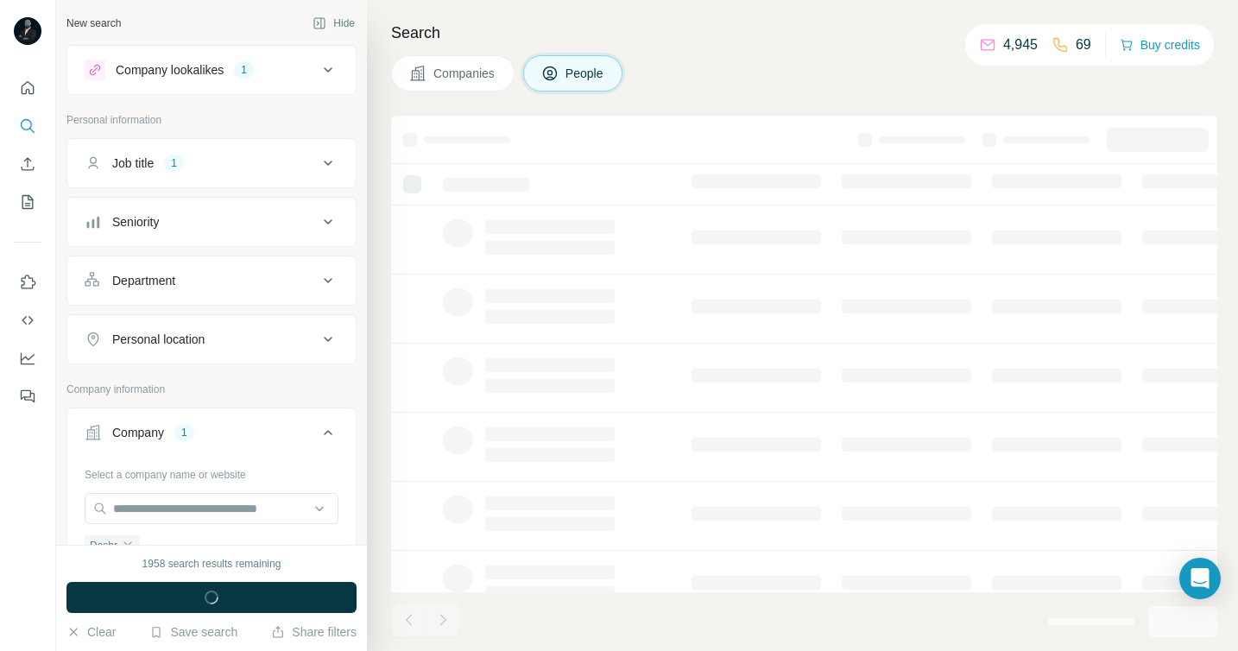
click at [696, 113] on div "Search Companies People" at bounding box center [802, 325] width 871 height 651
click at [676, 50] on div "Search Companies People" at bounding box center [802, 325] width 871 height 651
click at [294, 166] on div "Job title 1" at bounding box center [201, 163] width 233 height 17
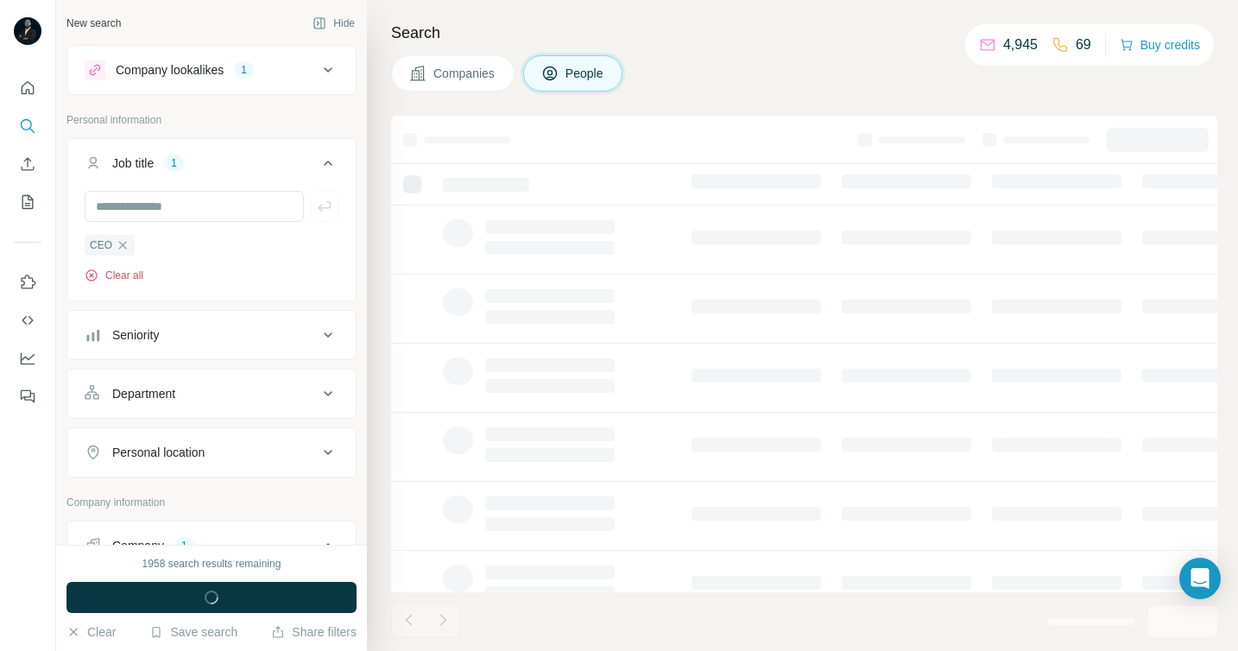
click at [123, 277] on button "Clear all" at bounding box center [114, 276] width 59 height 16
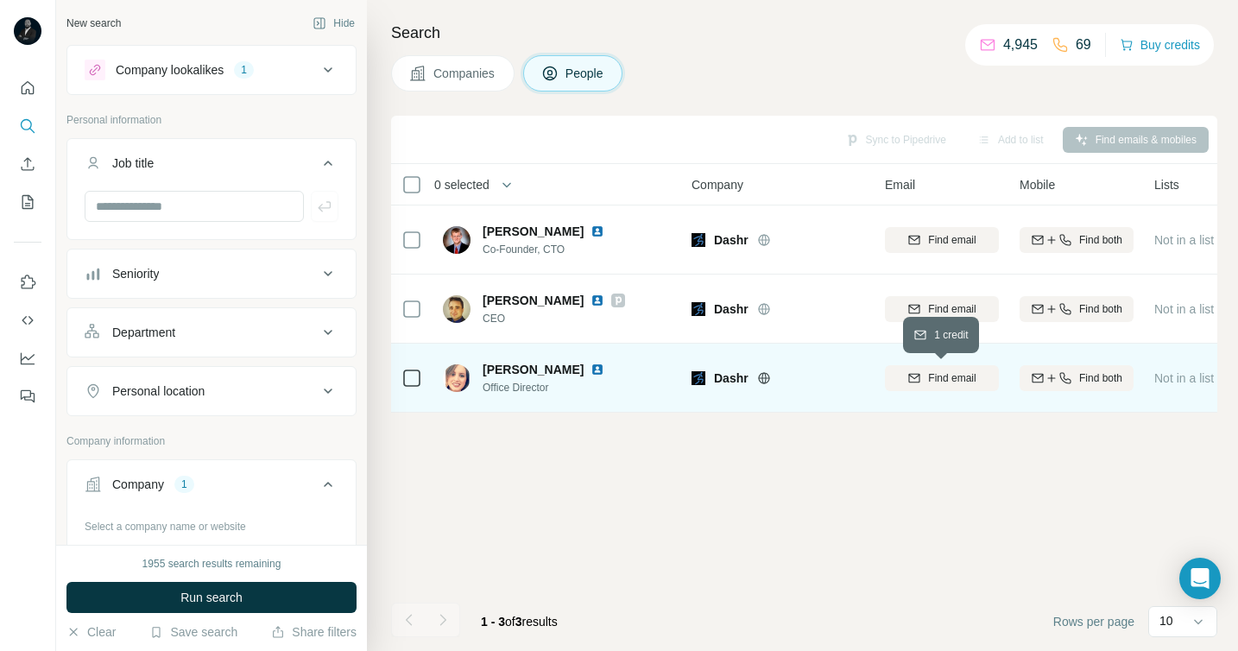
click at [942, 381] on span "Find email" at bounding box center [951, 378] width 47 height 16
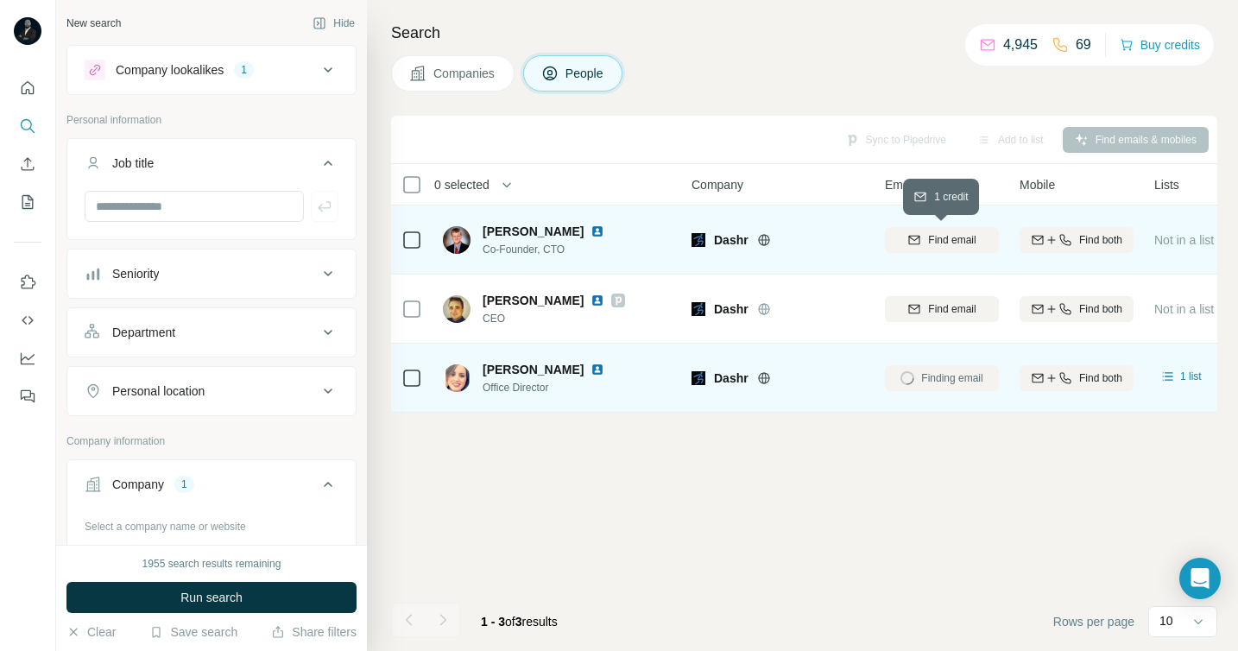
click at [928, 245] on span "Find email" at bounding box center [951, 240] width 47 height 16
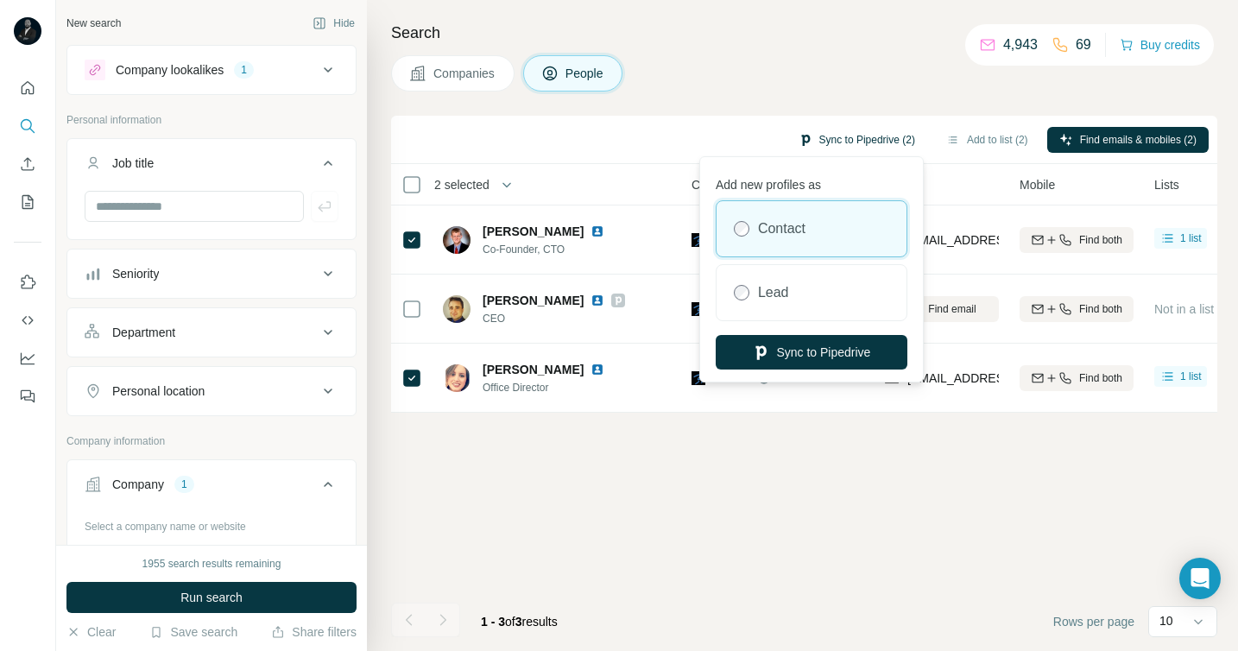
click at [853, 143] on button "Sync to Pipedrive (2)" at bounding box center [857, 140] width 141 height 26
click at [826, 356] on button "Sync to Pipedrive" at bounding box center [812, 352] width 192 height 35
